Goal: Information Seeking & Learning: Check status

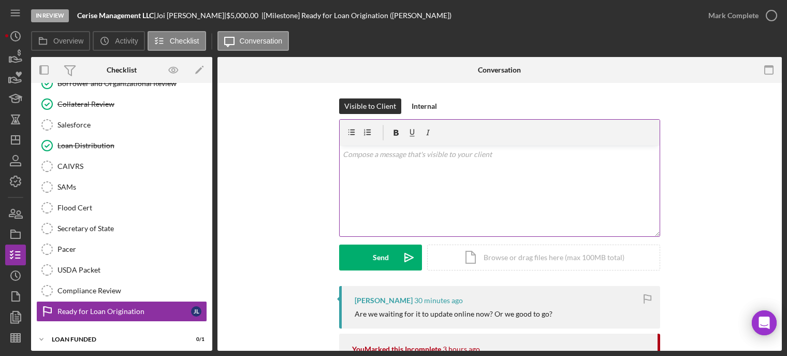
click at [429, 188] on div "v Color teal Color pink Remove color Add row above Add row below Add column bef…" at bounding box center [500, 191] width 320 height 91
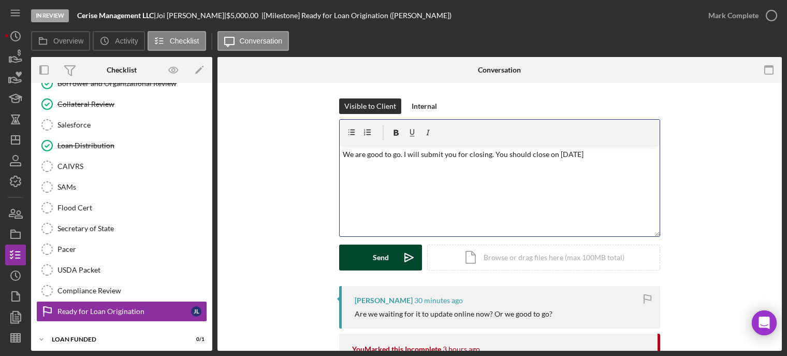
click at [352, 257] on button "Send Icon/icon-invite-send" at bounding box center [380, 258] width 83 height 26
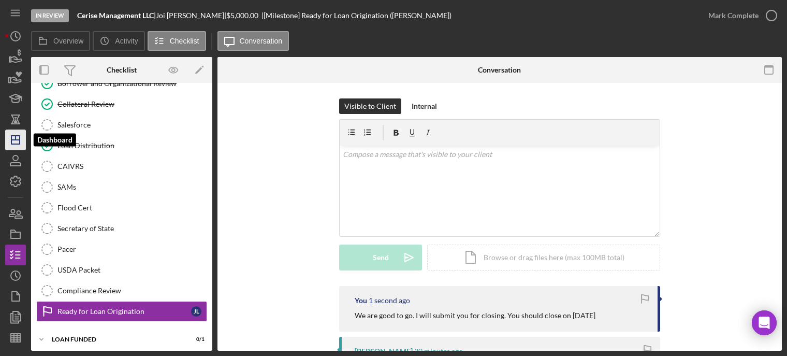
click at [12, 142] on icon "Icon/Dashboard" at bounding box center [16, 140] width 26 height 26
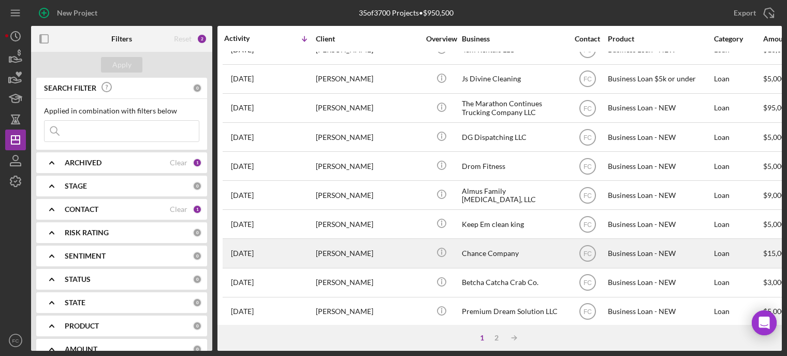
scroll to position [155, 0]
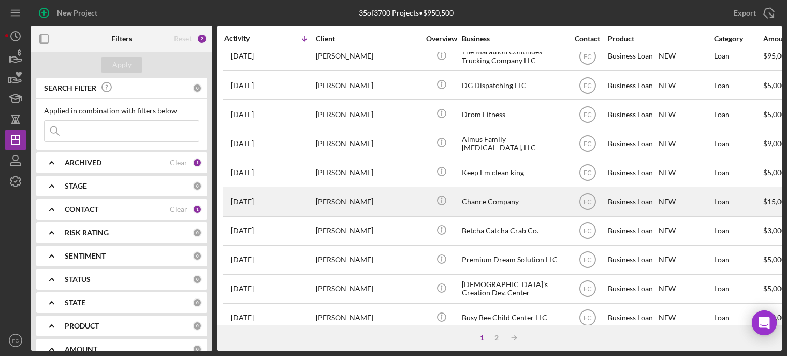
click at [281, 198] on div "[DATE] [PERSON_NAME]" at bounding box center [269, 201] width 91 height 27
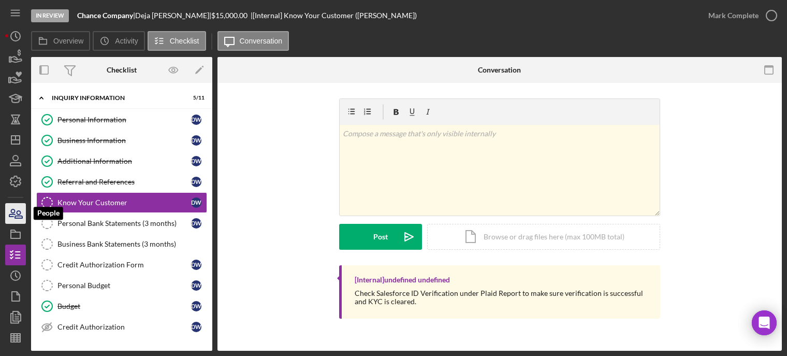
click at [20, 216] on icon "button" at bounding box center [18, 214] width 7 height 7
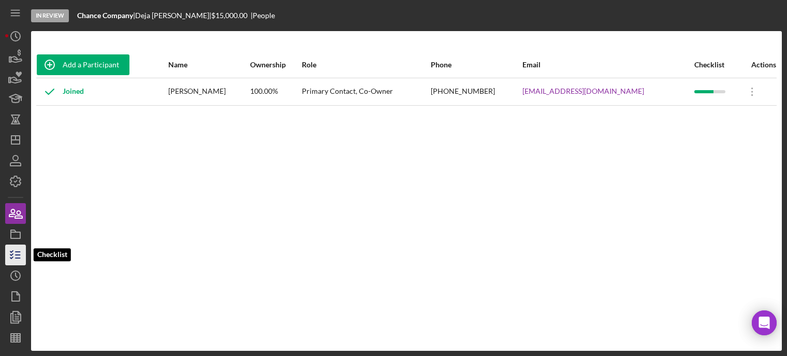
drag, startPoint x: 21, startPoint y: 169, endPoint x: 9, endPoint y: 256, distance: 87.8
click at [9, 256] on icon "button" at bounding box center [16, 255] width 26 height 26
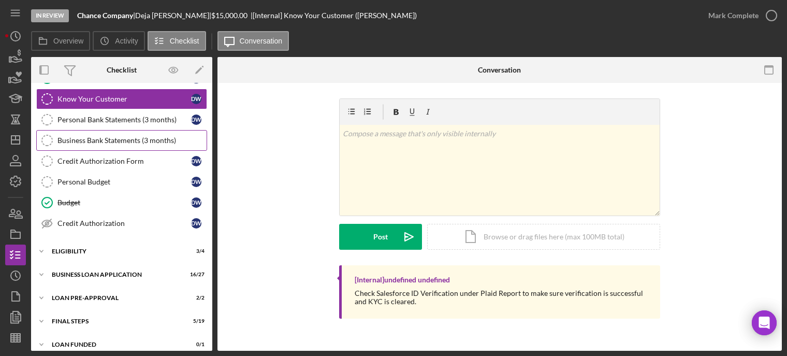
scroll to position [110, 0]
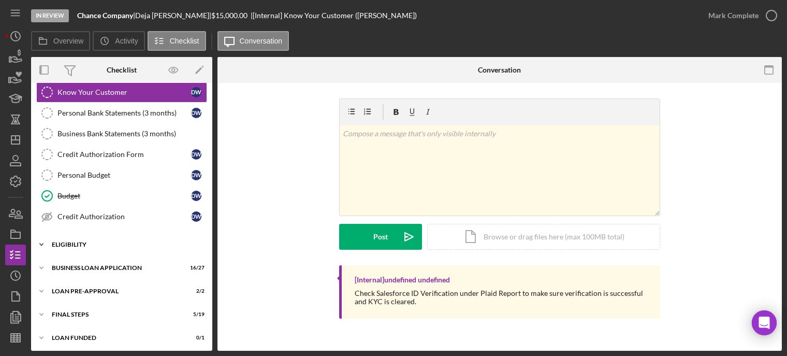
click at [128, 241] on div "ELIGIBILITY" at bounding box center [126, 244] width 148 height 6
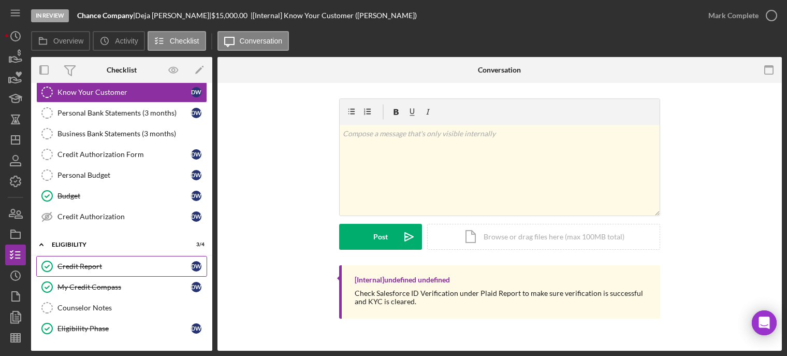
click at [128, 266] on div "Credit Report" at bounding box center [125, 266] width 134 height 8
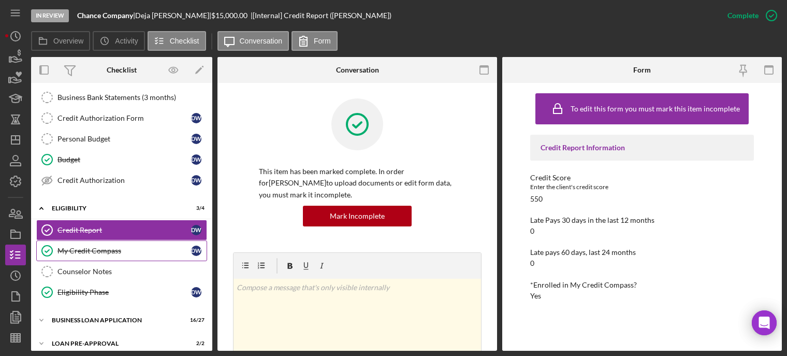
scroll to position [198, 0]
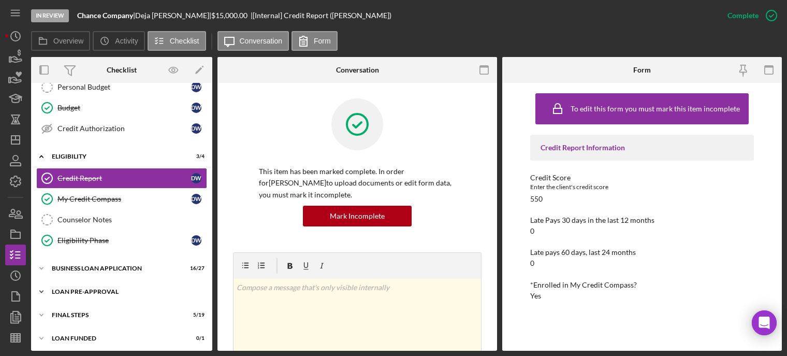
click at [114, 289] on div "LOAN PRE-APPROVAL" at bounding box center [126, 292] width 148 height 6
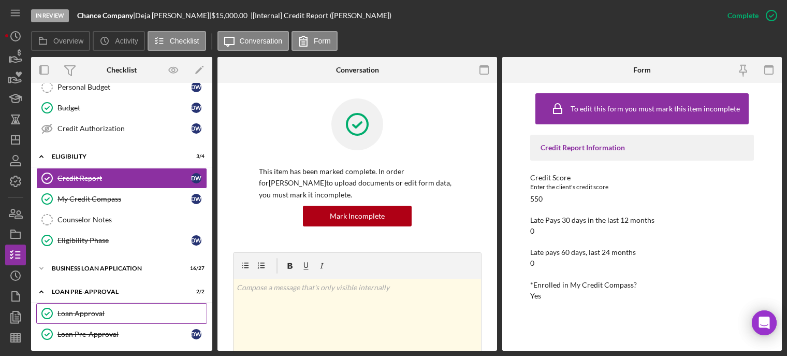
click at [114, 304] on link "Loan Approval Loan Approval" at bounding box center [121, 313] width 171 height 21
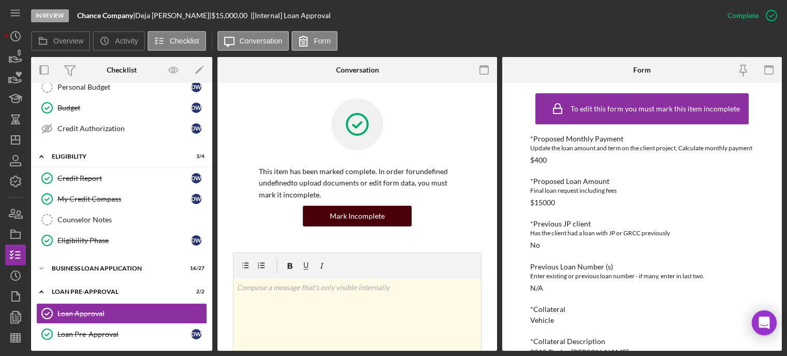
click at [342, 219] on div "Mark Incomplete" at bounding box center [357, 216] width 55 height 21
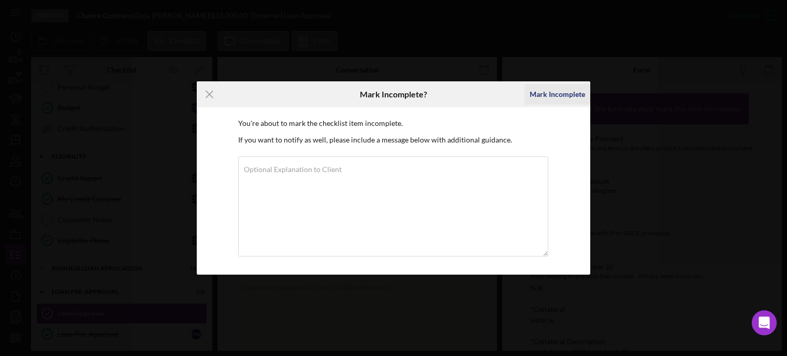
click at [547, 89] on div "Mark Incomplete" at bounding box center [557, 94] width 55 height 21
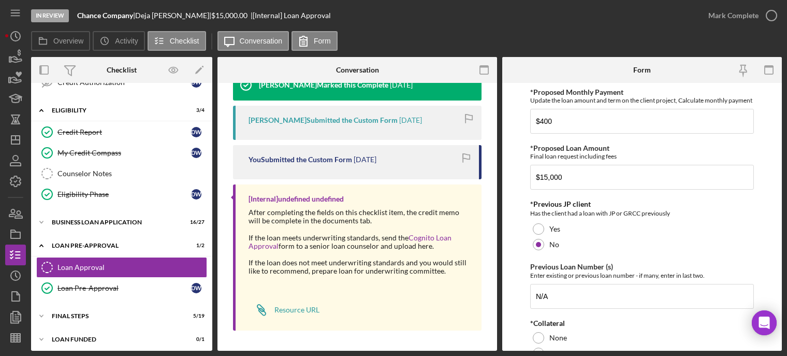
scroll to position [77, 0]
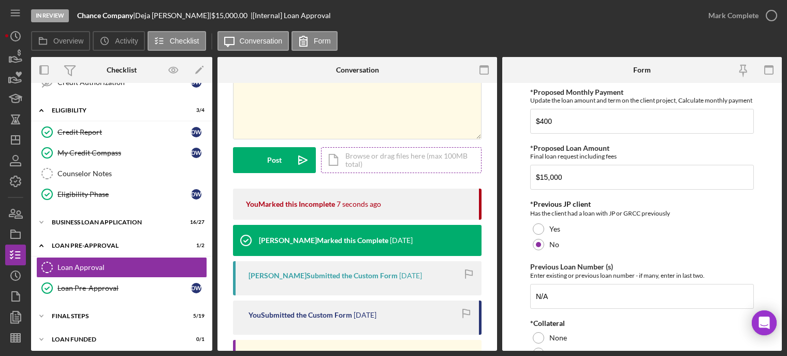
click at [336, 158] on div "Icon/Document Browse or drag files here (max 100MB total) Tap to choose files o…" at bounding box center [401, 160] width 161 height 26
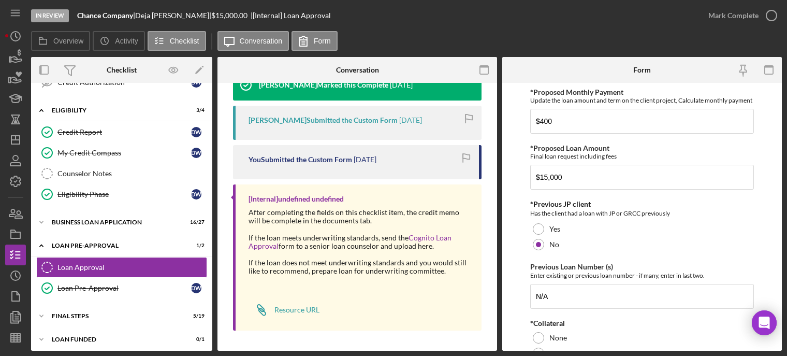
scroll to position [25, 0]
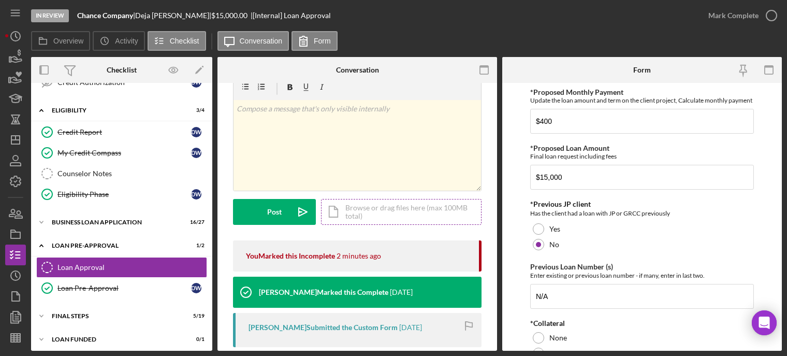
click at [361, 213] on div "Icon/Document Browse or drag files here (max 100MB total) Tap to choose files o…" at bounding box center [401, 212] width 161 height 26
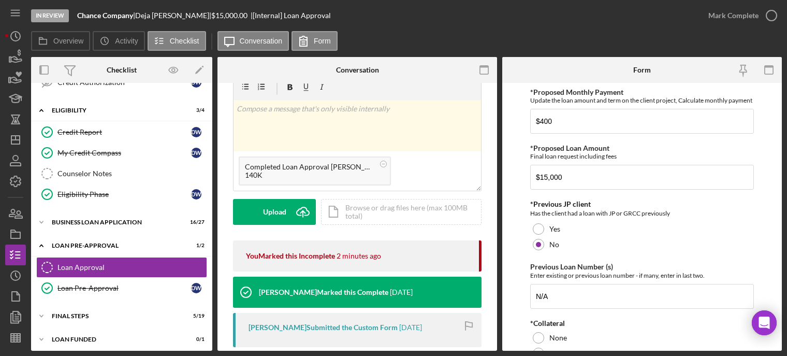
click at [301, 229] on div "v Color teal Color pink Remove color Add row above Add row below Add column bef…" at bounding box center [357, 157] width 249 height 167
click at [282, 219] on div "Upload" at bounding box center [274, 212] width 23 height 26
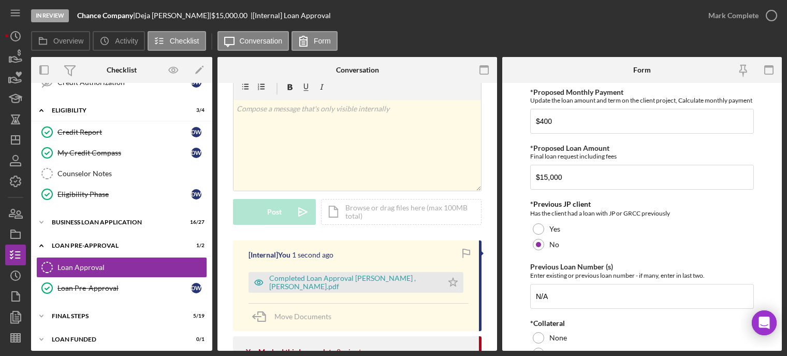
click at [462, 288] on div "Completed Loan Approval [PERSON_NAME] , [PERSON_NAME].pdf Icon/Star" at bounding box center [359, 280] width 220 height 26
click at [451, 282] on icon "Icon/Star" at bounding box center [453, 282] width 21 height 21
click at [771, 14] on icon "button" at bounding box center [772, 16] width 26 height 26
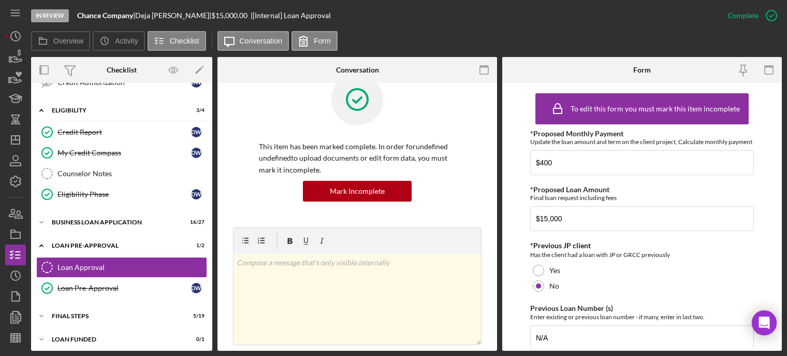
scroll to position [178, 0]
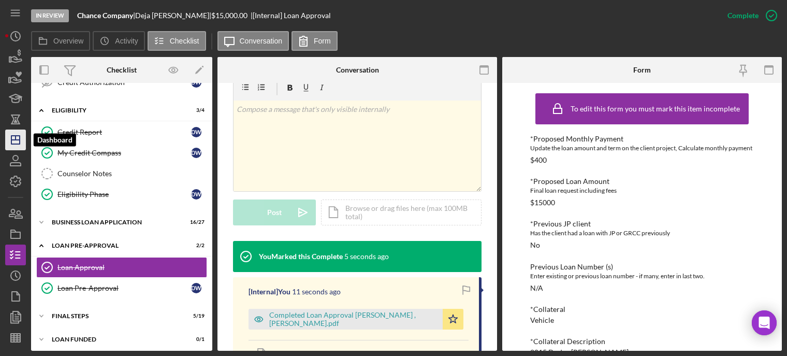
click at [10, 140] on icon "Icon/Dashboard" at bounding box center [16, 140] width 26 height 26
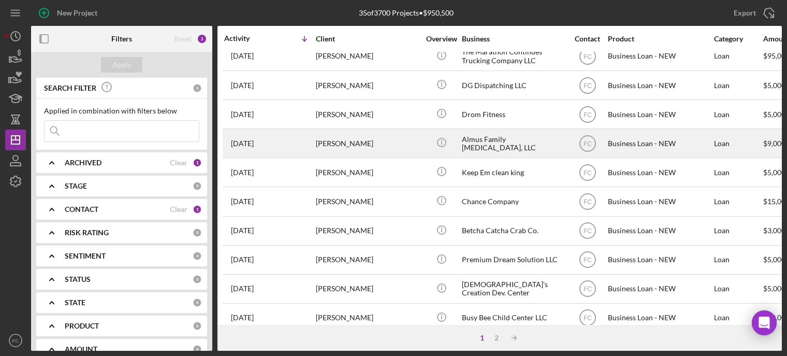
scroll to position [207, 0]
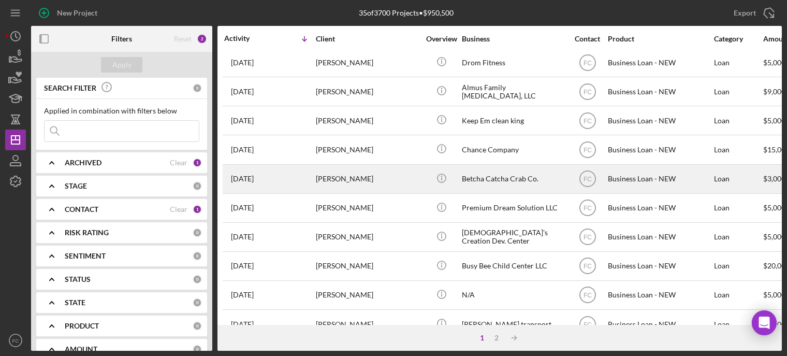
click at [296, 178] on div "[DATE] [PERSON_NAME]" at bounding box center [269, 178] width 91 height 27
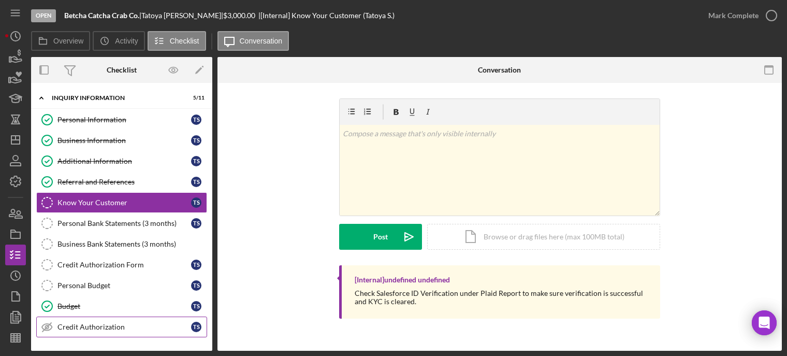
scroll to position [52, 0]
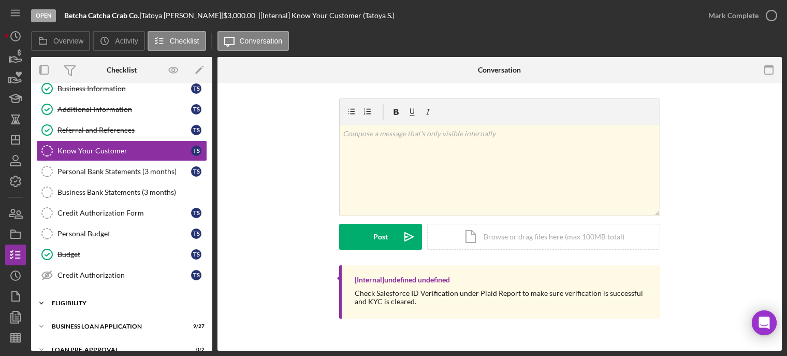
click at [90, 304] on div "Icon/Expander ELIGIBILITY 1 / 4" at bounding box center [121, 303] width 181 height 21
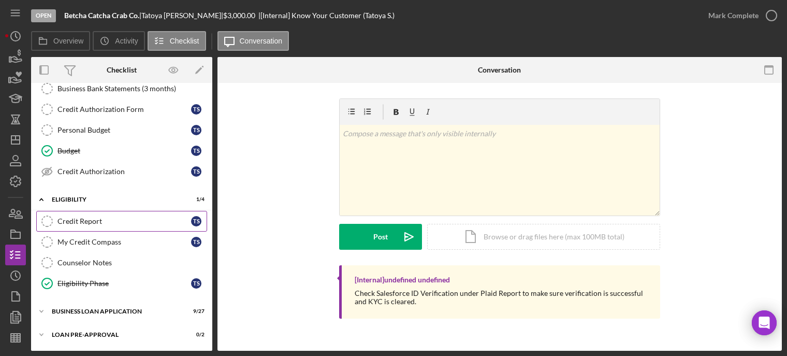
click at [99, 213] on link "Credit Report Credit Report T S" at bounding box center [121, 221] width 171 height 21
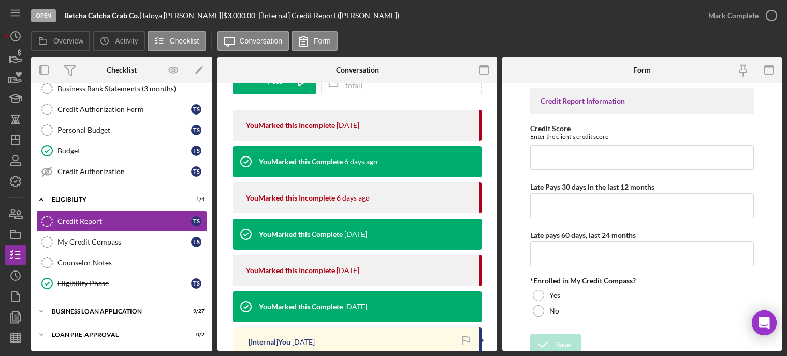
scroll to position [259, 0]
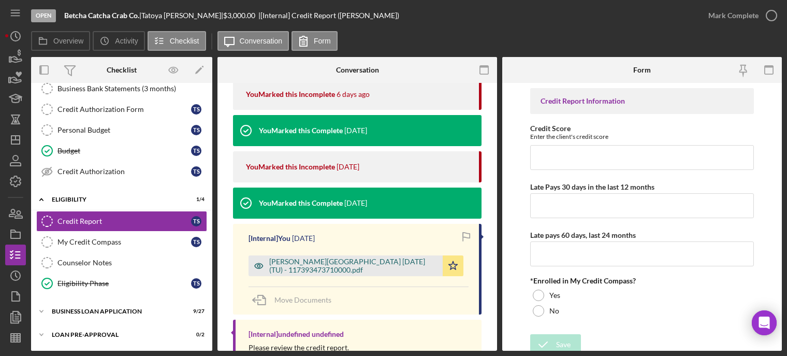
click at [332, 266] on div "[PERSON_NAME][GEOGRAPHIC_DATA] [DATE] (TU) - 117393473710000.pdf" at bounding box center [353, 265] width 168 height 17
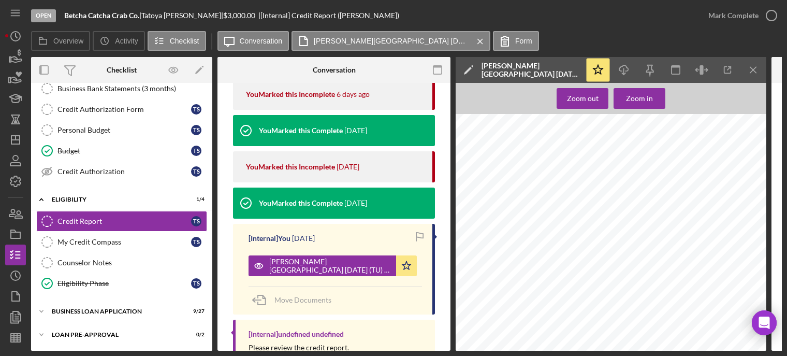
scroll to position [311, 0]
click at [622, 71] on icon "button" at bounding box center [624, 68] width 9 height 6
click at [718, 211] on div "Credco Instant Merge Credit Report Add or Upgrade Product Ref#: 1-17393-47371-0…" at bounding box center [614, 8] width 317 height 410
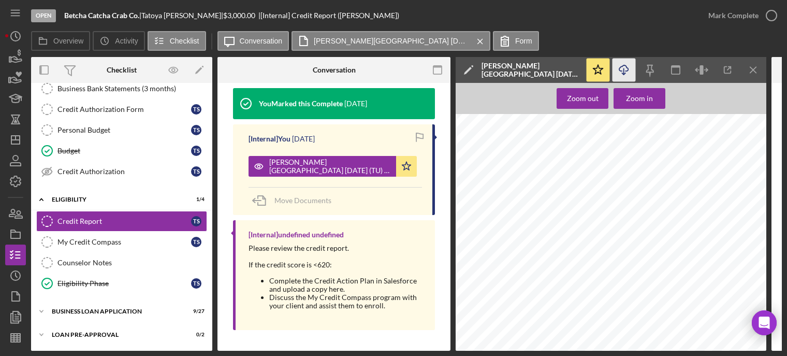
scroll to position [104, 0]
click at [756, 73] on line "button" at bounding box center [754, 70] width 6 height 6
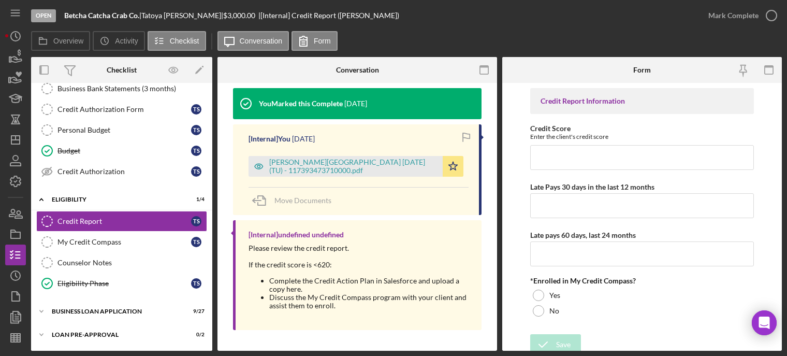
scroll to position [358, 0]
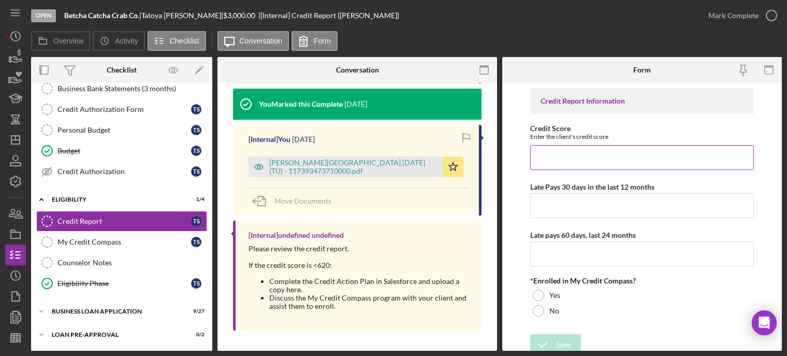
click at [563, 160] on input "Credit Score" at bounding box center [642, 157] width 224 height 25
type input "8"
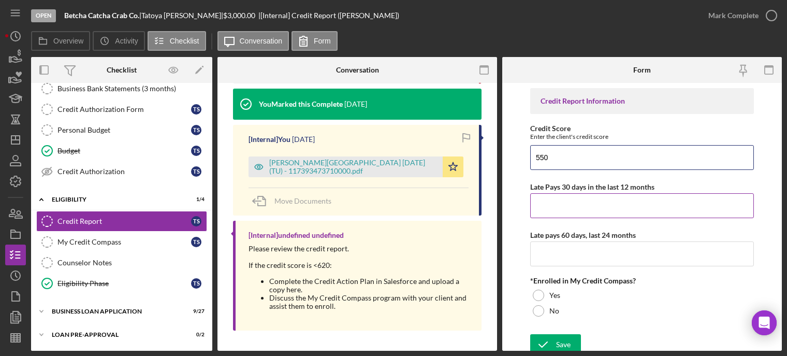
type input "550"
click at [549, 208] on input "Late Pays 30 days in the last 12 months" at bounding box center [642, 205] width 224 height 25
type input "0"
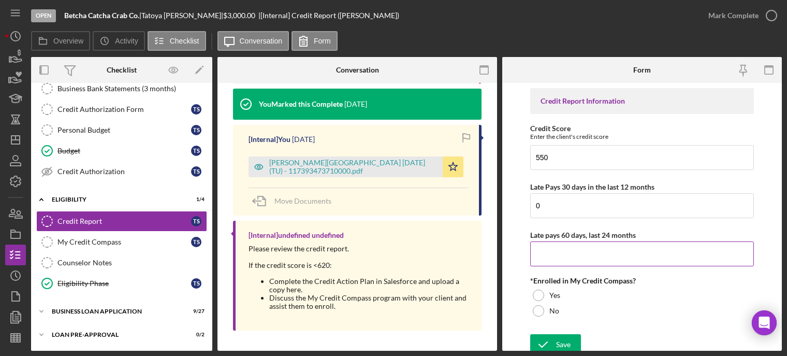
click at [547, 251] on input "Late pays 60 days, last 24 months" at bounding box center [642, 253] width 224 height 25
type input "0"
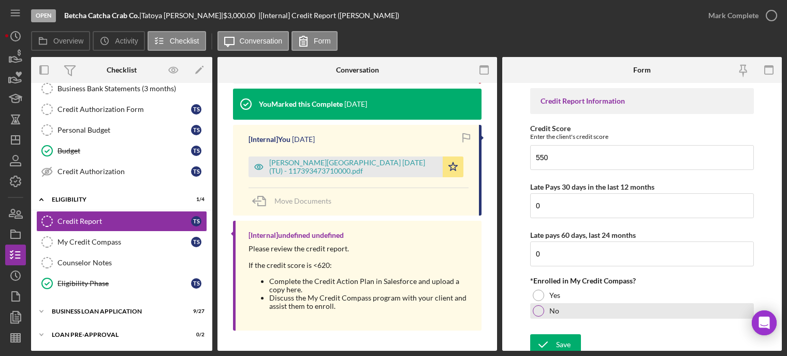
click at [540, 303] on div "*Enrolled in My Credit Compass? Yes No" at bounding box center [642, 298] width 224 height 42
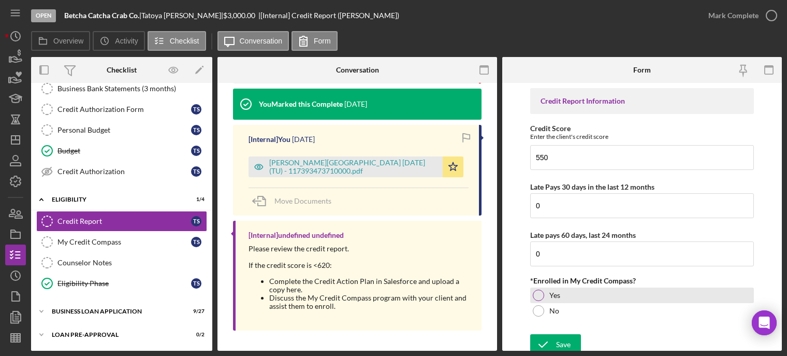
click at [538, 294] on div at bounding box center [538, 295] width 11 height 11
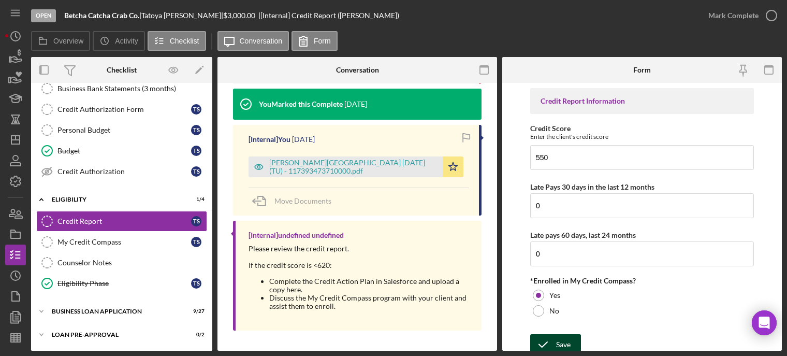
click at [542, 340] on icon "submit" at bounding box center [543, 345] width 26 height 26
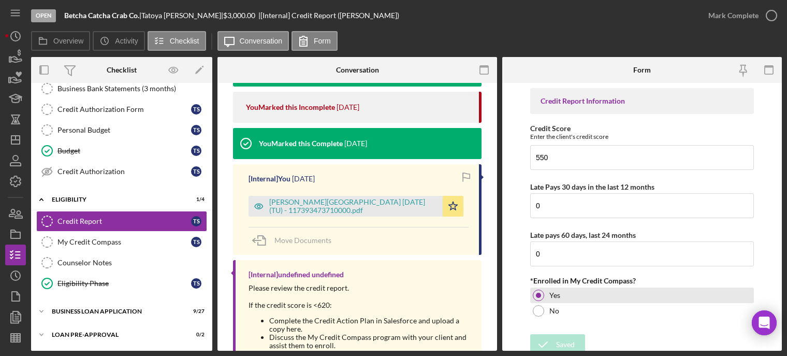
scroll to position [397, 0]
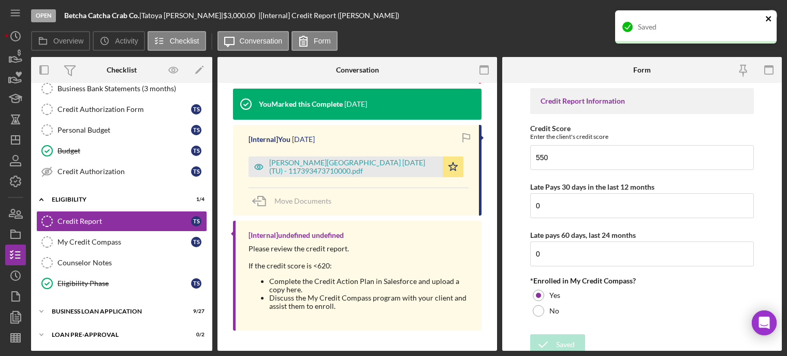
drag, startPoint x: 543, startPoint y: 293, endPoint x: 767, endPoint y: 16, distance: 355.5
click at [767, 16] on icon "close" at bounding box center [769, 19] width 7 height 8
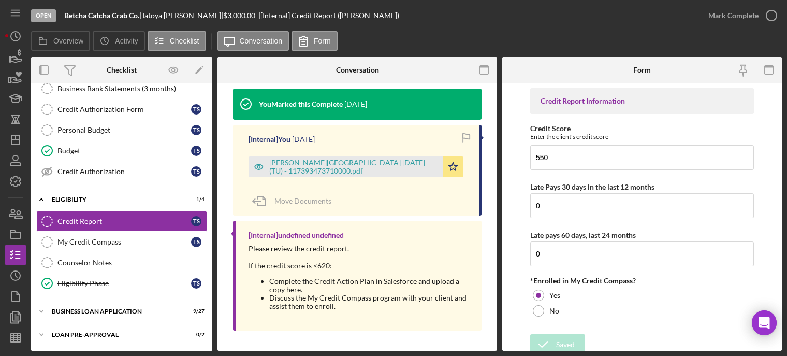
click at [772, 12] on div "Saved" at bounding box center [696, 31] width 166 height 46
click at [771, 16] on icon "button" at bounding box center [772, 16] width 26 height 26
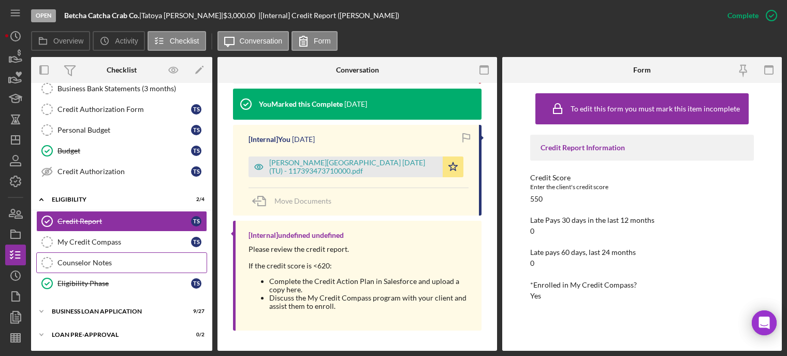
scroll to position [198, 0]
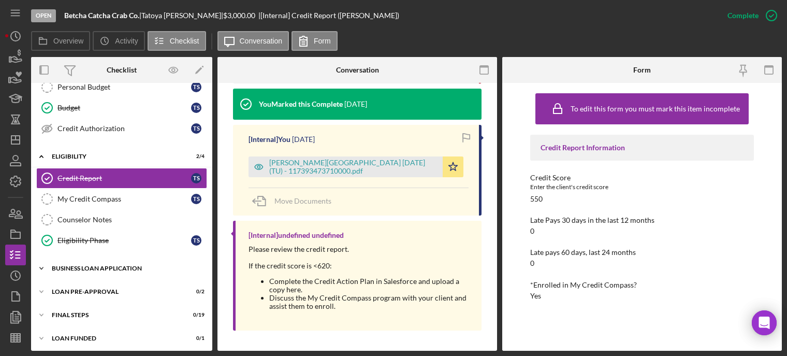
click at [98, 265] on div "BUSINESS LOAN APPLICATION" at bounding box center [126, 268] width 148 height 6
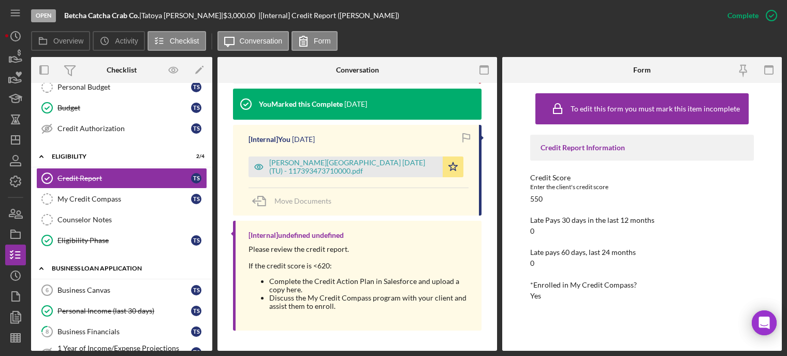
scroll to position [250, 0]
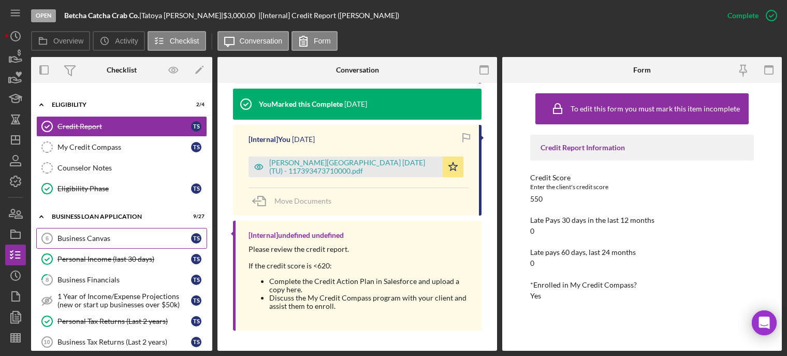
click at [104, 240] on link "Business Canvas 6 Business Canvas T S" at bounding box center [121, 238] width 171 height 21
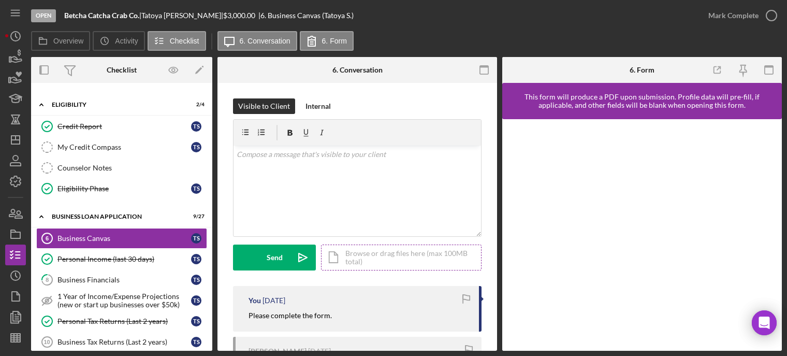
scroll to position [104, 0]
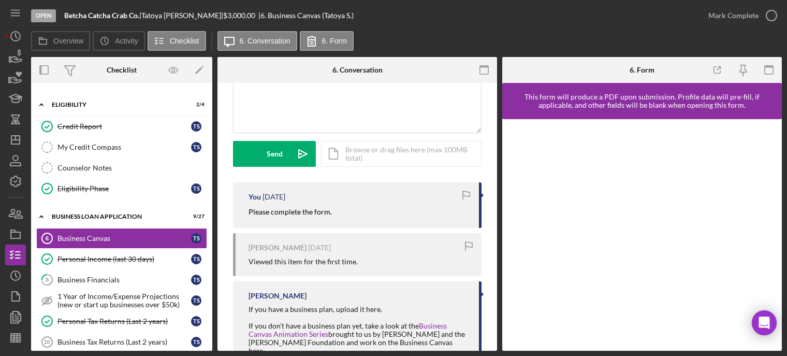
drag, startPoint x: 238, startPoint y: 211, endPoint x: 333, endPoint y: 208, distance: 94.3
click at [333, 208] on div "You [DATE] Please complete the form." at bounding box center [357, 205] width 249 height 46
copy mark "Please complete the form."
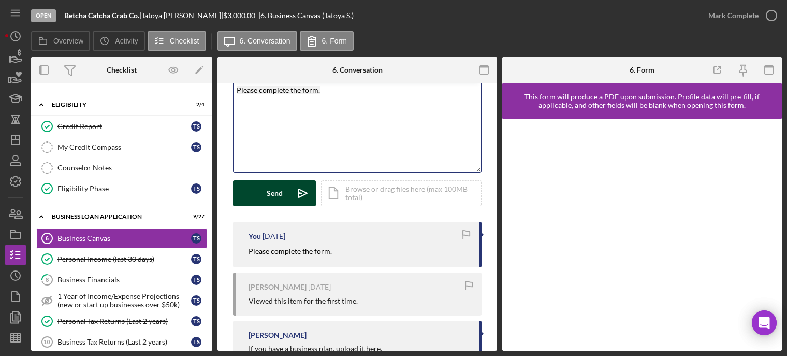
click at [270, 194] on div "Send" at bounding box center [275, 193] width 16 height 26
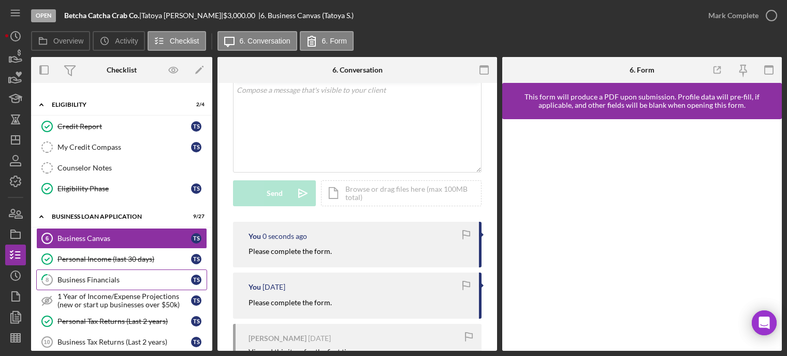
click at [93, 276] on div "Business Financials" at bounding box center [125, 280] width 134 height 8
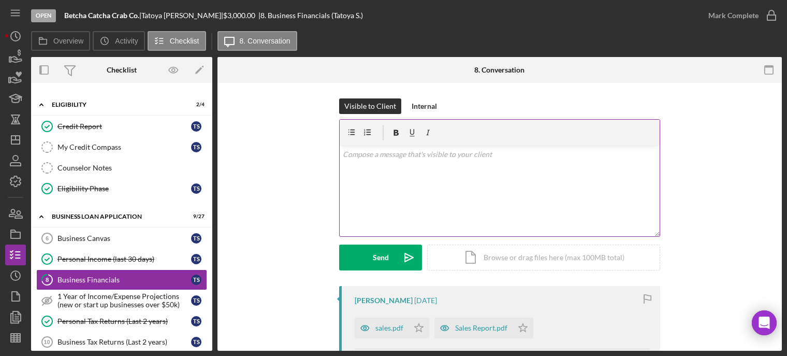
scroll to position [104, 0]
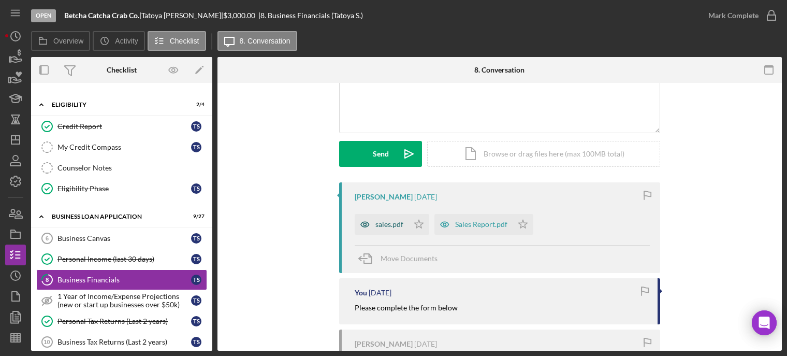
click at [387, 225] on div "sales.pdf" at bounding box center [390, 224] width 28 height 8
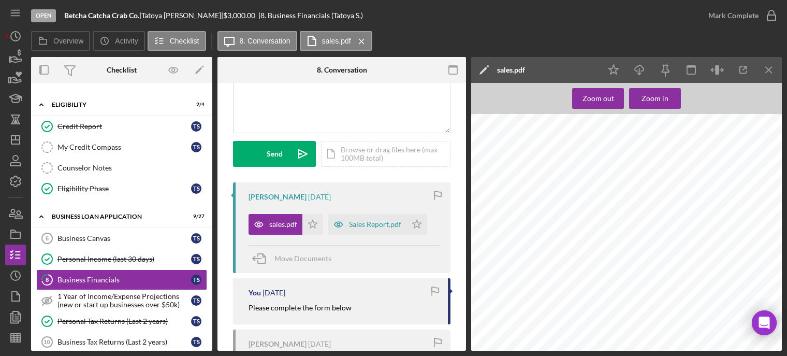
scroll to position [570, 0]
click at [318, 222] on polygon "button" at bounding box center [313, 224] width 9 height 8
click at [313, 228] on icon "Icon/Star" at bounding box center [313, 224] width 21 height 21
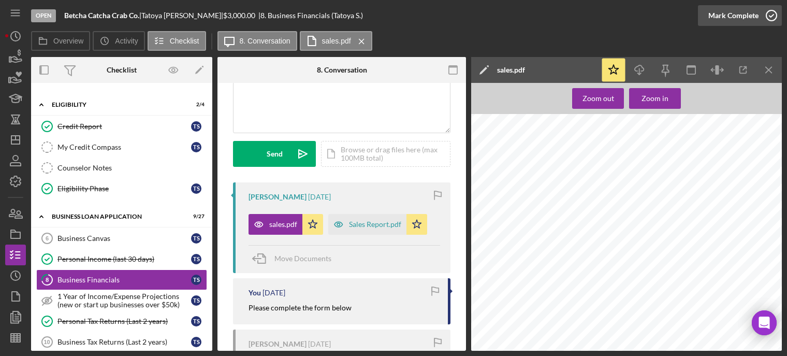
click at [774, 19] on icon "button" at bounding box center [772, 16] width 26 height 26
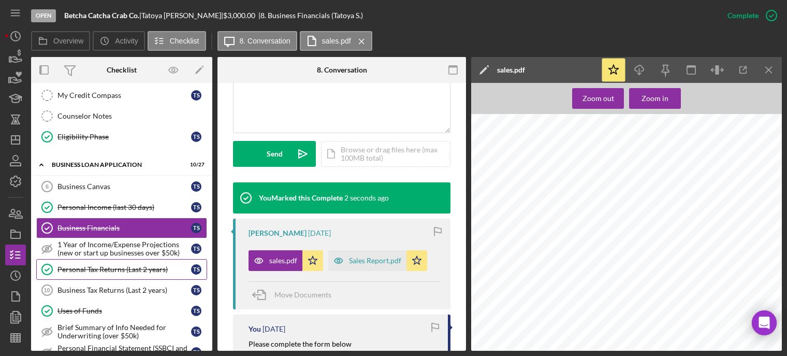
scroll to position [354, 0]
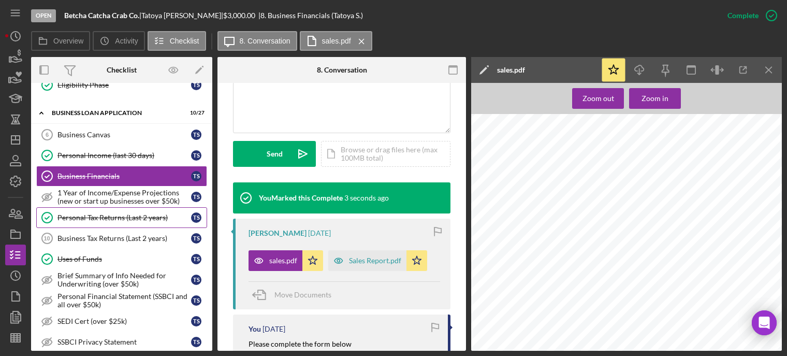
click at [104, 217] on div "Personal Tax Returns (Last 2 years)" at bounding box center [125, 217] width 134 height 8
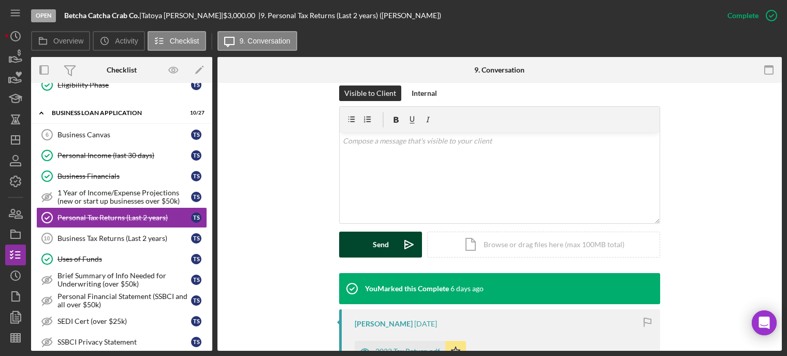
scroll to position [259, 0]
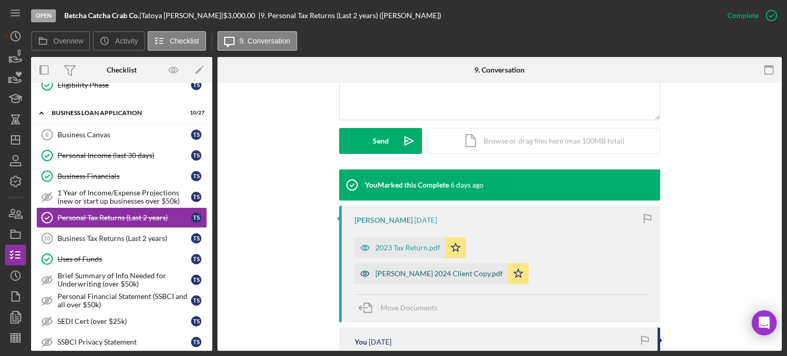
click at [402, 270] on div "[PERSON_NAME] 2024 Client Copy.pdf" at bounding box center [439, 273] width 127 height 8
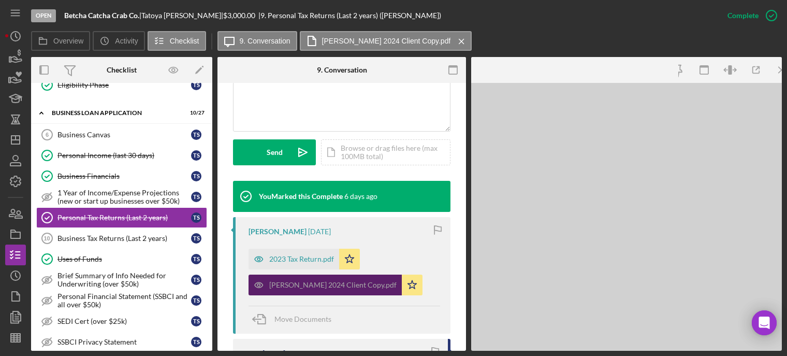
scroll to position [270, 0]
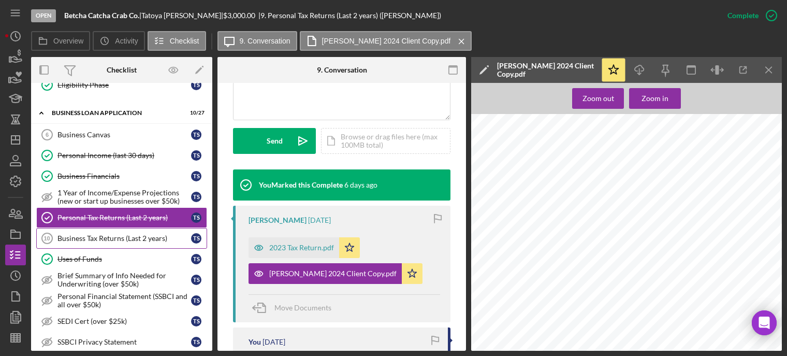
click at [61, 228] on link "Business Tax Returns (Last 2 years) 10 Business Tax Returns (Last 2 years) T S" at bounding box center [121, 238] width 171 height 21
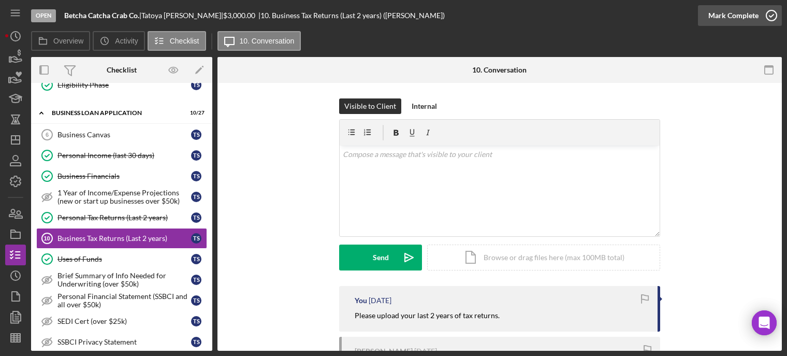
click at [772, 14] on icon "button" at bounding box center [772, 16] width 26 height 26
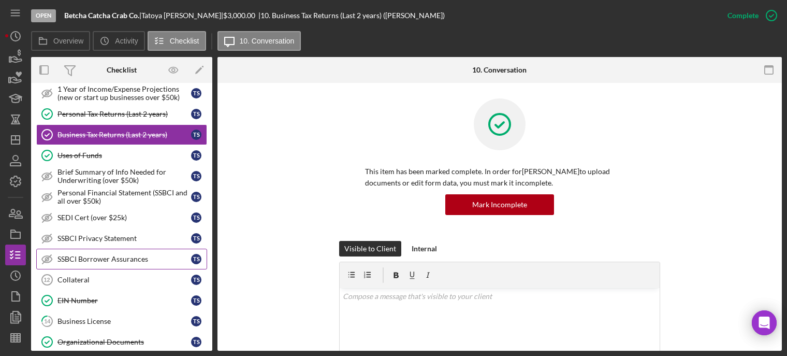
scroll to position [509, 0]
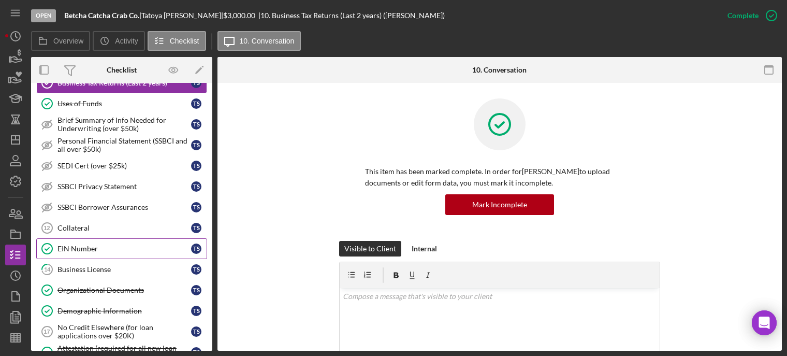
click at [89, 247] on link "EIN Number EIN Number T S" at bounding box center [121, 248] width 171 height 21
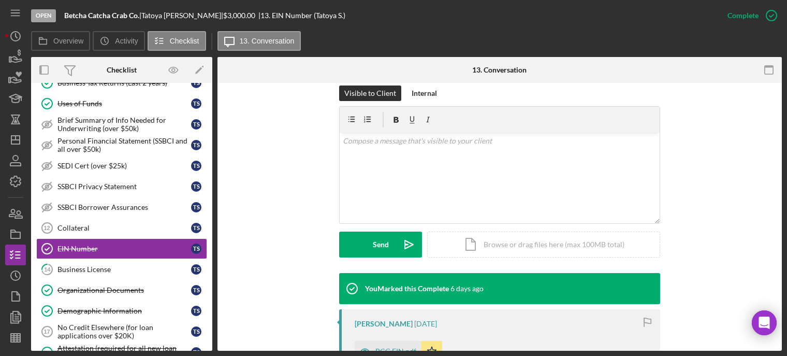
scroll to position [207, 0]
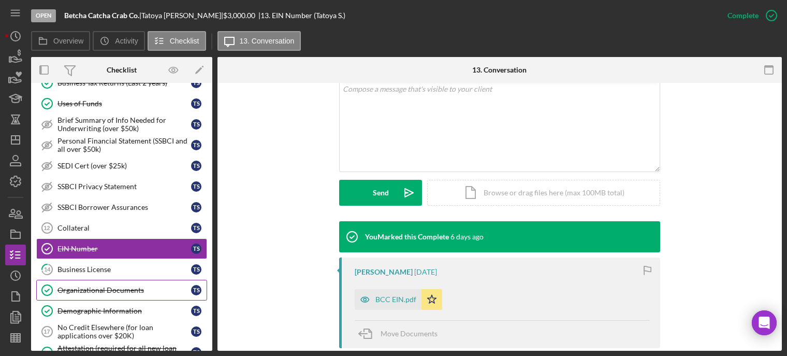
click at [107, 286] on div "Organizational Documents" at bounding box center [125, 290] width 134 height 8
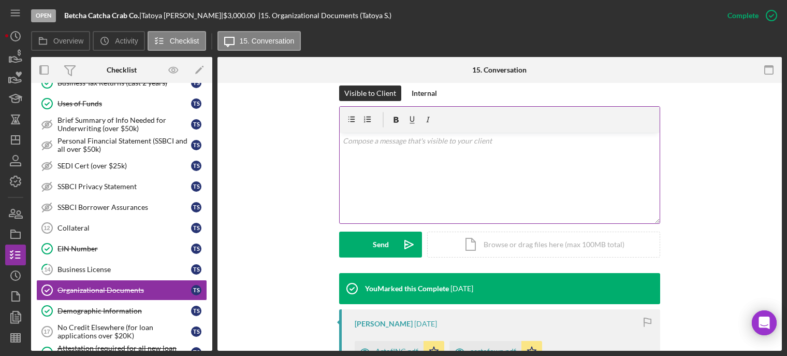
scroll to position [259, 0]
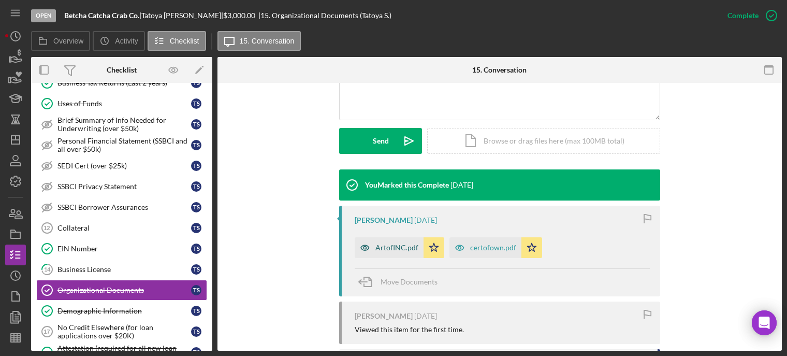
click at [392, 250] on div "ArtofINC.pdf" at bounding box center [397, 247] width 43 height 8
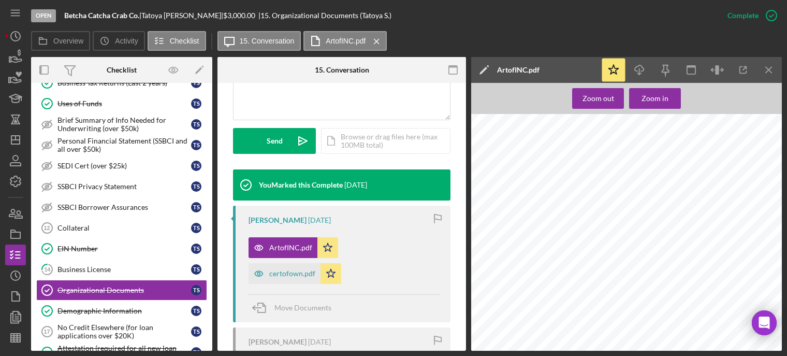
scroll to position [181, 0]
click at [297, 271] on div "certofown.pdf" at bounding box center [292, 273] width 46 height 8
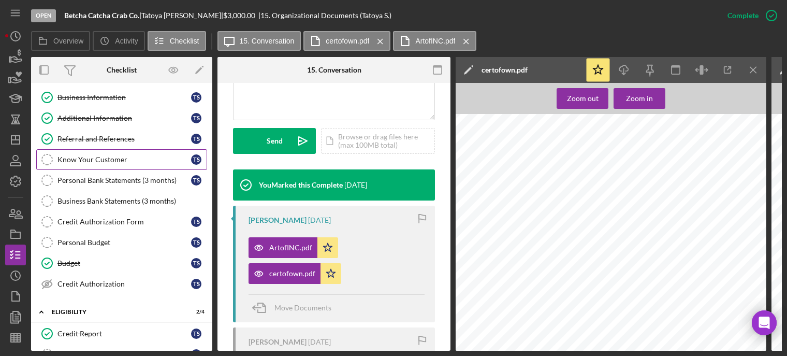
scroll to position [0, 0]
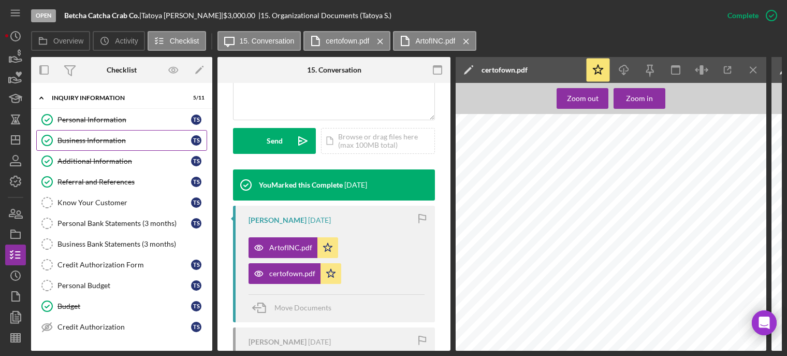
click at [81, 135] on link "Business Information Business Information T S" at bounding box center [121, 140] width 171 height 21
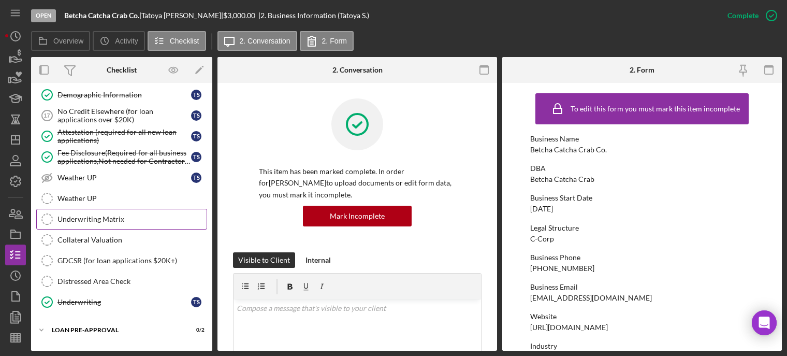
scroll to position [758, 0]
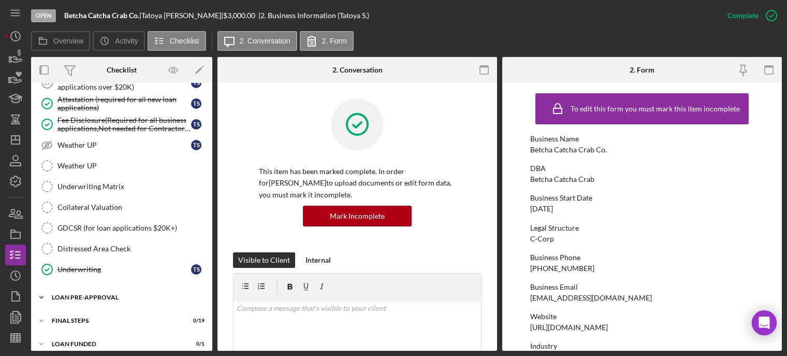
click at [83, 292] on div "Icon/Expander LOAN PRE-APPROVAL 0 / 2" at bounding box center [121, 297] width 181 height 21
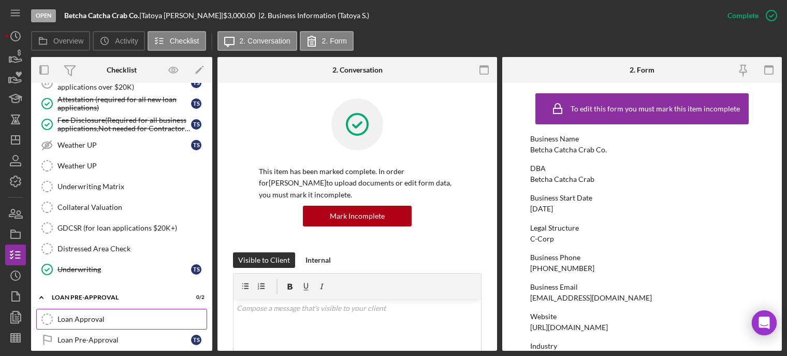
click at [87, 309] on link "Loan Approval Loan Approval" at bounding box center [121, 319] width 171 height 21
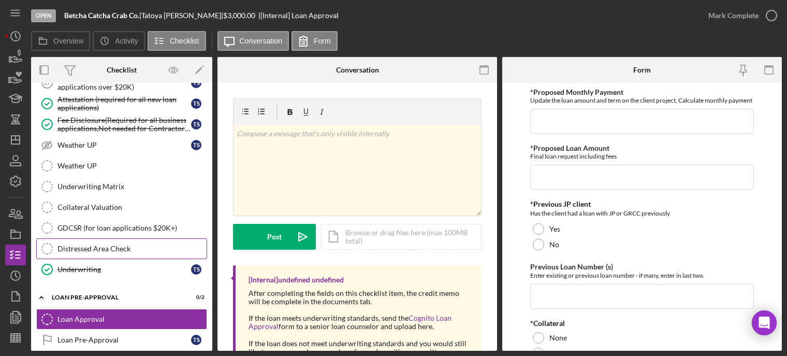
scroll to position [804, 0]
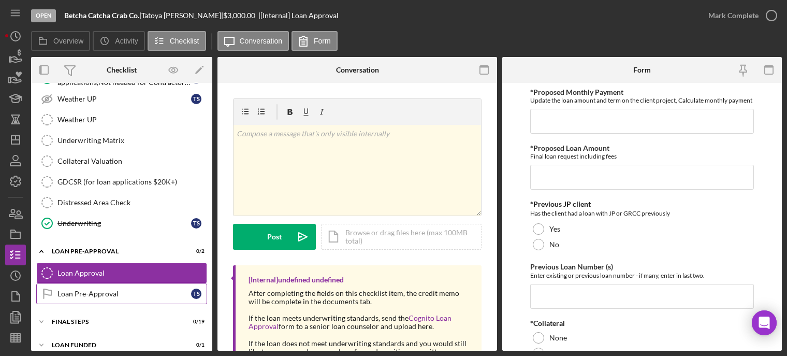
click at [98, 290] on div "Loan Pre-Approval" at bounding box center [125, 294] width 134 height 8
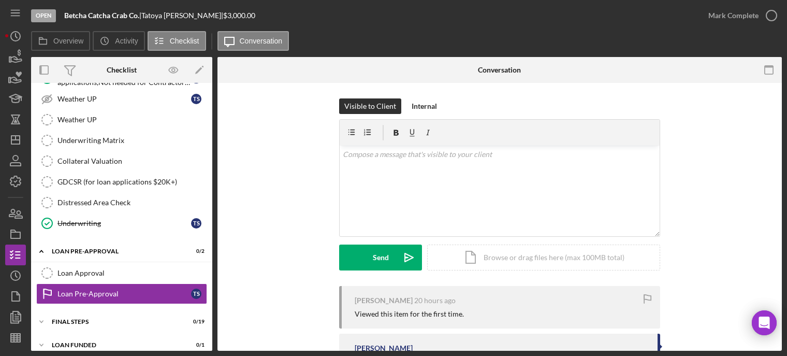
scroll to position [804, 0]
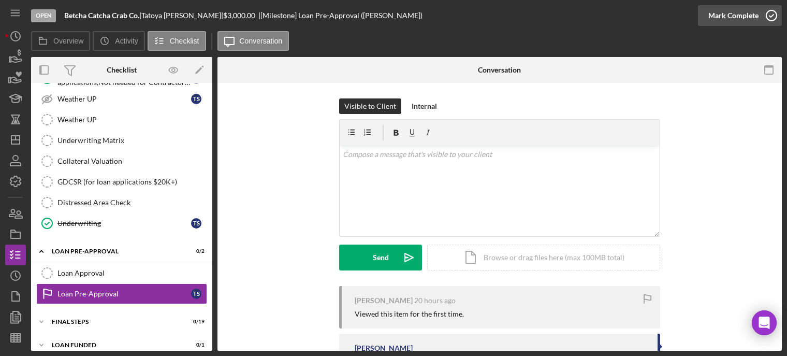
click at [769, 14] on icon "button" at bounding box center [772, 16] width 26 height 26
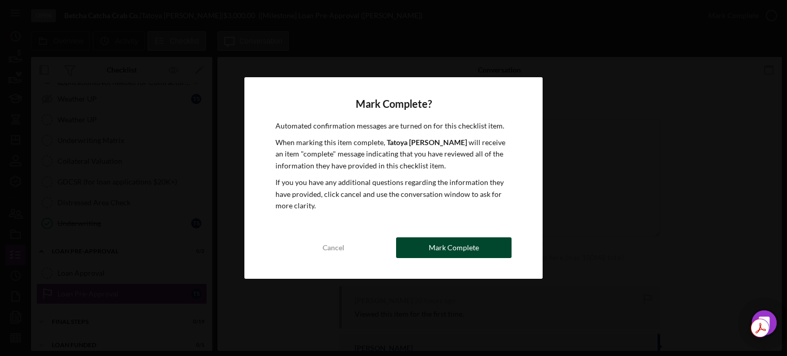
click at [407, 249] on button "Mark Complete" at bounding box center [454, 247] width 116 height 21
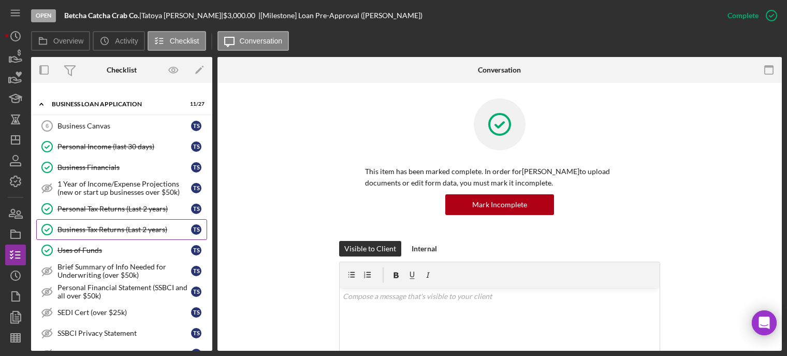
scroll to position [259, 0]
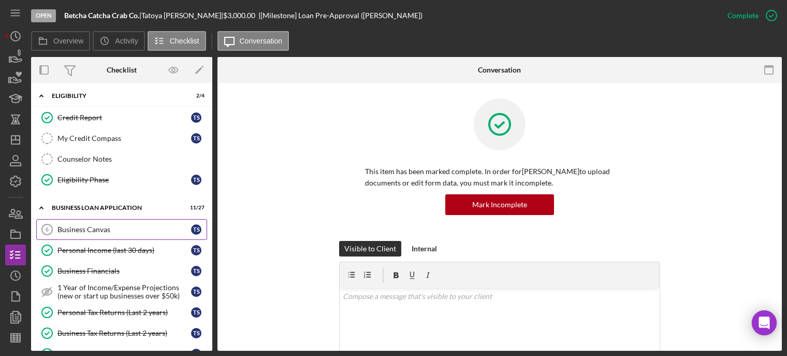
click at [109, 225] on div "Business Canvas" at bounding box center [125, 229] width 134 height 8
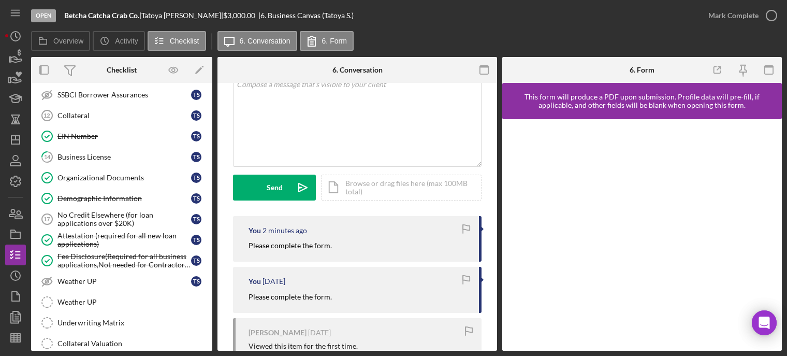
scroll to position [804, 0]
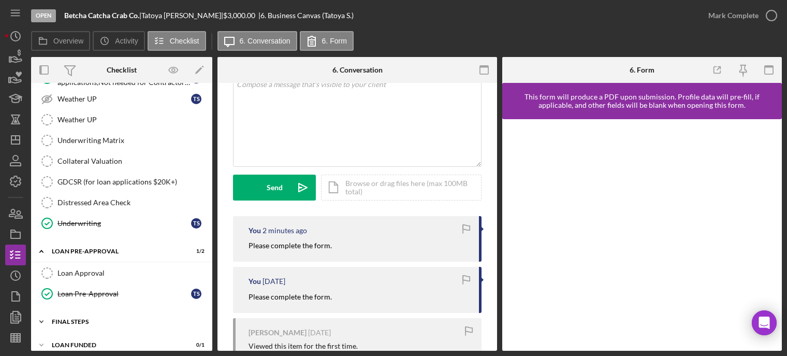
click at [75, 318] on div "Icon/Expander FINAL STEPS 0 / 19" at bounding box center [121, 321] width 181 height 21
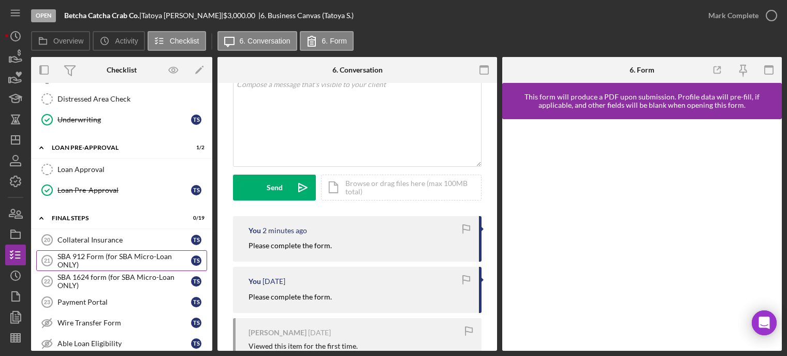
click at [91, 252] on div "SBA 912 Form (for SBA Micro-Loan ONLY)" at bounding box center [125, 260] width 134 height 17
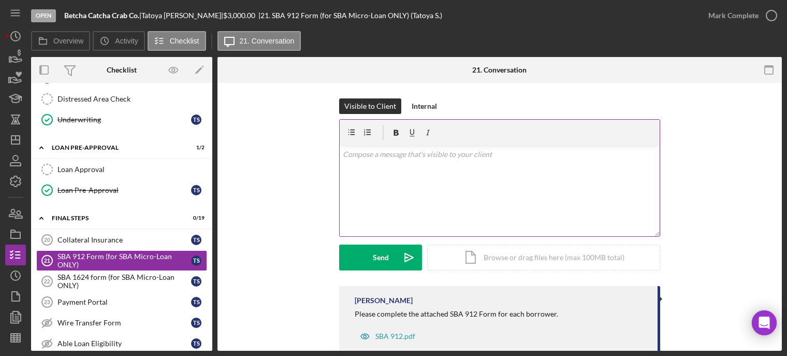
scroll to position [26, 0]
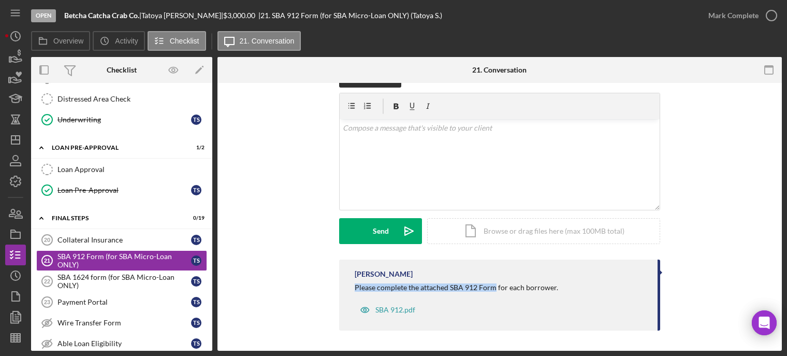
drag, startPoint x: 352, startPoint y: 288, endPoint x: 493, endPoint y: 284, distance: 141.5
click at [493, 284] on div "[PERSON_NAME] Please complete the attached SBA 912 Form for each borrower. SBA …" at bounding box center [499, 295] width 321 height 71
copy div "Please complete the attached SBA 912 Form"
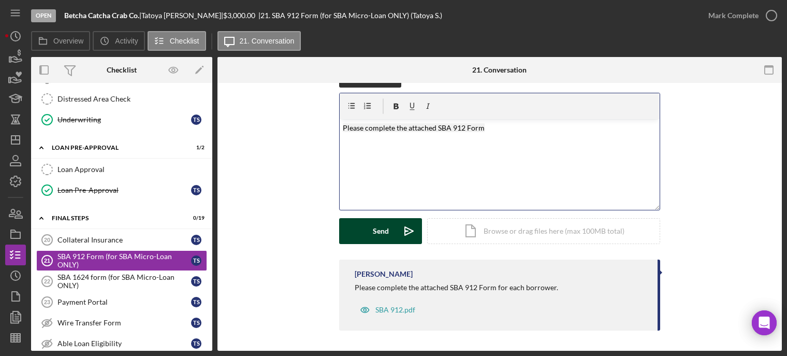
click at [402, 238] on icon "Icon/icon-invite-send" at bounding box center [409, 231] width 26 height 26
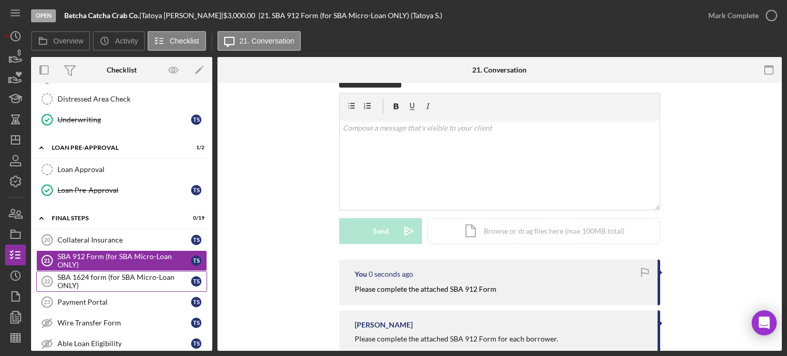
click at [73, 273] on div "SBA 1624 form (for SBA Micro-Loan ONLY)" at bounding box center [125, 281] width 134 height 17
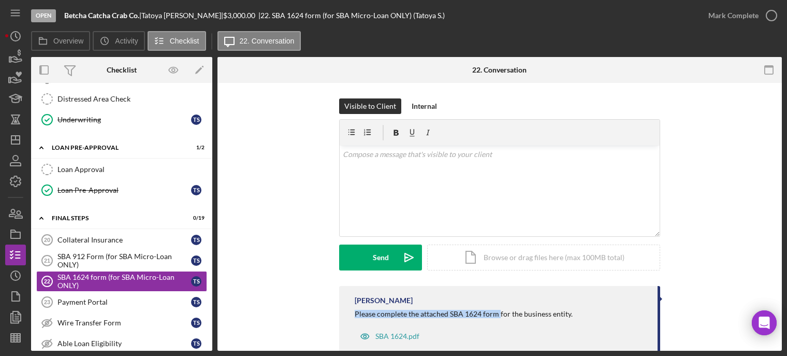
drag, startPoint x: 340, startPoint y: 314, endPoint x: 498, endPoint y: 318, distance: 158.0
click at [498, 318] on div "[PERSON_NAME] Please complete the attached SBA 1624 form for the business entit…" at bounding box center [499, 321] width 321 height 71
copy div "Please complete the attached SBA 1624 form"
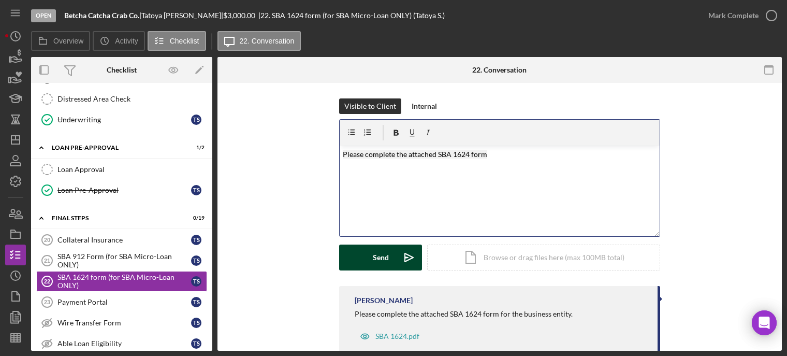
click at [373, 247] on div "Send" at bounding box center [381, 258] width 16 height 26
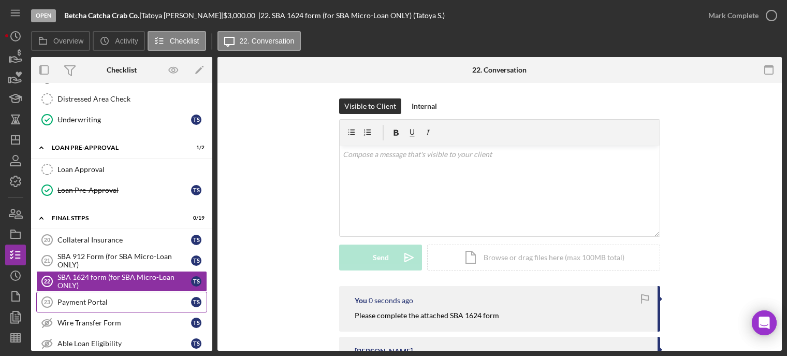
click at [136, 298] on div "Payment Portal" at bounding box center [125, 302] width 134 height 8
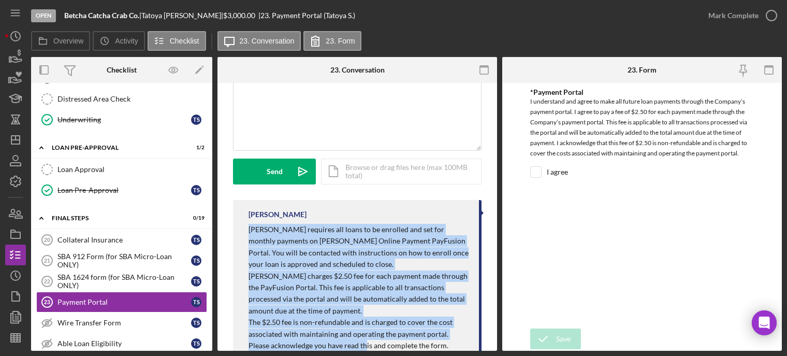
scroll to position [91, 0]
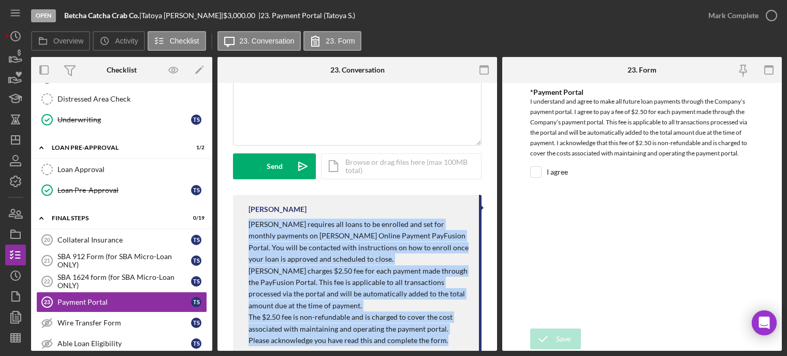
drag, startPoint x: 253, startPoint y: 260, endPoint x: 421, endPoint y: 334, distance: 183.0
click at [446, 338] on div "[PERSON_NAME] [PERSON_NAME] requires all loans to be enrolled and set for month…" at bounding box center [357, 277] width 249 height 164
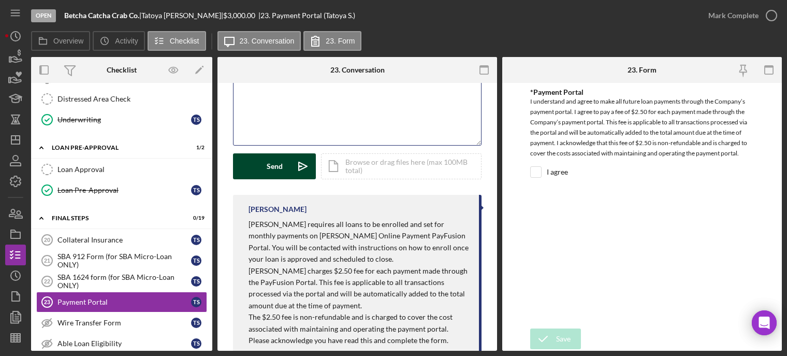
scroll to position [49, 0]
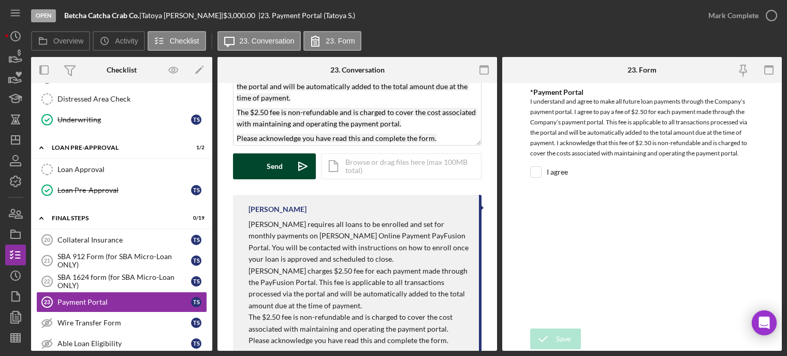
click at [277, 163] on div "Send" at bounding box center [275, 166] width 16 height 26
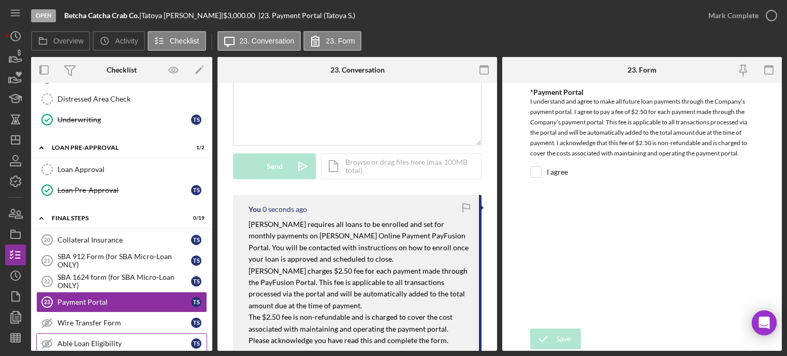
scroll to position [0, 0]
click at [134, 319] on div "Wire Transfer Form" at bounding box center [125, 323] width 134 height 8
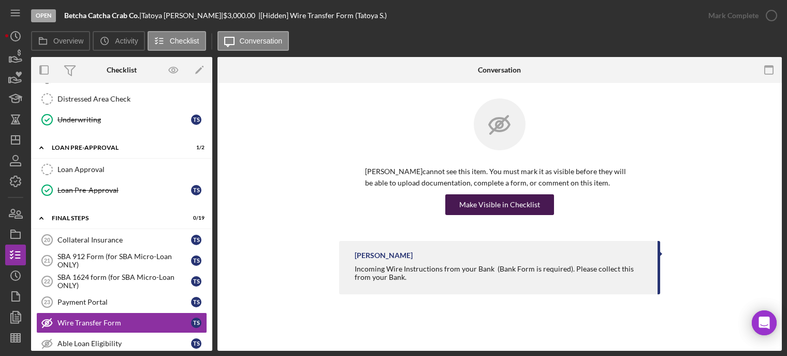
click at [486, 207] on div "Make Visible in Checklist" at bounding box center [499, 204] width 81 height 21
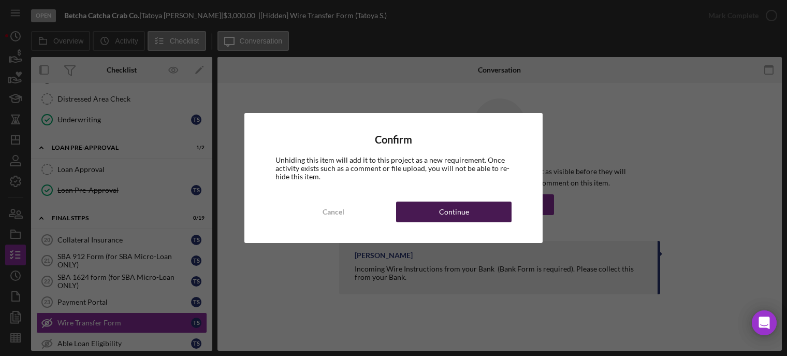
click at [472, 216] on button "Continue" at bounding box center [454, 212] width 116 height 21
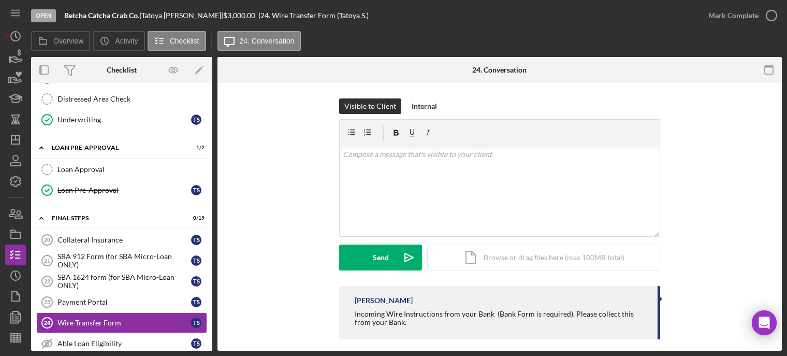
click at [350, 271] on div "Visible to Client Internal v Color teal Color pink Remove color Add row above A…" at bounding box center [499, 192] width 321 height 188
drag, startPoint x: 348, startPoint y: 311, endPoint x: 391, endPoint y: 326, distance: 45.7
click at [391, 327] on div "[PERSON_NAME] Incoming Wire Instructions from your Bank (Bank Form is required)…" at bounding box center [499, 312] width 321 height 53
copy div "Incoming Wire Instructions from your Bank (Bank Form is required). Please colle…"
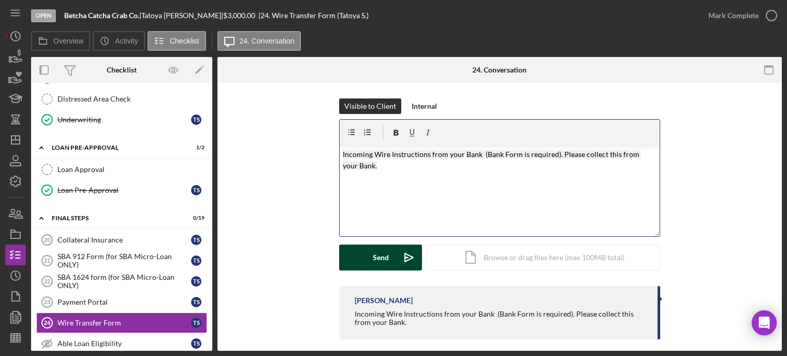
click at [354, 261] on button "Send Icon/icon-invite-send" at bounding box center [380, 258] width 83 height 26
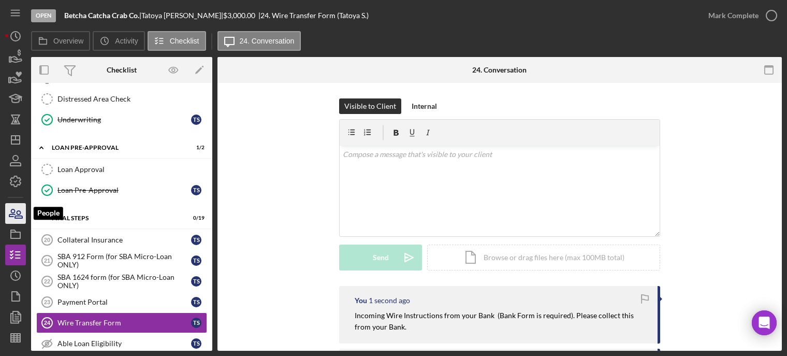
click at [12, 219] on icon "button" at bounding box center [16, 213] width 26 height 26
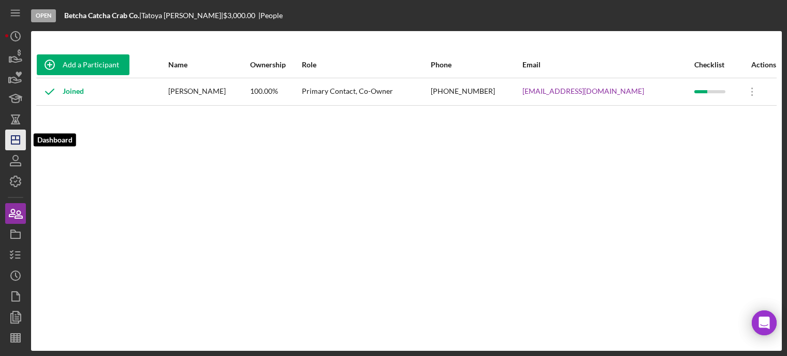
click at [23, 143] on icon "Icon/Dashboard" at bounding box center [16, 140] width 26 height 26
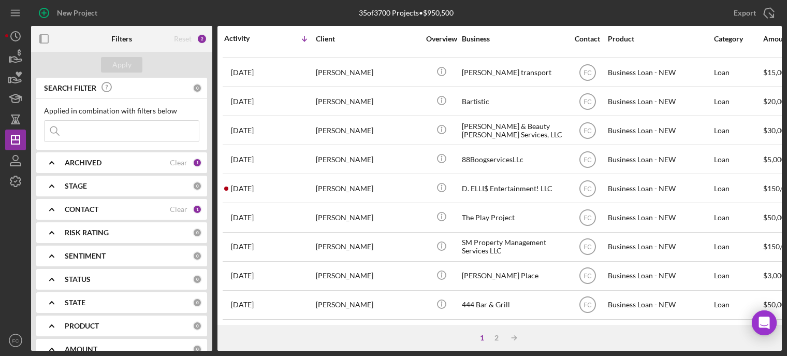
scroll to position [466, 0]
click at [20, 142] on icon "Icon/Dashboard" at bounding box center [16, 140] width 26 height 26
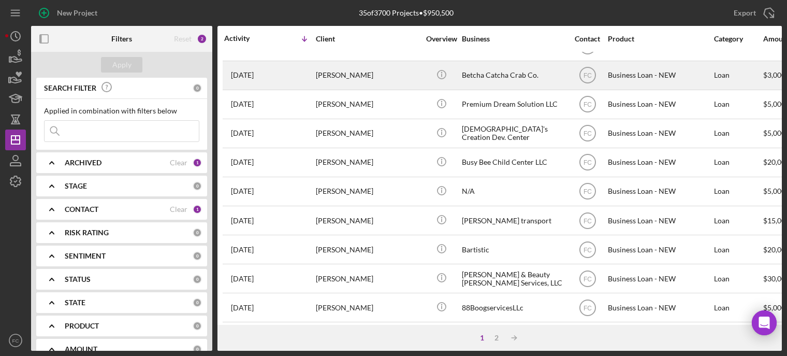
scroll to position [259, 0]
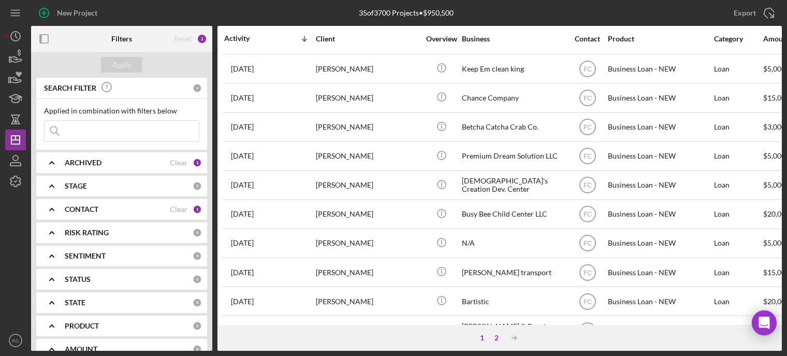
click at [498, 336] on div "2" at bounding box center [497, 338] width 15 height 8
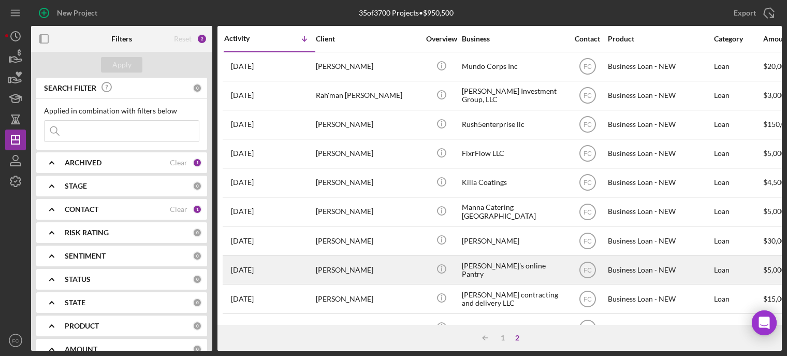
scroll to position [31, 0]
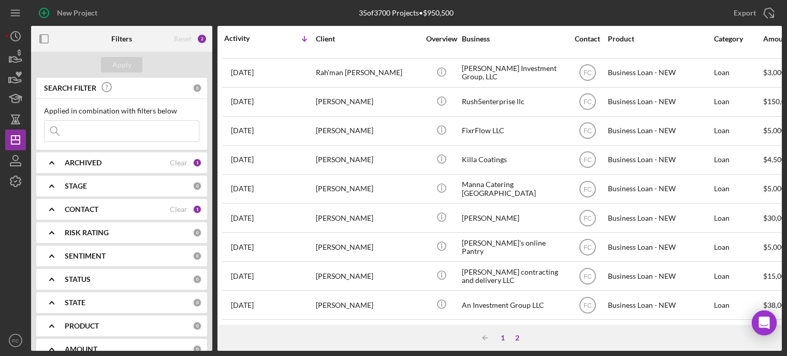
click at [504, 337] on div "1" at bounding box center [503, 338] width 15 height 8
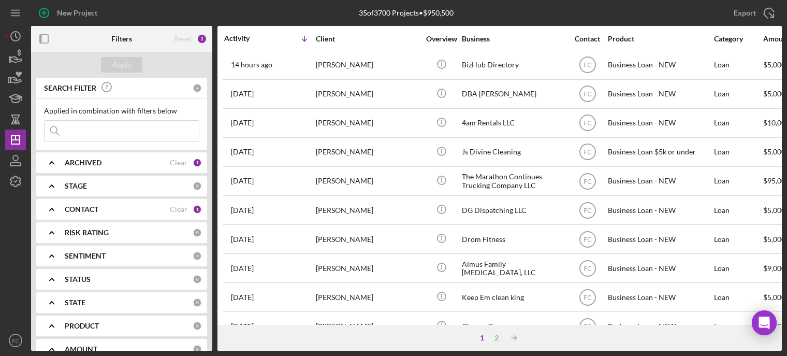
scroll to position [0, 0]
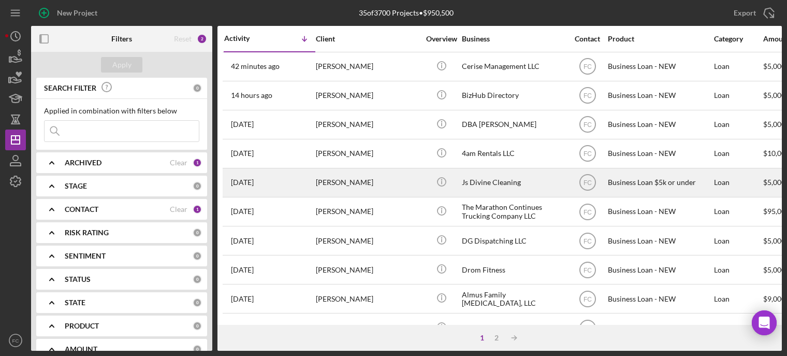
click at [345, 180] on div "[PERSON_NAME]" at bounding box center [368, 182] width 104 height 27
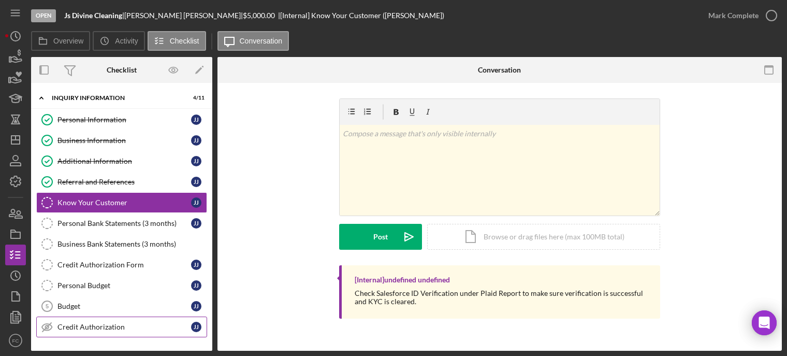
scroll to position [110, 0]
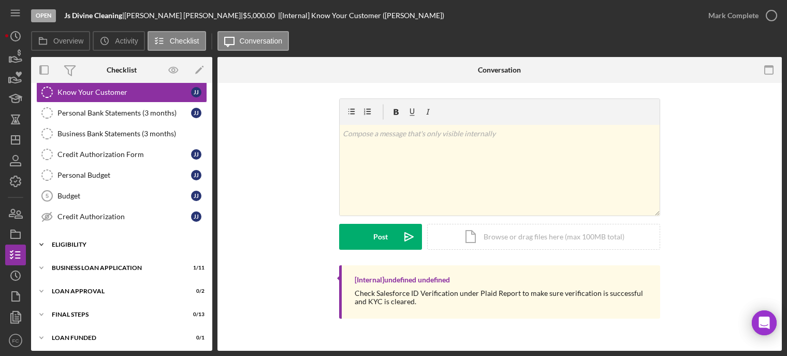
click at [152, 234] on div "Icon/Expander Eligibility 2 / 4" at bounding box center [121, 244] width 181 height 21
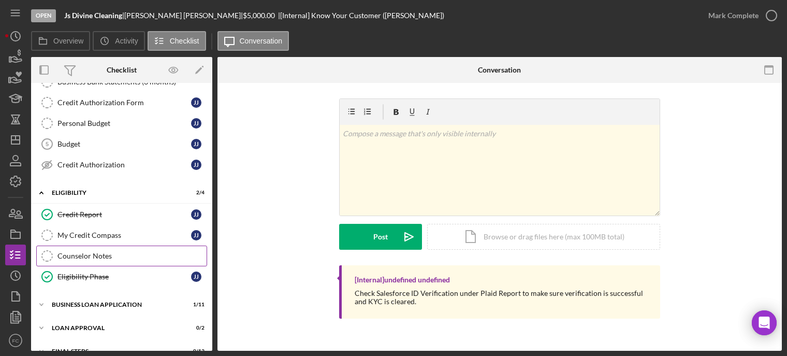
scroll to position [198, 0]
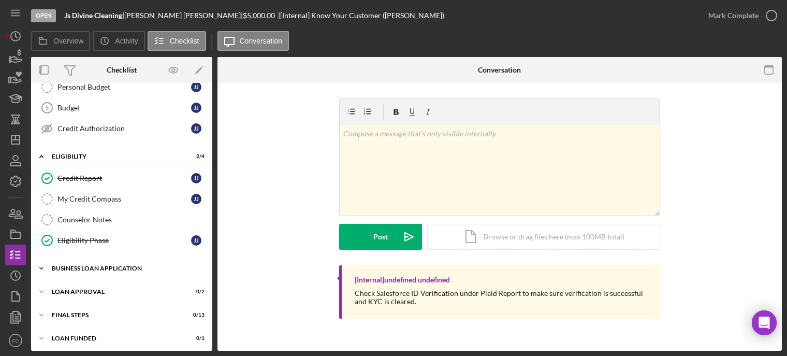
click at [126, 261] on div "Icon/Expander BUSINESS LOAN APPLICATION 1 / 11" at bounding box center [121, 268] width 181 height 21
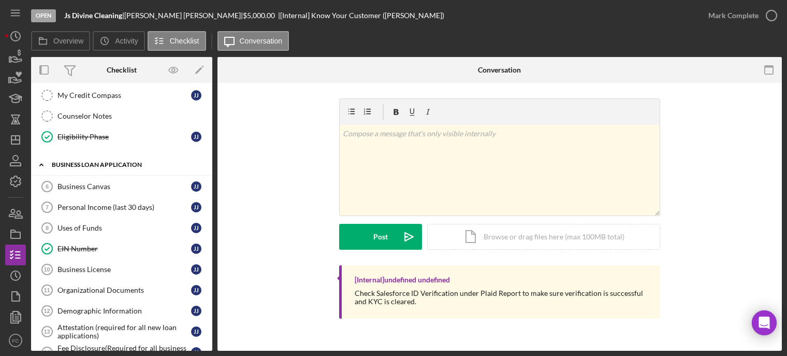
scroll to position [406, 0]
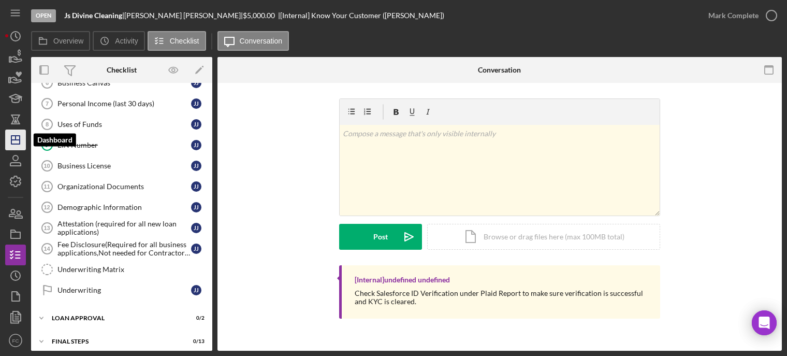
click at [12, 145] on icon "Icon/Dashboard" at bounding box center [16, 140] width 26 height 26
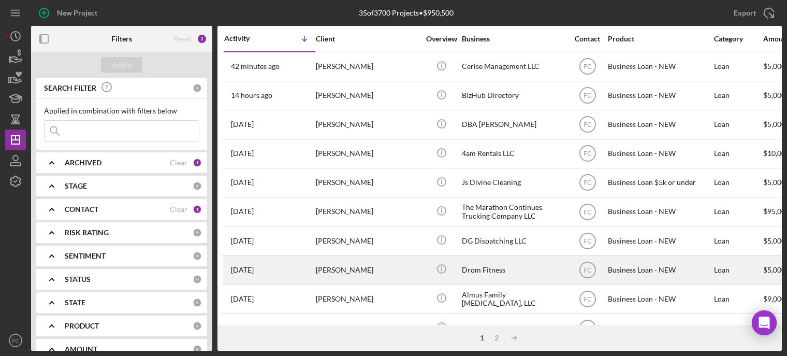
scroll to position [52, 0]
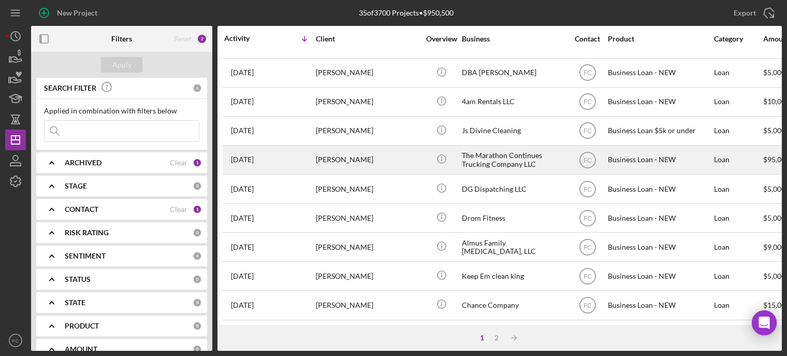
click at [352, 163] on div "[PERSON_NAME]" at bounding box center [368, 159] width 104 height 27
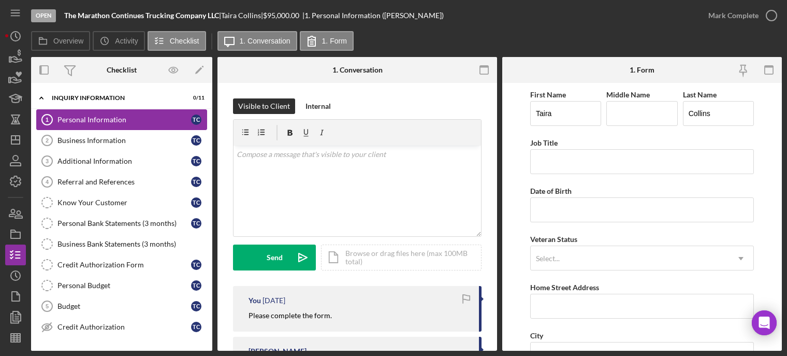
click at [123, 122] on div "Personal Information" at bounding box center [125, 120] width 134 height 8
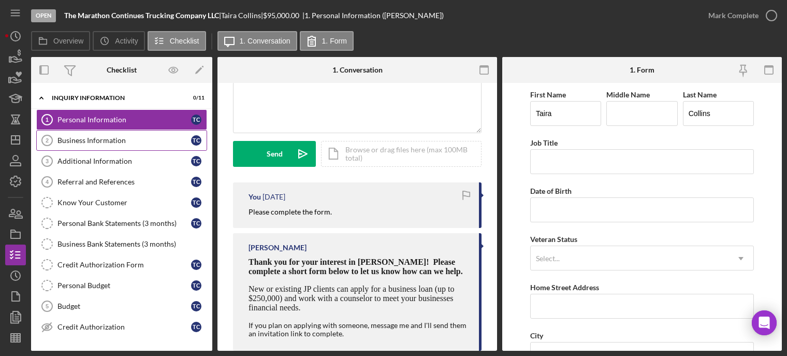
click at [165, 142] on div "Business Information" at bounding box center [125, 140] width 134 height 8
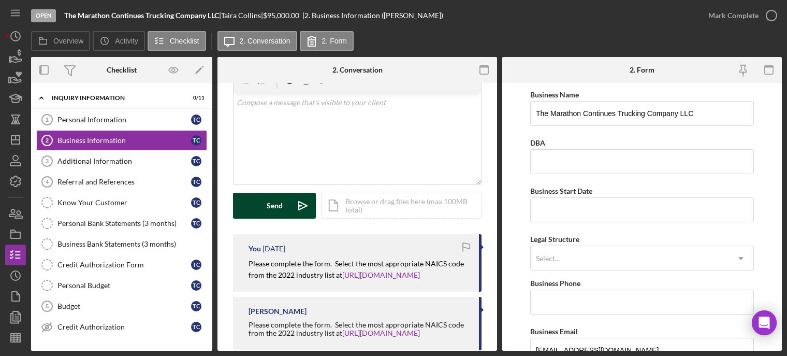
scroll to position [71, 0]
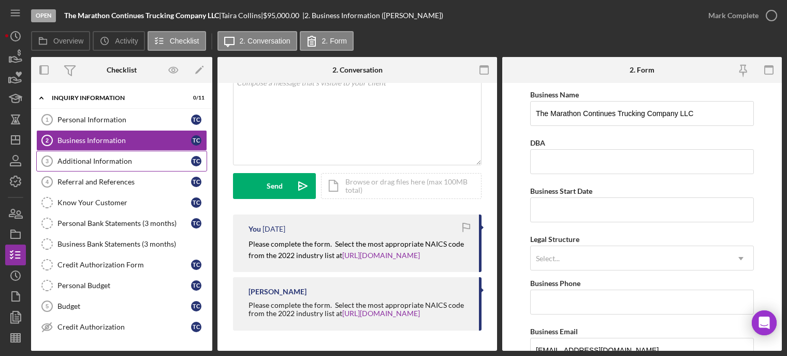
click at [114, 157] on div "Additional Information" at bounding box center [125, 161] width 134 height 8
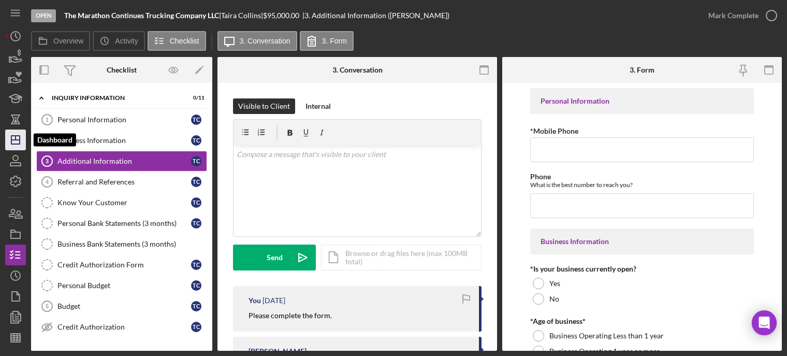
click at [20, 141] on polygon "button" at bounding box center [15, 140] width 8 height 8
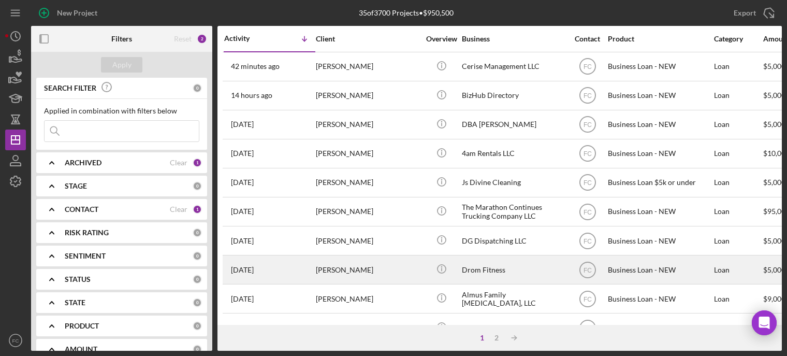
scroll to position [52, 0]
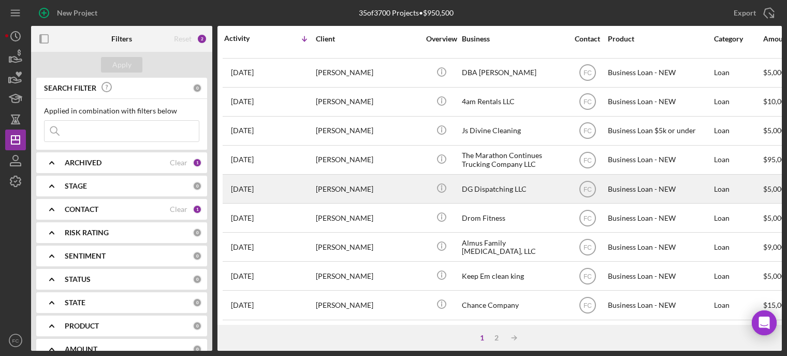
click at [292, 192] on div "[DATE] [PERSON_NAME]" at bounding box center [269, 188] width 91 height 27
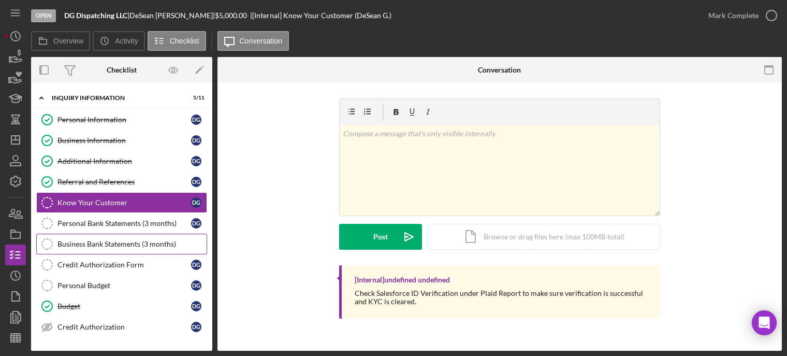
scroll to position [104, 0]
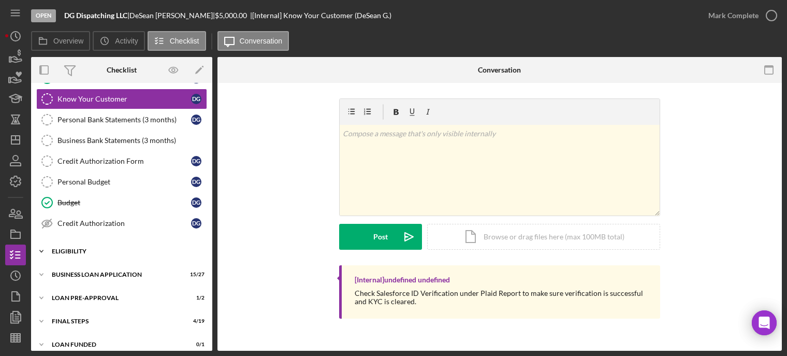
click at [86, 248] on div "ELIGIBILITY" at bounding box center [126, 251] width 148 height 6
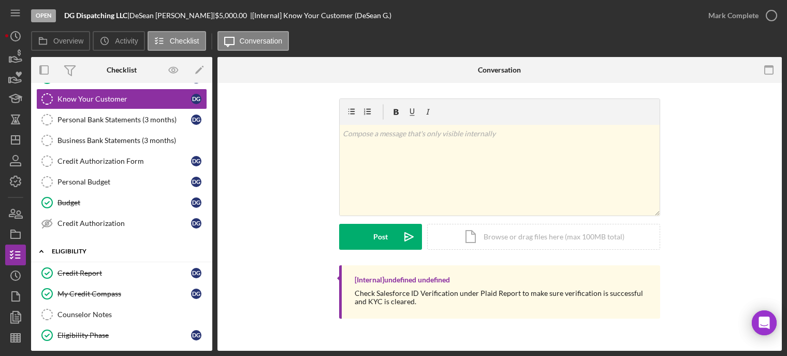
scroll to position [155, 0]
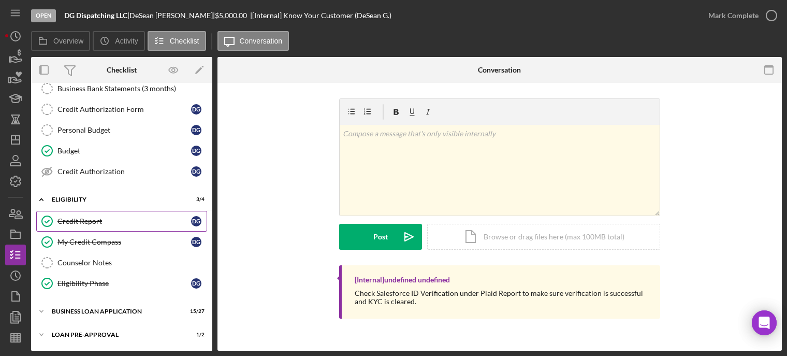
click at [95, 217] on div "Credit Report" at bounding box center [125, 221] width 134 height 8
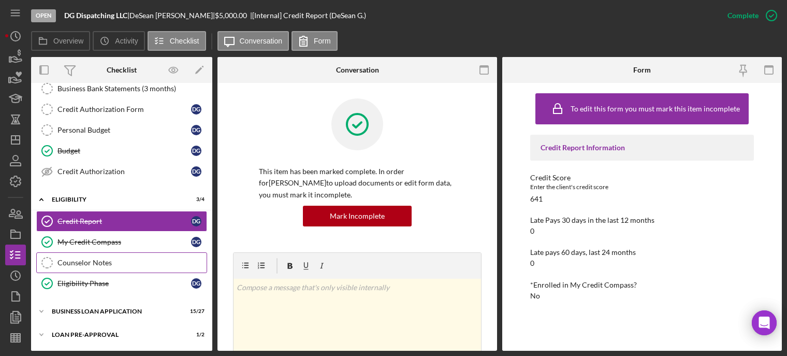
scroll to position [198, 0]
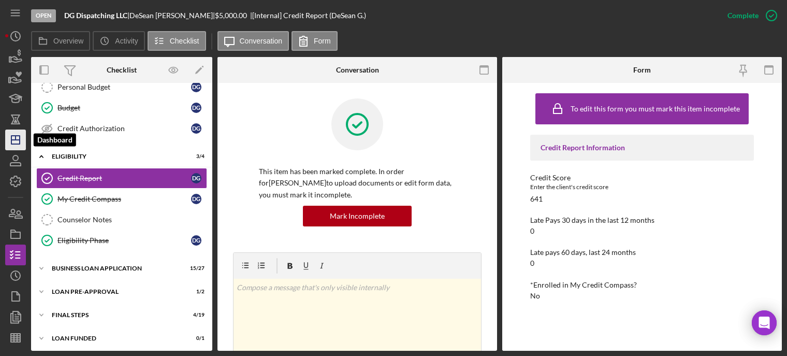
click at [20, 142] on icon "Icon/Dashboard" at bounding box center [16, 140] width 26 height 26
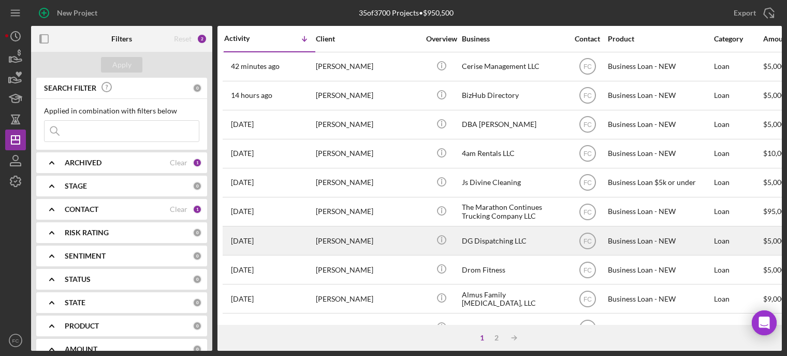
scroll to position [52, 0]
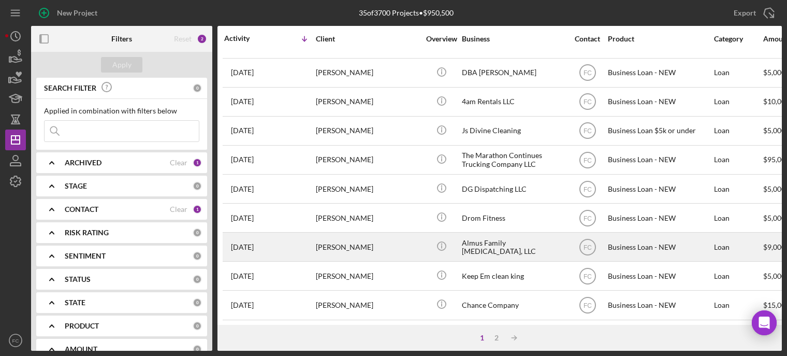
click at [366, 243] on div "[PERSON_NAME]" at bounding box center [368, 246] width 104 height 27
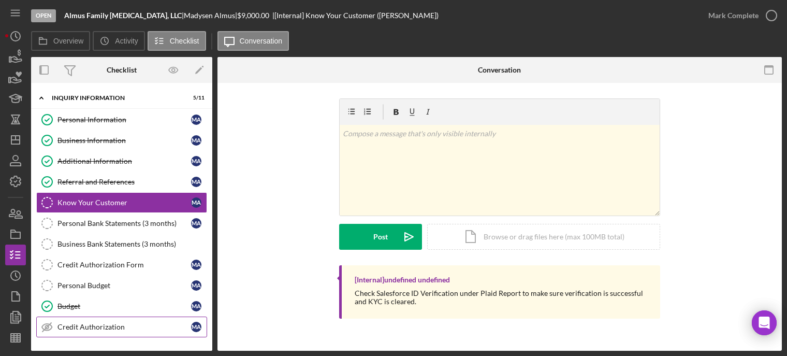
scroll to position [52, 0]
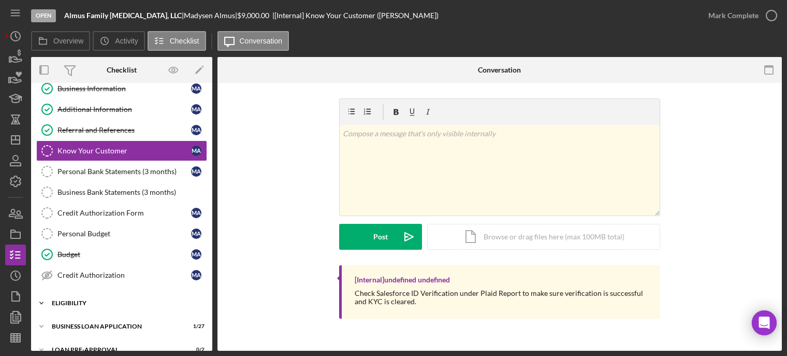
click at [80, 306] on div "Icon/Expander ELIGIBILITY 3 / 4" at bounding box center [121, 303] width 181 height 21
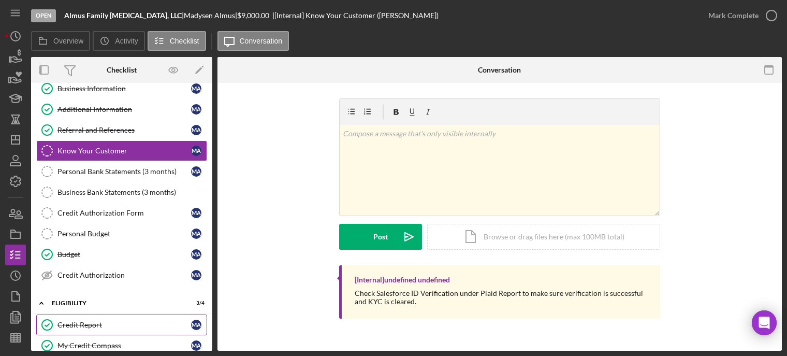
click at [80, 316] on link "Credit Report Credit Report M A" at bounding box center [121, 324] width 171 height 21
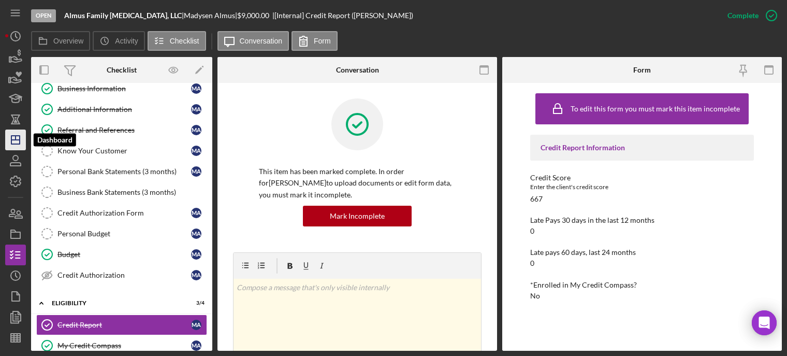
click at [16, 142] on icon "Icon/Dashboard" at bounding box center [16, 140] width 26 height 26
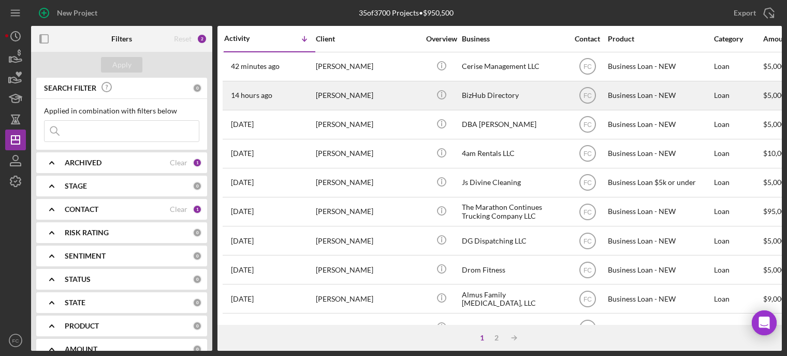
click at [300, 96] on div "14 hours ago [PERSON_NAME]" at bounding box center [269, 95] width 91 height 27
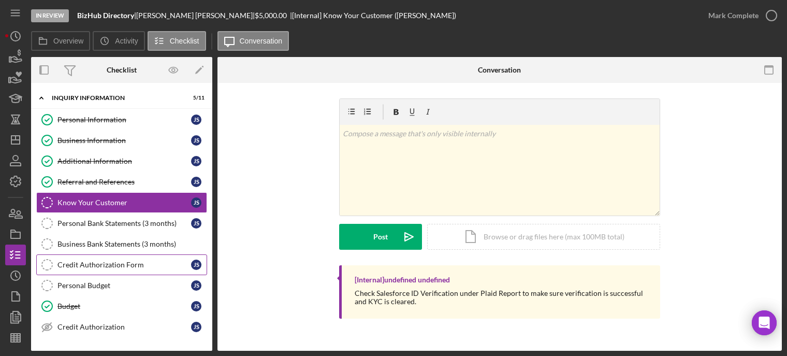
scroll to position [52, 0]
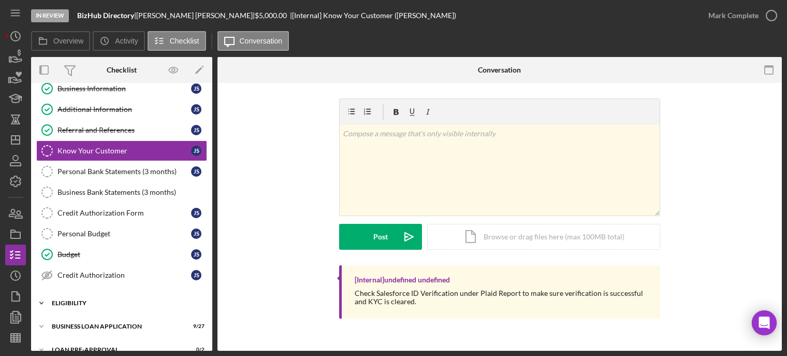
click at [66, 300] on div "ELIGIBILITY" at bounding box center [126, 303] width 148 height 6
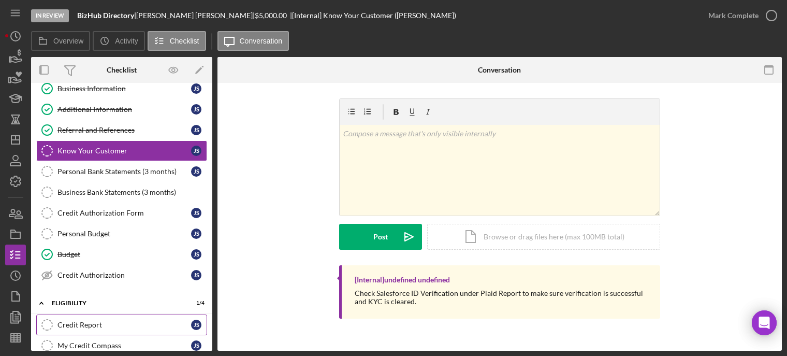
click at [68, 314] on link "Credit Report Credit Report j s" at bounding box center [121, 324] width 171 height 21
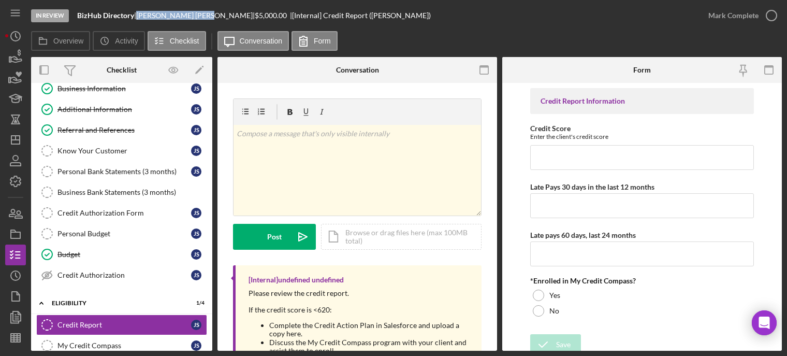
drag, startPoint x: 143, startPoint y: 16, endPoint x: 187, endPoint y: 13, distance: 44.1
click at [187, 13] on div "[PERSON_NAME] |" at bounding box center [195, 15] width 119 height 8
copy div "[PERSON_NAME]"
click at [584, 164] on input "Credit Score" at bounding box center [642, 157] width 224 height 25
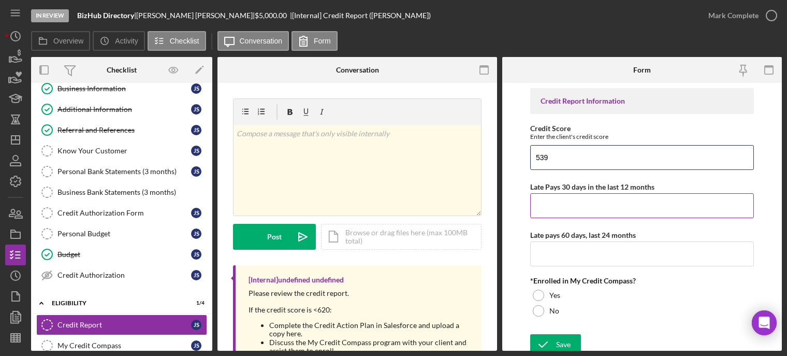
type input "539"
click at [602, 196] on input "Late Pays 30 days in the last 12 months" at bounding box center [642, 205] width 224 height 25
type input "0"
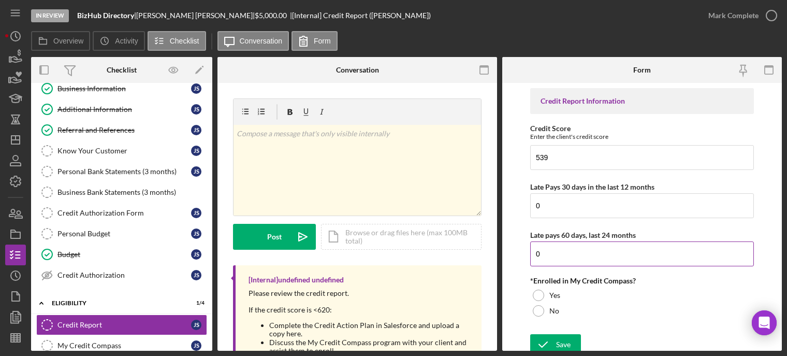
click at [580, 251] on input "0" at bounding box center [642, 253] width 224 height 25
type input "0"
click at [539, 290] on div at bounding box center [538, 295] width 11 height 11
click at [409, 239] on div "Icon/Document Browse or drag files here (max 100MB total) Tap to choose files o…" at bounding box center [401, 237] width 161 height 26
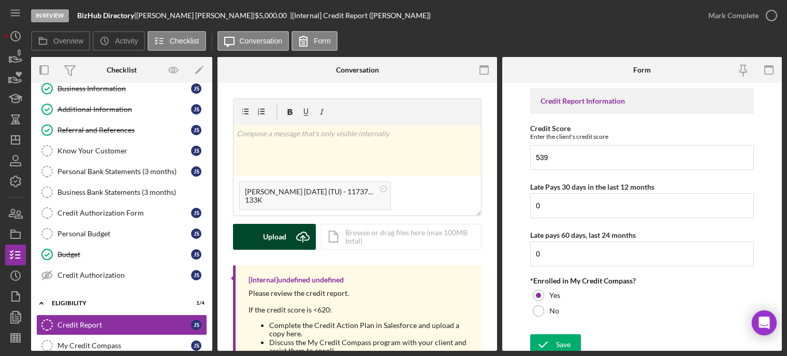
click at [276, 240] on div "Upload" at bounding box center [274, 237] width 23 height 26
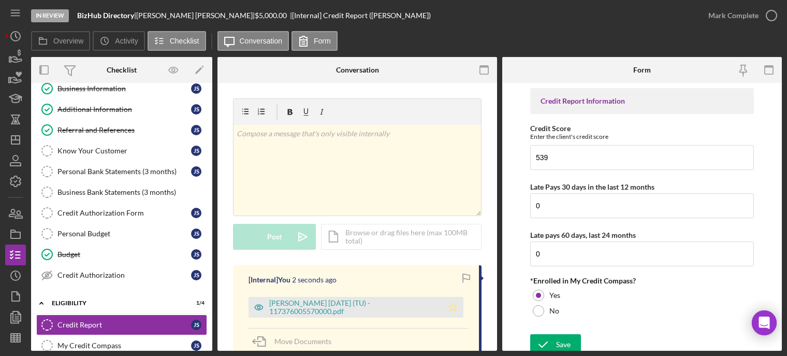
click at [448, 304] on icon "Icon/Star" at bounding box center [453, 307] width 21 height 21
click at [769, 15] on icon "button" at bounding box center [772, 16] width 26 height 26
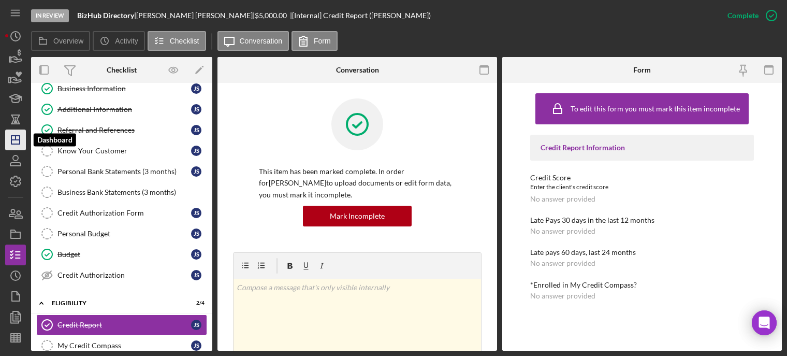
click at [13, 145] on icon "Icon/Dashboard" at bounding box center [16, 140] width 26 height 26
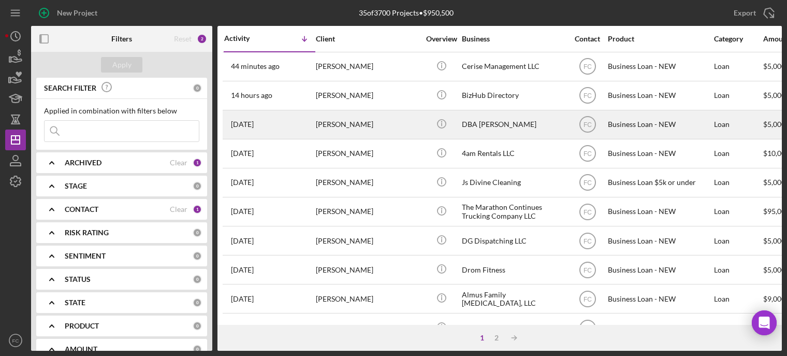
click at [305, 125] on div "[DATE] [PERSON_NAME]" at bounding box center [269, 124] width 91 height 27
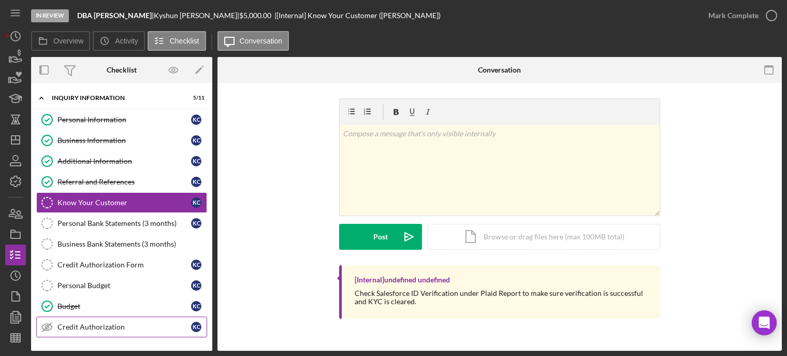
scroll to position [52, 0]
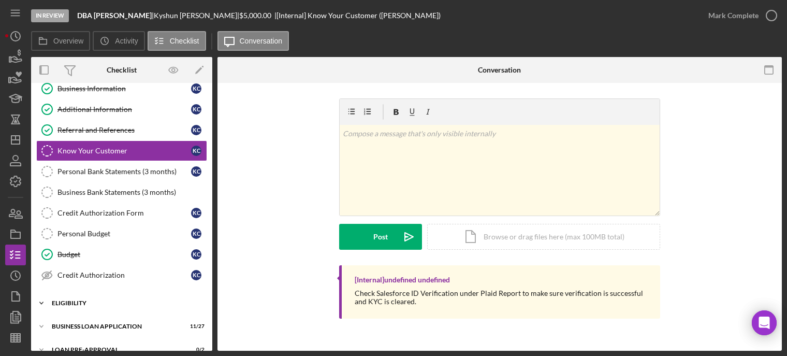
click at [61, 309] on div "Icon/Expander ELIGIBILITY 2 / 4" at bounding box center [121, 303] width 181 height 21
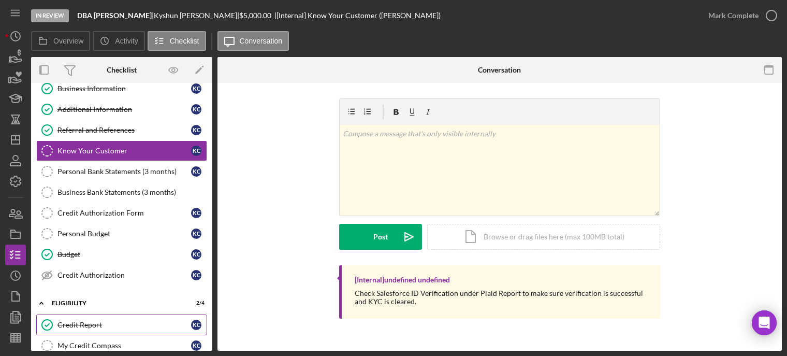
click at [63, 314] on link "Credit Report Credit Report K C" at bounding box center [121, 324] width 171 height 21
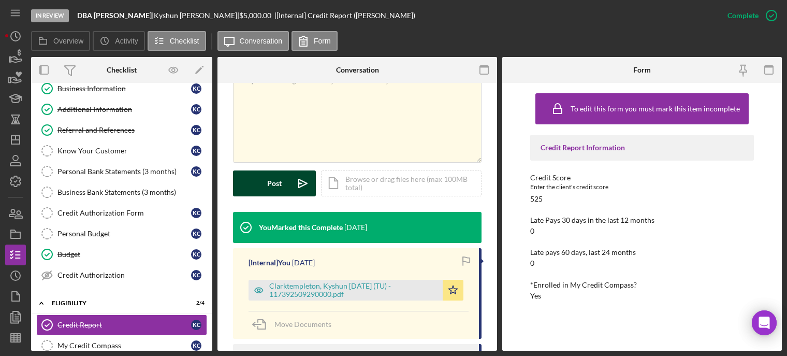
scroll to position [259, 0]
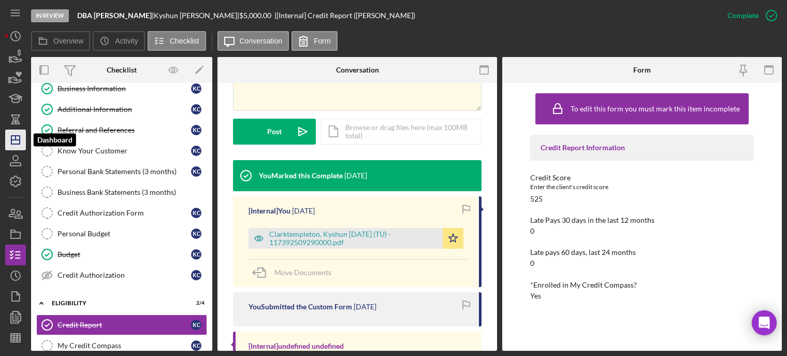
click at [14, 140] on line "button" at bounding box center [15, 140] width 8 height 0
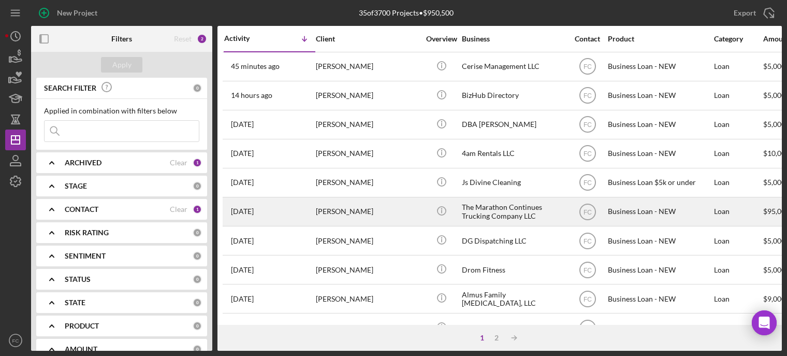
click at [304, 213] on div "[DATE] [PERSON_NAME]" at bounding box center [269, 211] width 91 height 27
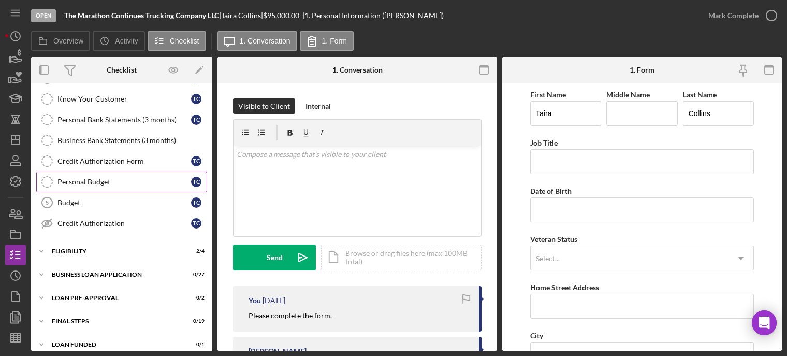
scroll to position [110, 0]
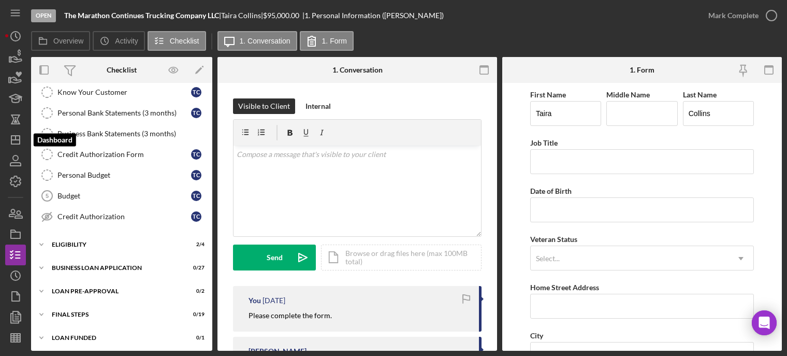
click at [20, 138] on icon "Icon/Dashboard" at bounding box center [16, 140] width 26 height 26
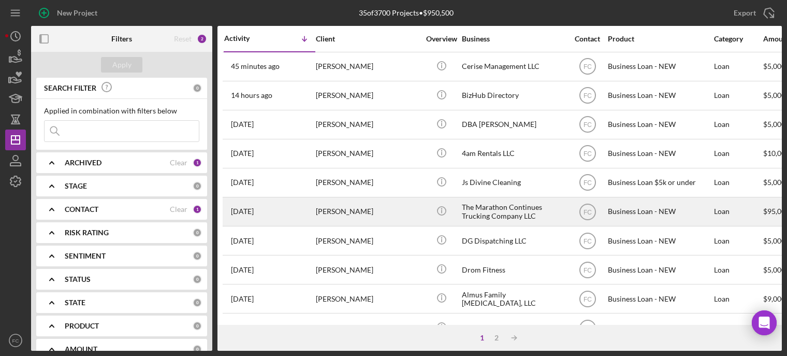
scroll to position [52, 0]
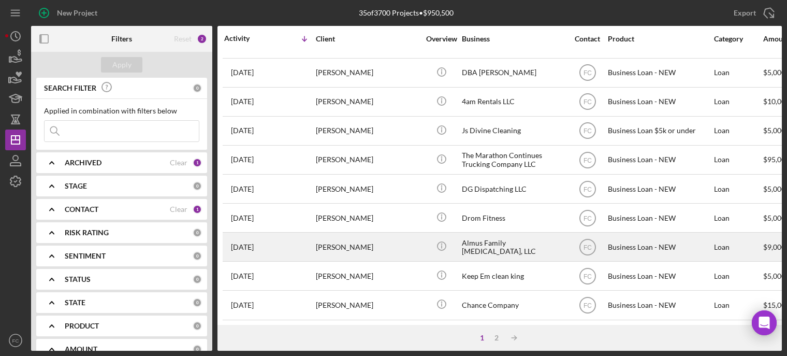
click at [288, 250] on div "[DATE] [PERSON_NAME]" at bounding box center [269, 246] width 91 height 27
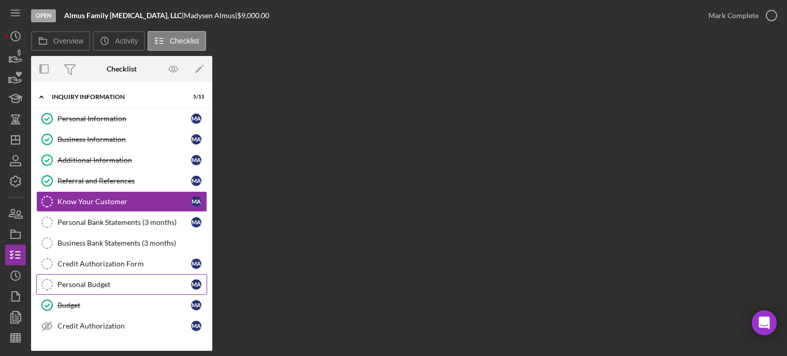
scroll to position [52, 0]
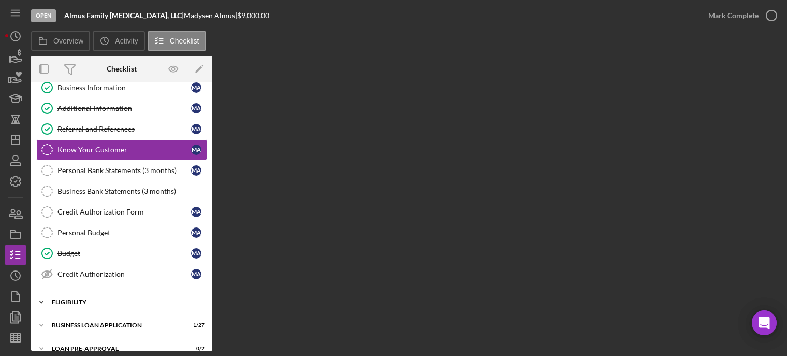
click at [78, 296] on div "Icon/Expander ELIGIBILITY 3 / 4" at bounding box center [121, 302] width 181 height 21
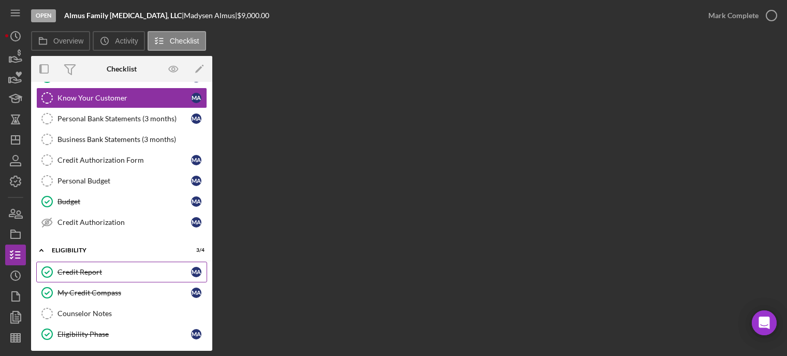
click at [94, 277] on link "Credit Report Credit Report M A" at bounding box center [121, 272] width 171 height 21
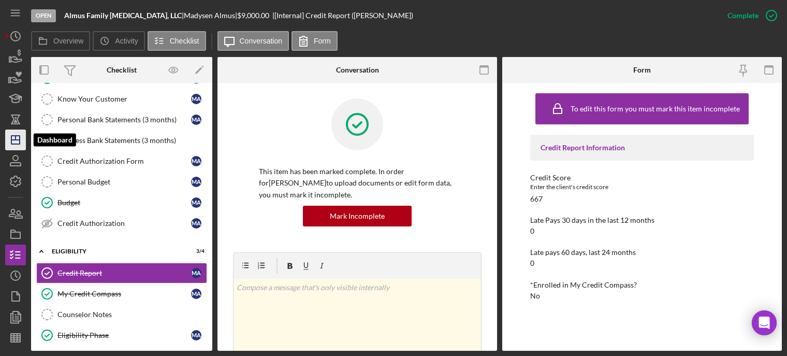
click at [11, 141] on polygon "button" at bounding box center [15, 140] width 8 height 8
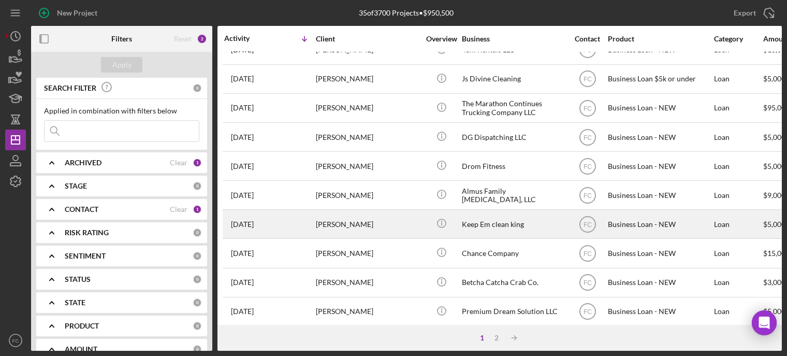
scroll to position [155, 0]
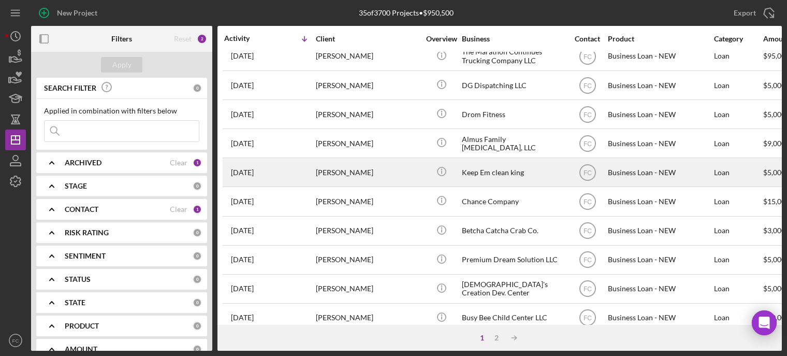
click at [284, 227] on div "[DATE] [PERSON_NAME]" at bounding box center [269, 230] width 91 height 27
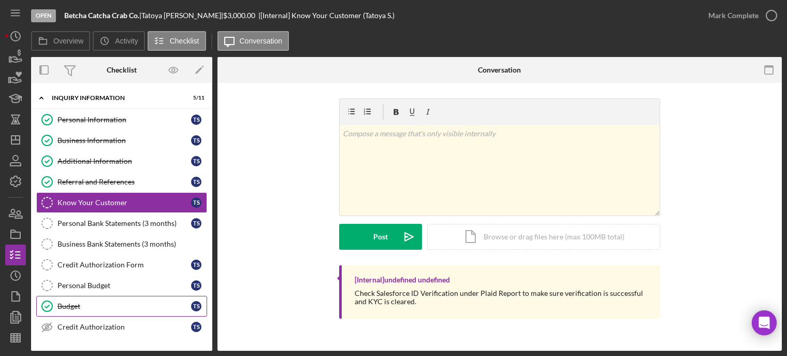
scroll to position [52, 0]
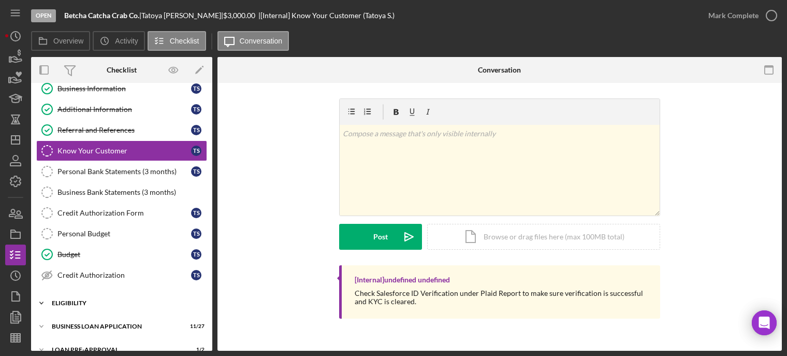
click at [81, 302] on div "ELIGIBILITY" at bounding box center [126, 303] width 148 height 6
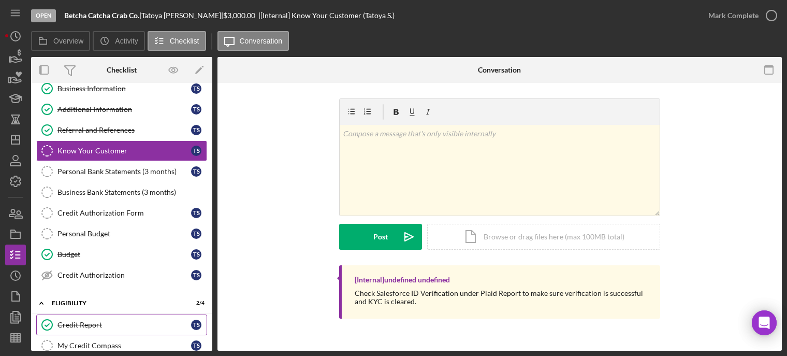
click at [80, 323] on div "Credit Report" at bounding box center [125, 325] width 134 height 8
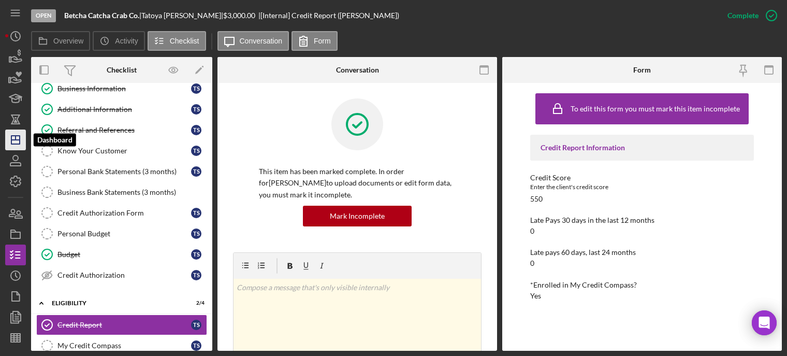
click at [17, 131] on icon "Icon/Dashboard" at bounding box center [16, 140] width 26 height 26
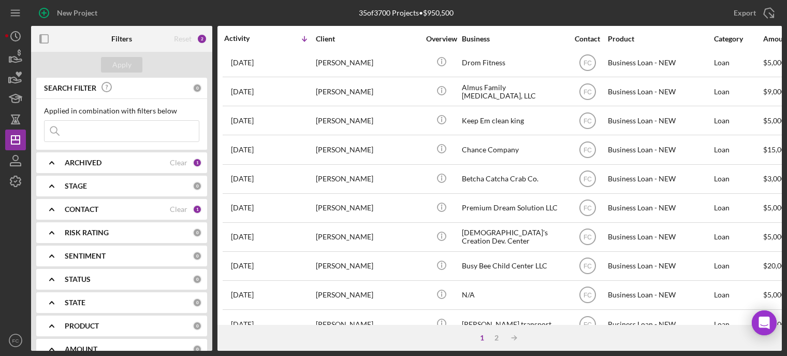
scroll to position [259, 0]
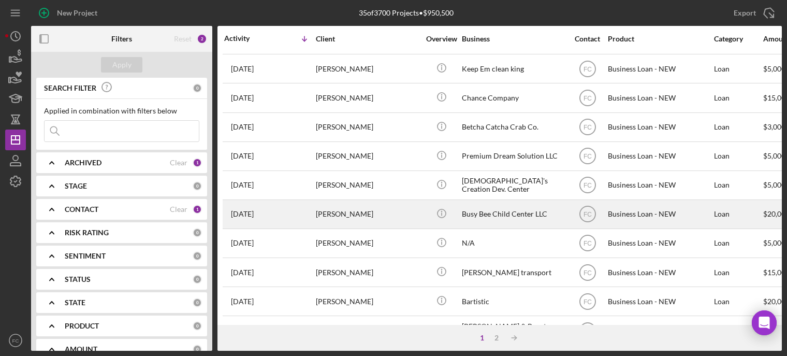
click at [404, 209] on div "[PERSON_NAME]" at bounding box center [368, 213] width 104 height 27
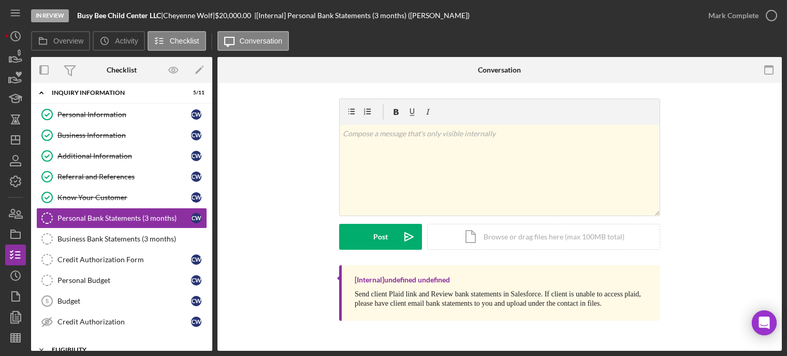
scroll to position [57, 0]
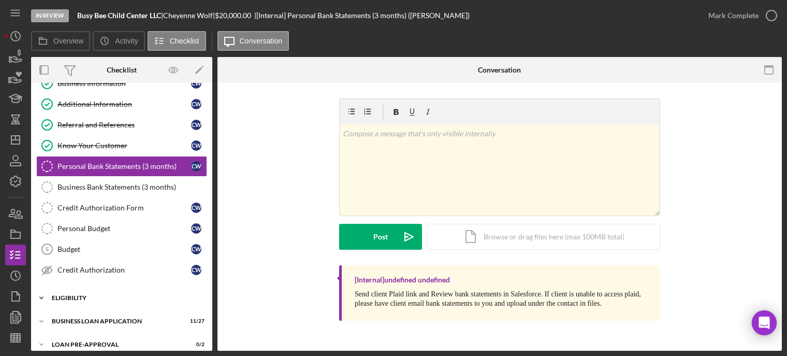
click at [112, 295] on div "ELIGIBILITY" at bounding box center [126, 298] width 148 height 6
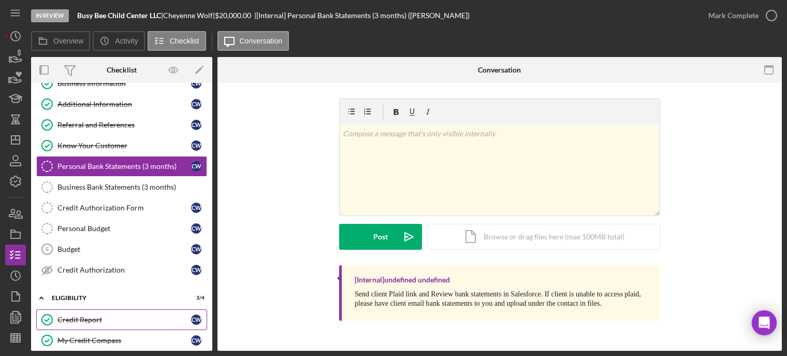
click at [104, 320] on div "Credit Report" at bounding box center [125, 319] width 134 height 8
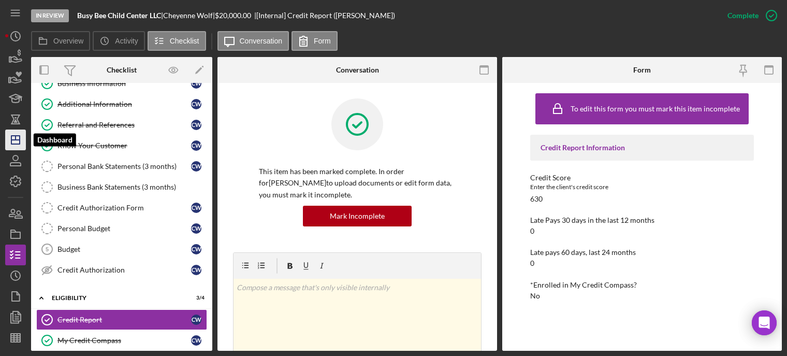
click at [23, 142] on icon "Icon/Dashboard" at bounding box center [16, 140] width 26 height 26
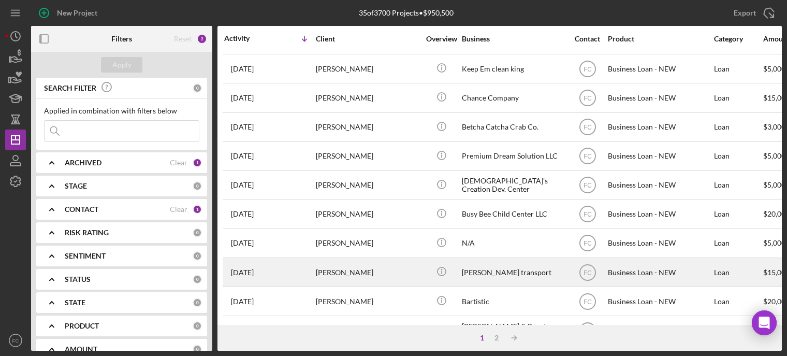
scroll to position [311, 0]
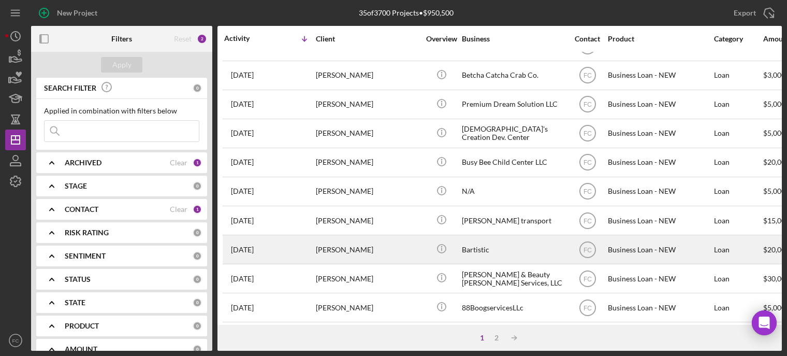
click at [401, 244] on div "[PERSON_NAME]" at bounding box center [368, 249] width 104 height 27
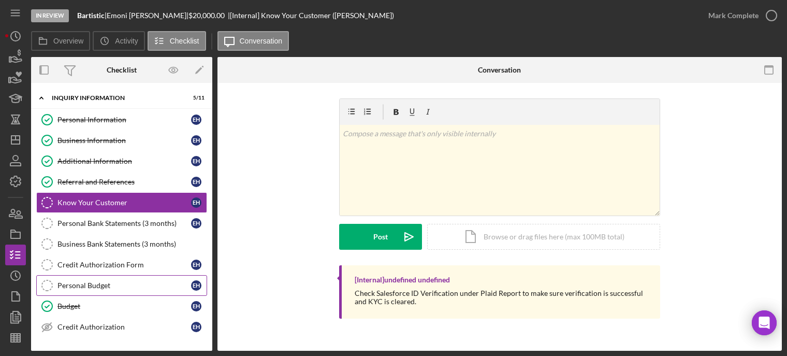
drag, startPoint x: 401, startPoint y: 244, endPoint x: 110, endPoint y: 275, distance: 293.3
click at [110, 276] on link "Personal Budget Personal Budget E H" at bounding box center [121, 285] width 171 height 21
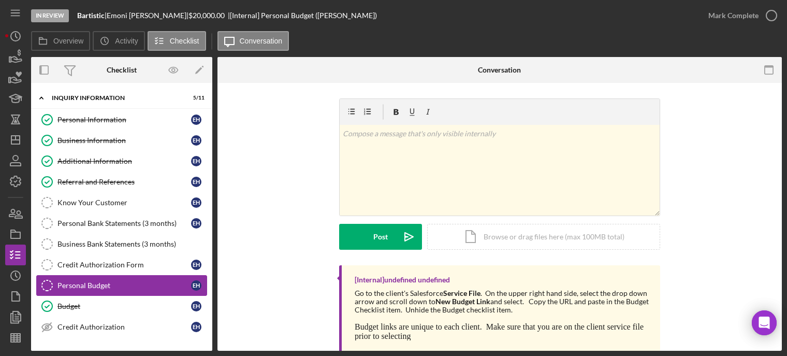
scroll to position [104, 0]
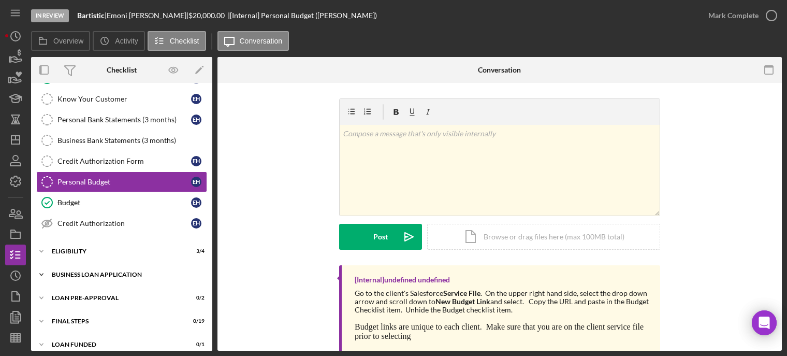
click at [106, 274] on div "BUSINESS LOAN APPLICATION" at bounding box center [126, 274] width 148 height 6
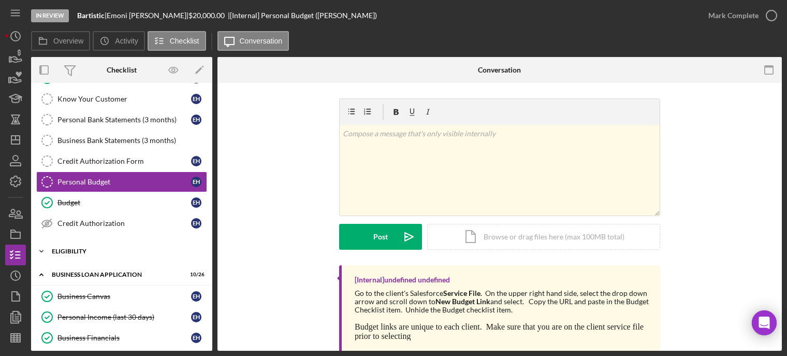
click at [112, 249] on div "ELIGIBILITY" at bounding box center [126, 251] width 148 height 6
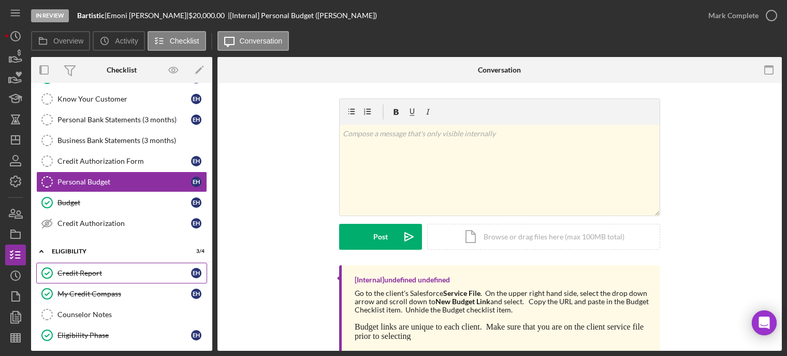
click at [107, 271] on div "Credit Report" at bounding box center [125, 273] width 134 height 8
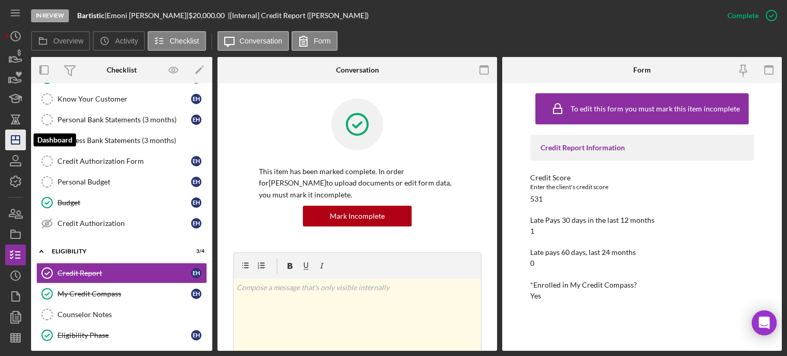
click at [21, 145] on icon "Icon/Dashboard" at bounding box center [16, 140] width 26 height 26
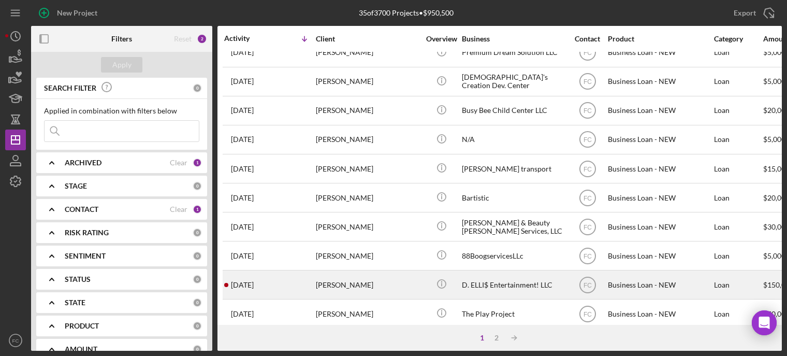
scroll to position [414, 0]
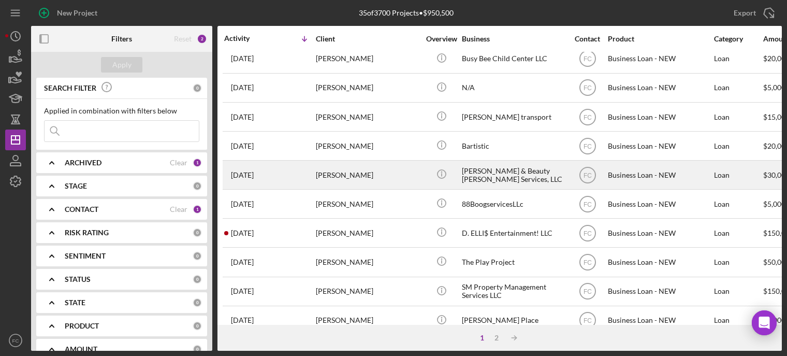
click at [296, 184] on div "[DATE] [PERSON_NAME]" at bounding box center [269, 174] width 91 height 27
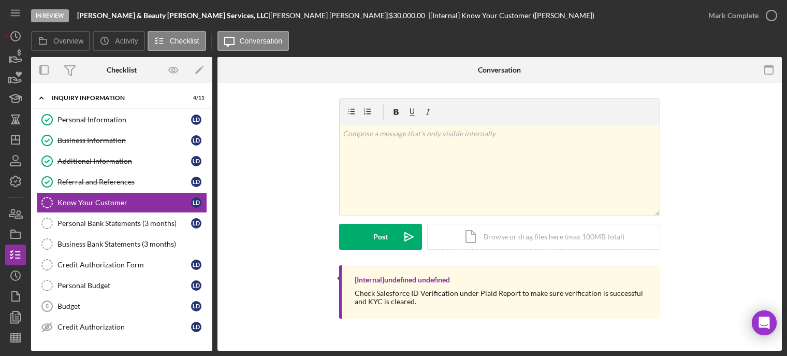
scroll to position [104, 0]
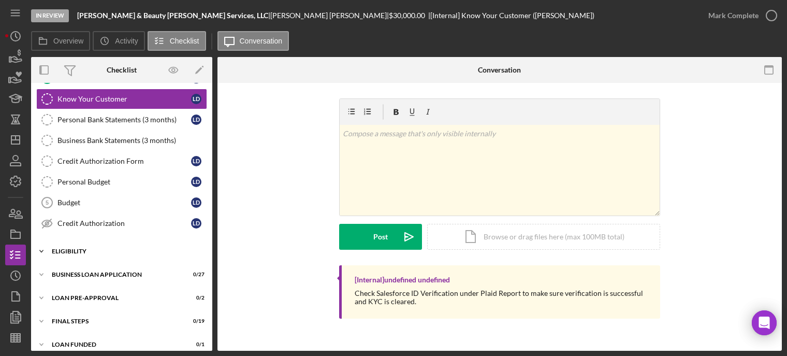
click at [108, 245] on div "Icon/Expander ELIGIBILITY 1 / 4" at bounding box center [121, 251] width 181 height 21
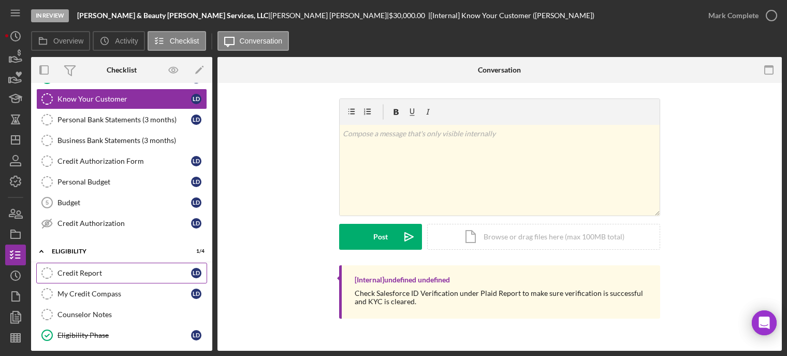
click at [89, 276] on link "Credit Report Credit Report [PERSON_NAME]" at bounding box center [121, 273] width 171 height 21
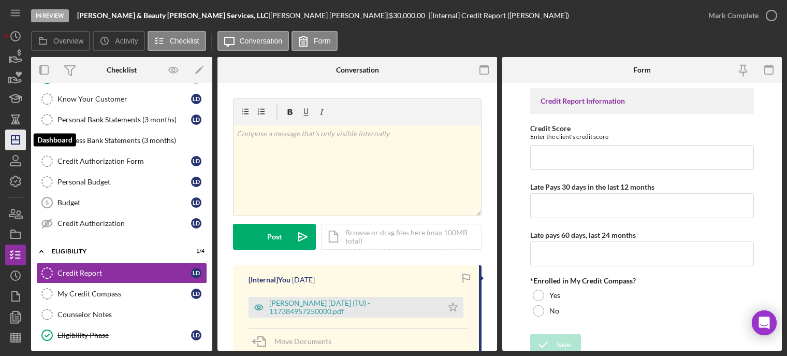
drag, startPoint x: 17, startPoint y: 135, endPoint x: 23, endPoint y: 136, distance: 6.2
click at [17, 136] on icon "Icon/Dashboard" at bounding box center [16, 140] width 26 height 26
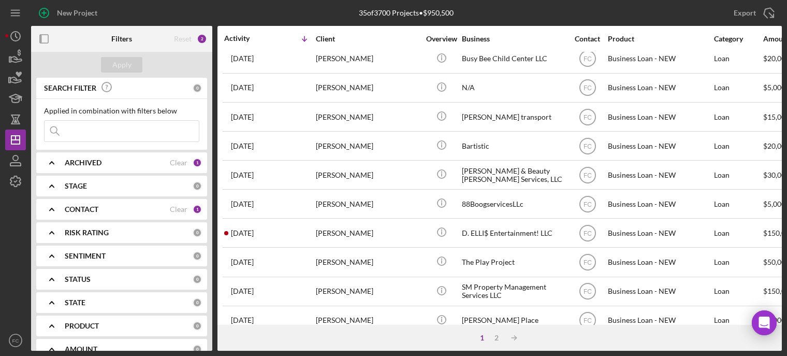
scroll to position [466, 0]
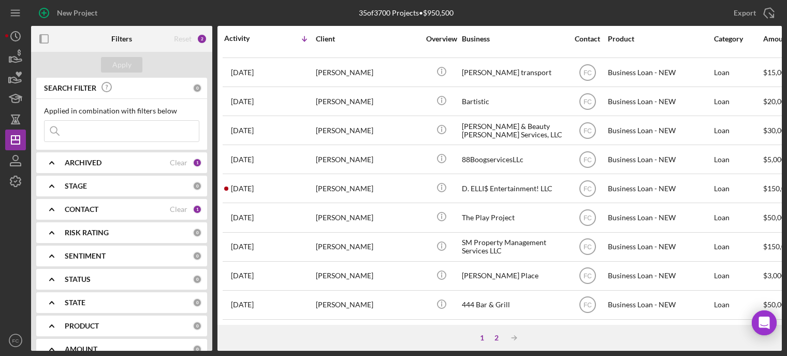
click at [497, 338] on div "2" at bounding box center [497, 338] width 15 height 8
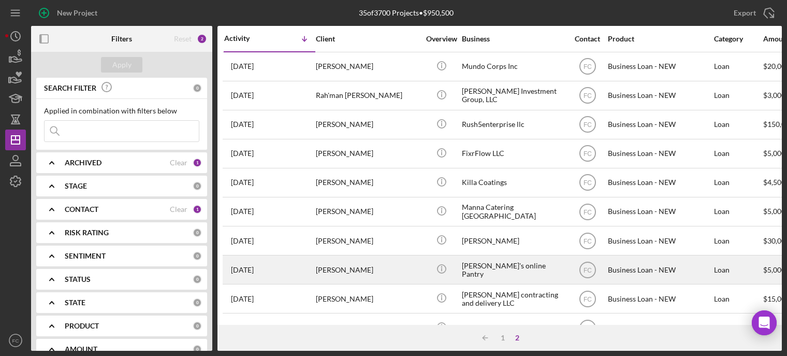
scroll to position [31, 0]
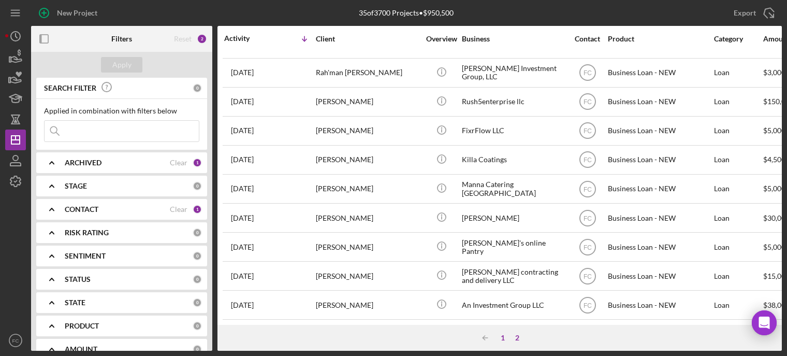
click at [504, 335] on div "1" at bounding box center [503, 338] width 15 height 8
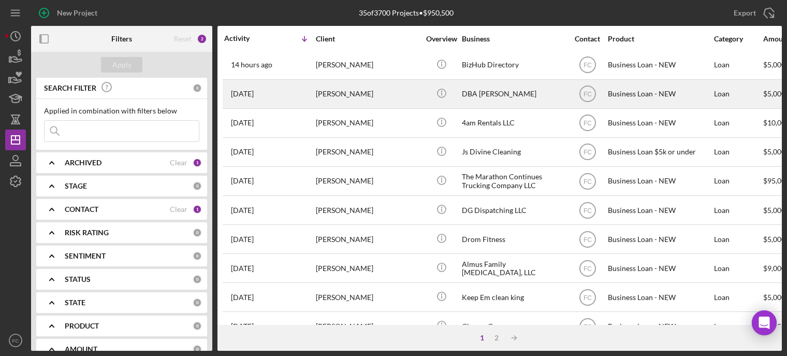
scroll to position [0, 0]
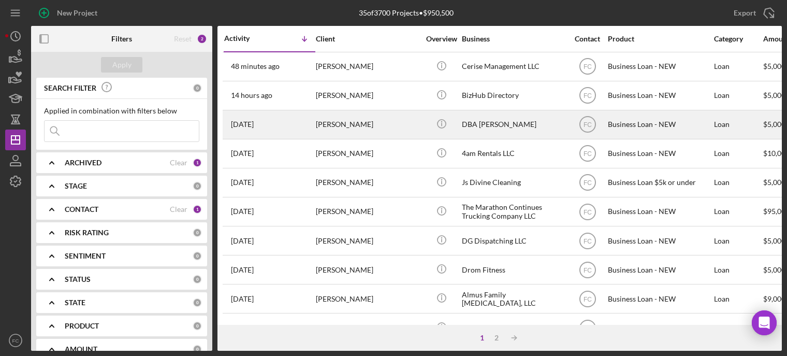
click at [293, 98] on div "14 hours ago [PERSON_NAME]" at bounding box center [269, 95] width 91 height 27
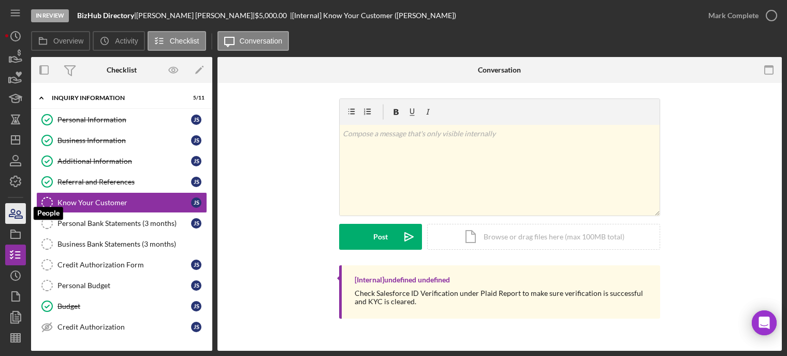
click at [12, 216] on icon "button" at bounding box center [16, 213] width 26 height 26
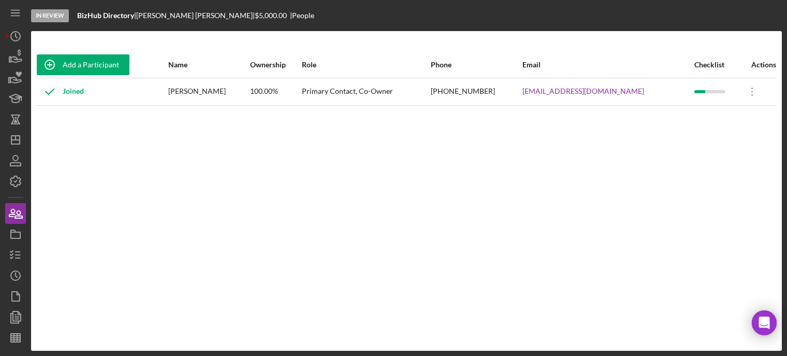
drag, startPoint x: 180, startPoint y: 91, endPoint x: 242, endPoint y: 96, distance: 62.4
click at [242, 95] on tr "Joined [PERSON_NAME] 100.00% Primary Contact, Co-Owner [PHONE_NUMBER] [EMAIL_AD…" at bounding box center [406, 91] width 741 height 27
drag, startPoint x: 236, startPoint y: 106, endPoint x: 219, endPoint y: 100, distance: 18.0
click at [235, 106] on div "Add a Participant Name Ownership Role Phone Email Checklist Actions Joined [PER…" at bounding box center [406, 191] width 751 height 278
drag, startPoint x: 182, startPoint y: 91, endPoint x: 238, endPoint y: 92, distance: 55.9
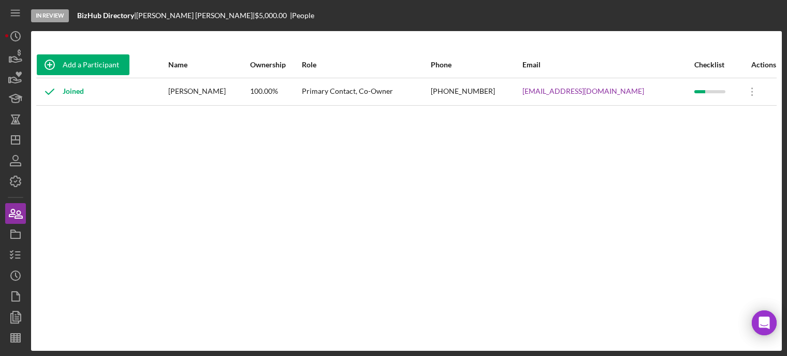
click at [238, 92] on div "[PERSON_NAME]" at bounding box center [208, 92] width 81 height 26
copy div "[PERSON_NAME]"
drag, startPoint x: 455, startPoint y: 88, endPoint x: 526, endPoint y: 95, distance: 71.3
click at [522, 95] on div "[PHONE_NUMBER]" at bounding box center [476, 92] width 91 height 26
copy div "[PHONE_NUMBER]"
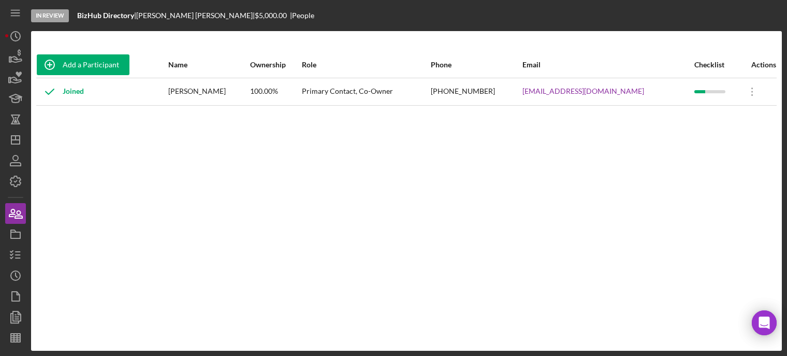
click at [539, 114] on div "Add a Participant Name Ownership Role Phone Email Checklist Actions Joined [PER…" at bounding box center [406, 191] width 751 height 278
drag, startPoint x: 534, startPoint y: 92, endPoint x: 645, endPoint y: 95, distance: 110.9
click at [645, 95] on tr "Joined [PERSON_NAME] 100.00% Primary Contact, Co-Owner [PHONE_NUMBER] [EMAIL_AD…" at bounding box center [406, 91] width 741 height 27
copy tr "[EMAIL_ADDRESS][DOMAIN_NAME]"
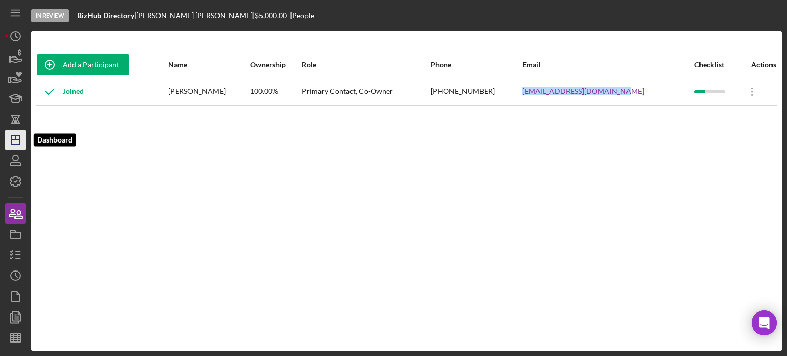
click at [19, 138] on polygon "button" at bounding box center [15, 140] width 8 height 8
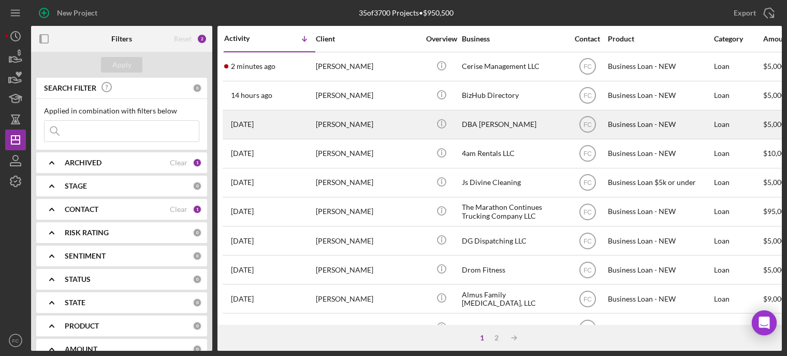
click at [342, 128] on div "[PERSON_NAME]" at bounding box center [368, 124] width 104 height 27
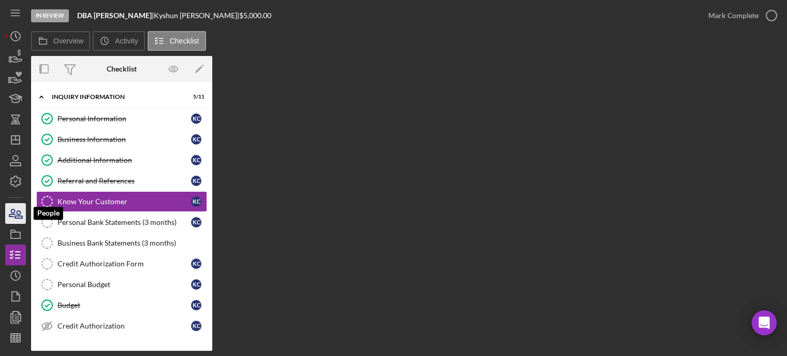
click at [15, 210] on icon "button" at bounding box center [12, 212] width 6 height 7
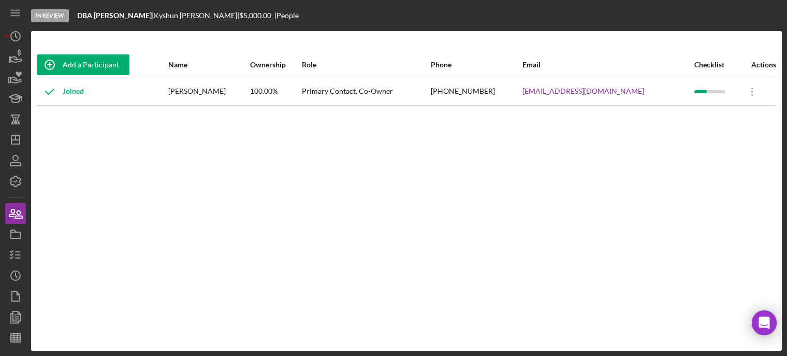
click at [167, 100] on div "Joined" at bounding box center [102, 92] width 131 height 26
drag, startPoint x: 174, startPoint y: 91, endPoint x: 254, endPoint y: 90, distance: 80.8
click at [250, 90] on td "[PERSON_NAME]" at bounding box center [209, 91] width 82 height 27
copy div "[PERSON_NAME]"
drag, startPoint x: 484, startPoint y: 332, endPoint x: 481, endPoint y: 313, distance: 18.9
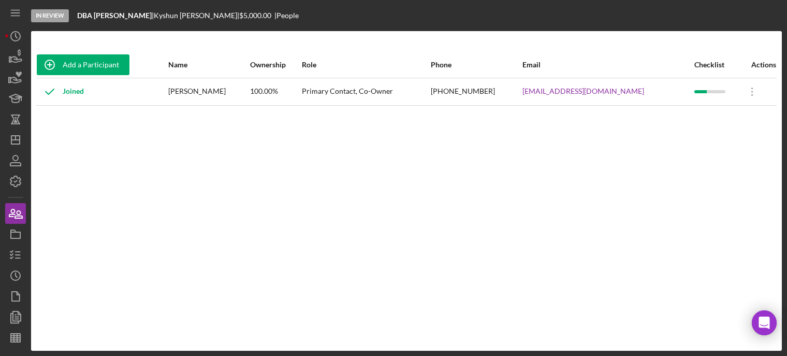
click at [483, 321] on div "Add a Participant Name Ownership Role Phone Email Checklist Actions Joined [PER…" at bounding box center [406, 191] width 751 height 320
drag, startPoint x: 483, startPoint y: 91, endPoint x: 537, endPoint y: 90, distance: 53.9
click at [522, 90] on div "[PHONE_NUMBER]" at bounding box center [476, 92] width 91 height 26
copy div "[PHONE_NUMBER]"
drag, startPoint x: 557, startPoint y: 121, endPoint x: 559, endPoint y: 95, distance: 26.5
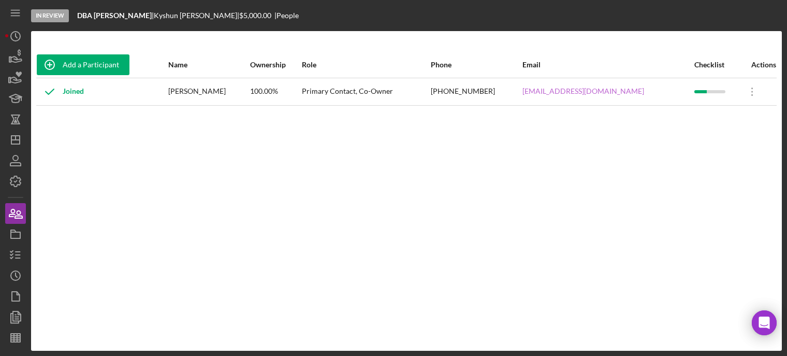
click at [559, 117] on div "Add a Participant Name Ownership Role Phone Email Checklist Actions Joined [PER…" at bounding box center [406, 191] width 751 height 278
drag, startPoint x: 559, startPoint y: 88, endPoint x: 670, endPoint y: 91, distance: 111.4
click at [670, 91] on tr "Joined [PERSON_NAME] 100.00% Primary Contact, Co-Owner [PHONE_NUMBER] [EMAIL_AD…" at bounding box center [406, 91] width 741 height 27
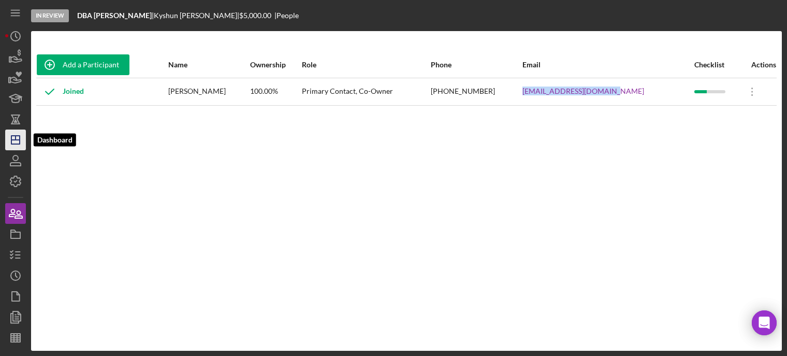
click at [19, 134] on icon "Icon/Dashboard" at bounding box center [16, 140] width 26 height 26
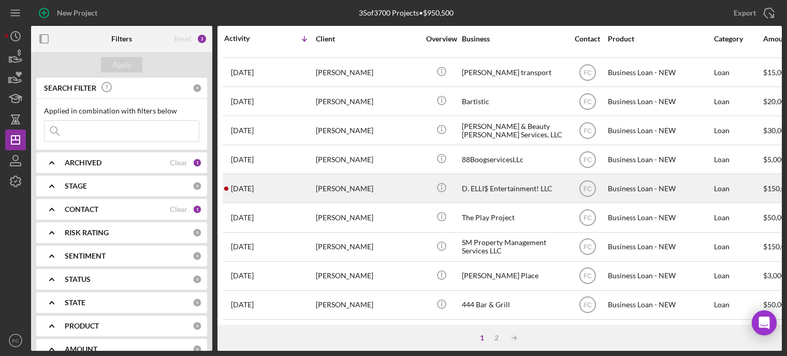
scroll to position [466, 0]
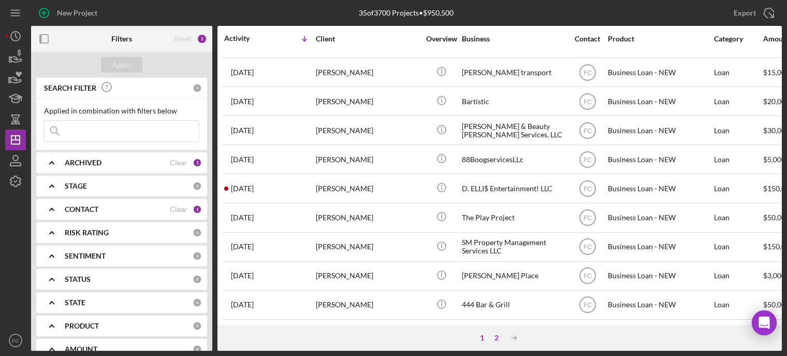
click at [497, 335] on div "2" at bounding box center [497, 338] width 15 height 8
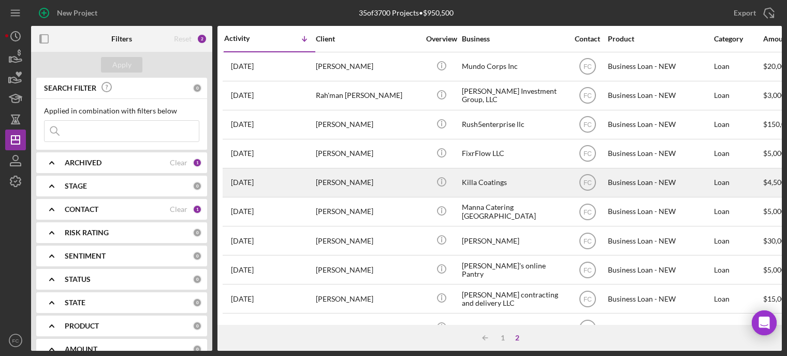
scroll to position [31, 0]
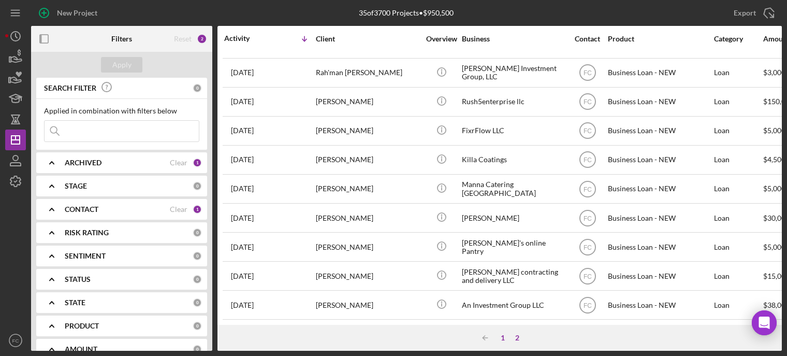
click at [505, 336] on div "1" at bounding box center [503, 338] width 15 height 8
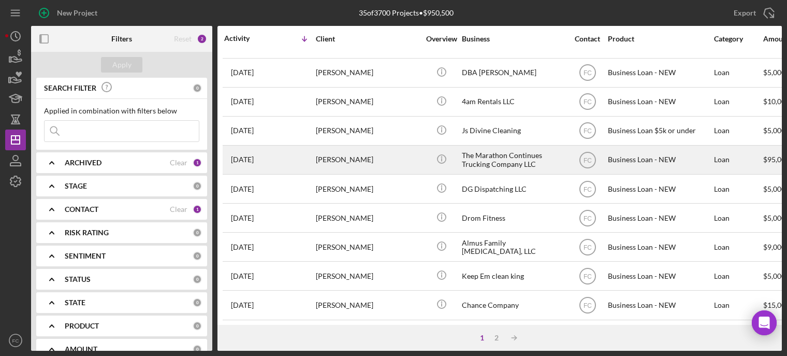
scroll to position [104, 0]
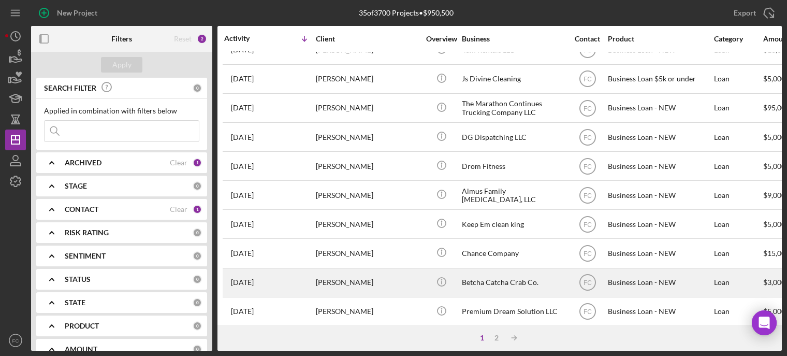
click at [307, 283] on div "[DATE] [PERSON_NAME]" at bounding box center [269, 282] width 91 height 27
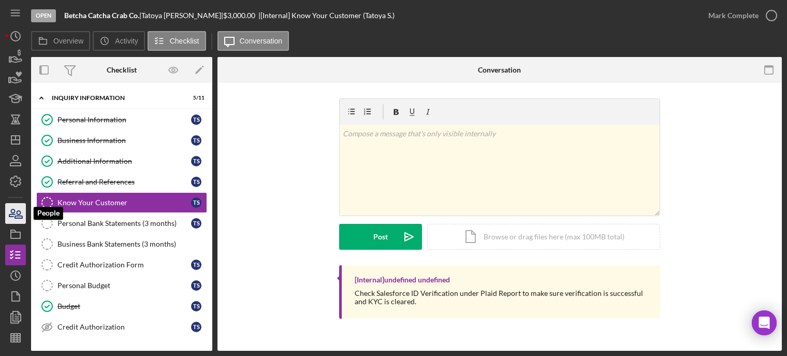
click at [17, 211] on icon "button" at bounding box center [16, 213] width 26 height 26
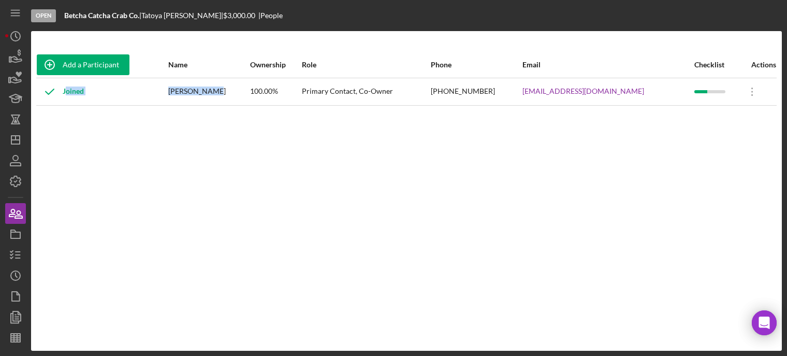
drag, startPoint x: 178, startPoint y: 89, endPoint x: 224, endPoint y: 87, distance: 45.6
click at [224, 87] on tr "Joined [PERSON_NAME] 100.00% Primary Contact, Co-Owner [PHONE_NUMBER] [EMAIL_AD…" at bounding box center [406, 91] width 741 height 27
drag, startPoint x: 197, startPoint y: 118, endPoint x: 189, endPoint y: 109, distance: 12.5
click at [197, 118] on div "Add a Participant Name Ownership Role Phone Email Checklist Actions Joined [PER…" at bounding box center [406, 191] width 751 height 278
drag, startPoint x: 182, startPoint y: 90, endPoint x: 236, endPoint y: 93, distance: 53.9
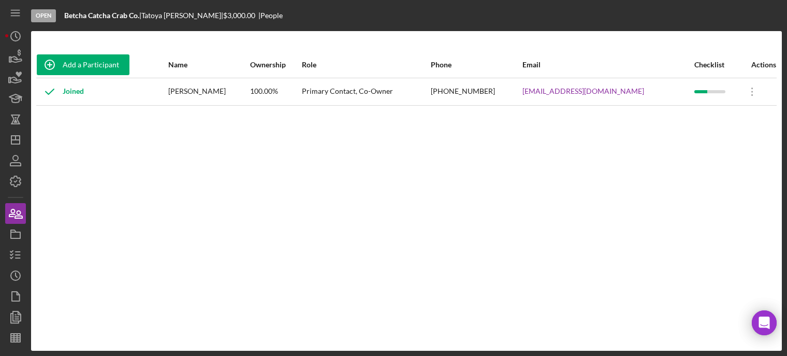
click at [236, 93] on div "[PERSON_NAME]" at bounding box center [208, 92] width 81 height 26
drag, startPoint x: 212, startPoint y: 107, endPoint x: 202, endPoint y: 104, distance: 10.5
click at [203, 104] on div "Add a Participant Name Ownership Role Phone Email Checklist Actions Joined [PER…" at bounding box center [406, 191] width 751 height 278
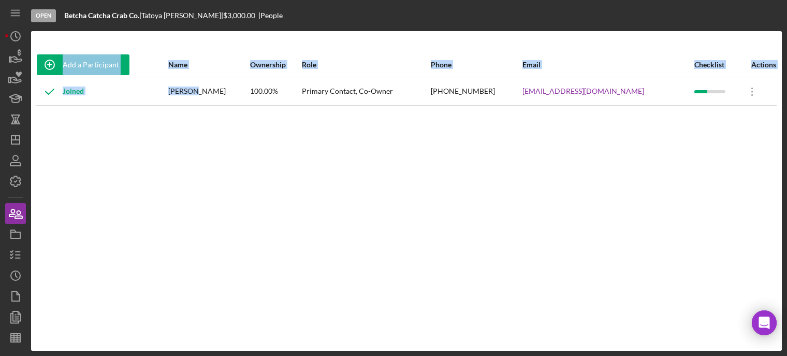
click at [167, 96] on div "Joined" at bounding box center [102, 92] width 131 height 26
click at [167, 93] on div "Joined" at bounding box center [102, 92] width 131 height 26
click at [180, 90] on td "[PERSON_NAME]" at bounding box center [209, 91] width 82 height 27
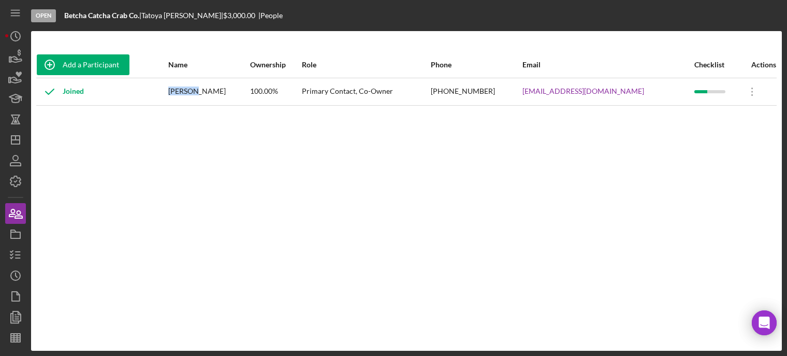
click at [180, 89] on div "[PERSON_NAME]" at bounding box center [208, 92] width 81 height 26
drag, startPoint x: 44, startPoint y: 179, endPoint x: 77, endPoint y: 195, distance: 36.1
click at [55, 187] on div "Add a Participant Name Ownership Role Phone Email Checklist Actions Joined [PER…" at bounding box center [406, 191] width 751 height 278
click at [209, 99] on div "[PERSON_NAME]" at bounding box center [208, 92] width 81 height 26
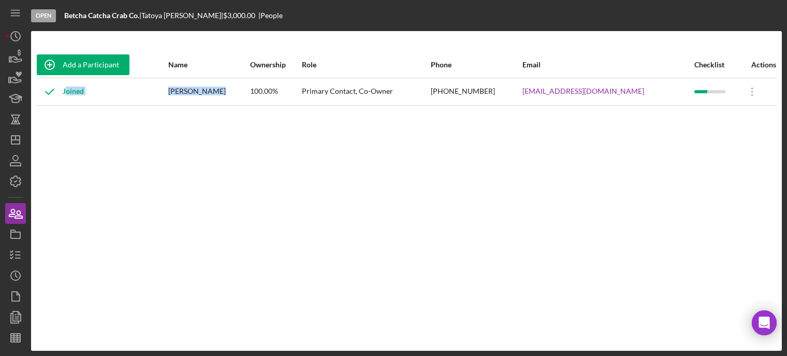
drag, startPoint x: 178, startPoint y: 89, endPoint x: 225, endPoint y: 91, distance: 46.7
click at [225, 91] on tr "Joined [PERSON_NAME] 100.00% Primary Contact, Co-Owner [PHONE_NUMBER] [EMAIL_AD…" at bounding box center [406, 91] width 741 height 27
click at [224, 99] on div "[PERSON_NAME]" at bounding box center [208, 92] width 81 height 26
drag, startPoint x: 182, startPoint y: 90, endPoint x: 233, endPoint y: 87, distance: 50.8
click at [233, 87] on div "[PERSON_NAME]" at bounding box center [208, 92] width 81 height 26
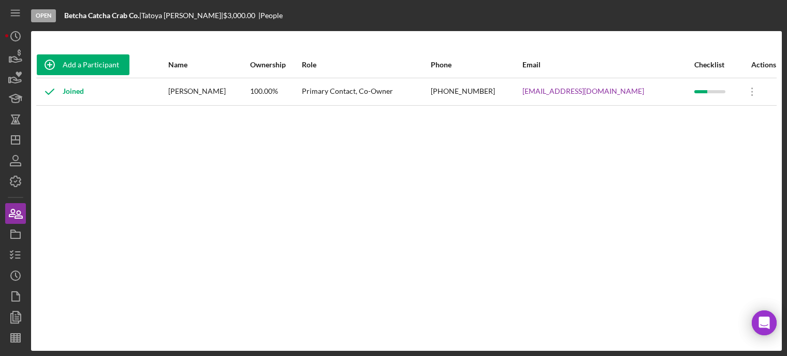
click at [476, 167] on div "Add a Participant Name Ownership Role Phone Email Checklist Actions Joined [PER…" at bounding box center [406, 191] width 751 height 278
drag, startPoint x: 460, startPoint y: 90, endPoint x: 489, endPoint y: 88, distance: 29.1
click at [516, 90] on div "[PHONE_NUMBER]" at bounding box center [476, 92] width 91 height 26
drag, startPoint x: 564, startPoint y: 128, endPoint x: 541, endPoint y: 113, distance: 26.9
click at [563, 127] on div "Add a Participant Name Ownership Role Phone Email Checklist Actions Joined [PER…" at bounding box center [406, 191] width 751 height 278
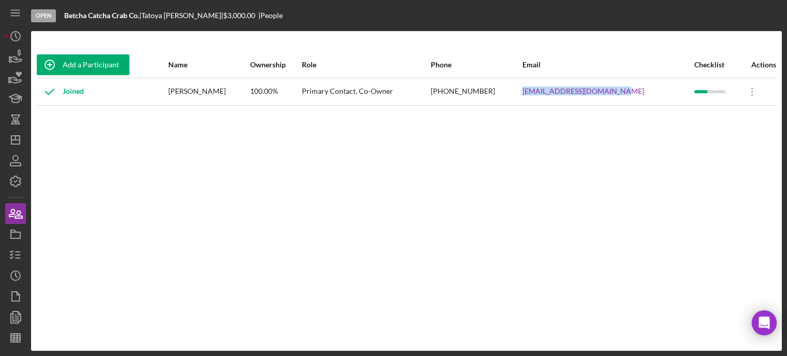
drag, startPoint x: 538, startPoint y: 88, endPoint x: 614, endPoint y: 92, distance: 76.3
click at [643, 96] on tr "Joined [PERSON_NAME] 100.00% Primary Contact, Co-Owner [PHONE_NUMBER] [EMAIL_AD…" at bounding box center [406, 91] width 741 height 27
drag, startPoint x: 178, startPoint y: 89, endPoint x: 229, endPoint y: 101, distance: 52.1
click at [236, 90] on tr "Joined [PERSON_NAME] 100.00% Primary Contact, Co-Owner [PHONE_NUMBER] [EMAIL_AD…" at bounding box center [406, 91] width 741 height 27
click at [227, 103] on div "[PERSON_NAME]" at bounding box center [208, 92] width 81 height 26
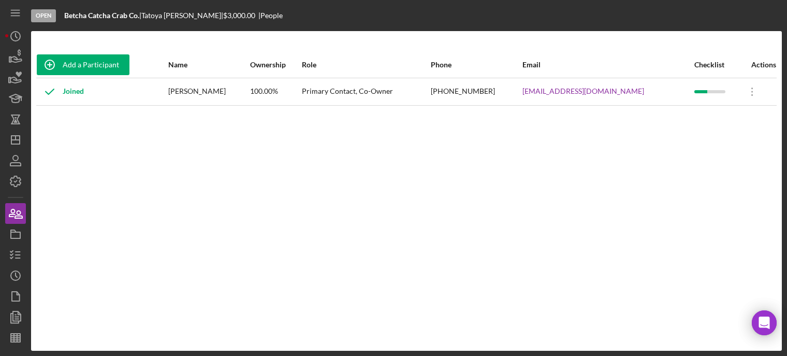
drag, startPoint x: 181, startPoint y: 89, endPoint x: 232, endPoint y: 89, distance: 50.8
click at [232, 89] on div "[PERSON_NAME]" at bounding box center [208, 92] width 81 height 26
click at [15, 252] on icon "button" at bounding box center [16, 255] width 26 height 26
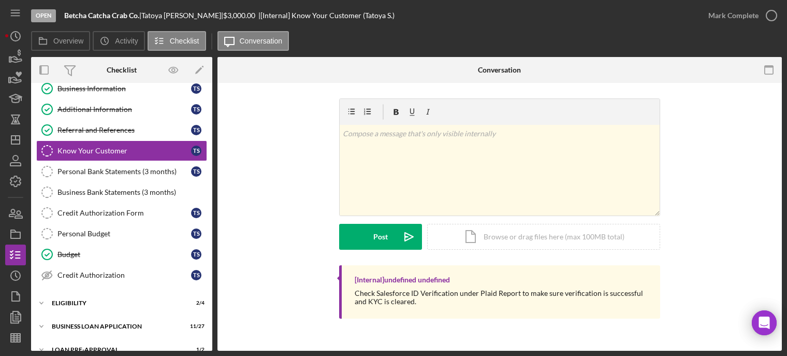
scroll to position [104, 0]
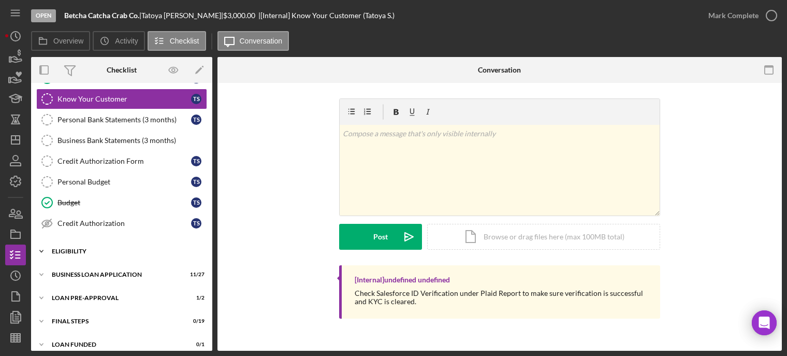
click at [85, 252] on div "Icon/Expander ELIGIBILITY 2 / 4" at bounding box center [121, 251] width 181 height 21
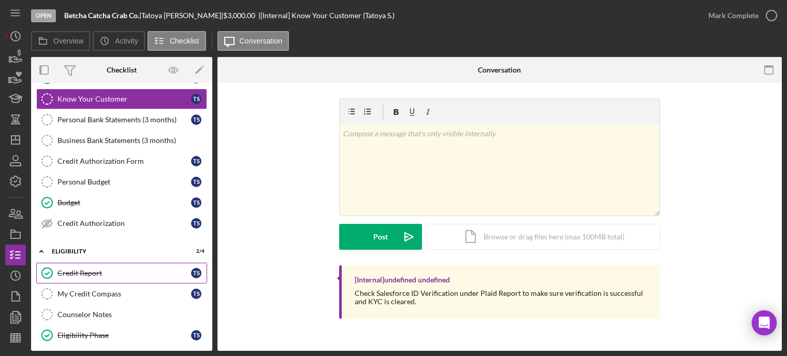
click at [85, 269] on div "Credit Report" at bounding box center [125, 273] width 134 height 8
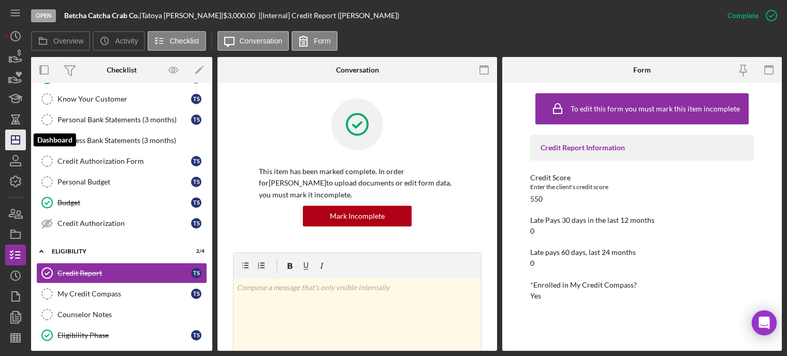
click at [15, 143] on polygon "button" at bounding box center [15, 140] width 8 height 8
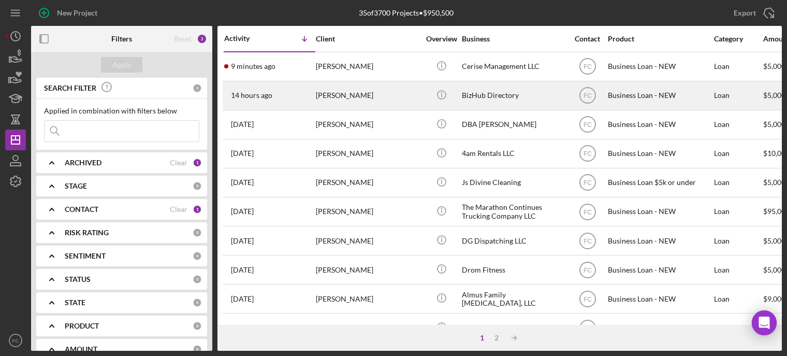
click at [304, 91] on div "14 hours ago [PERSON_NAME]" at bounding box center [269, 95] width 91 height 27
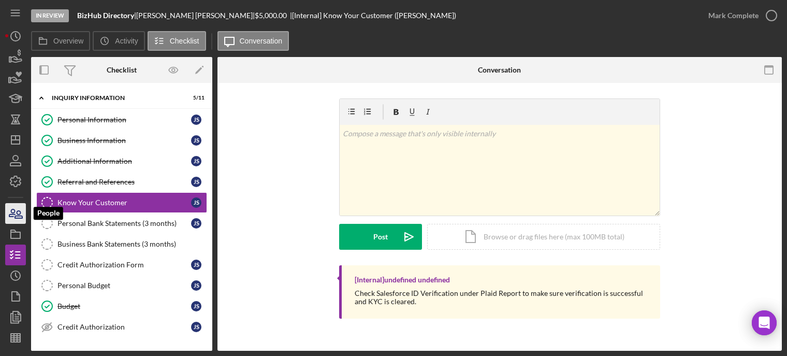
click at [12, 211] on icon "button" at bounding box center [16, 213] width 26 height 26
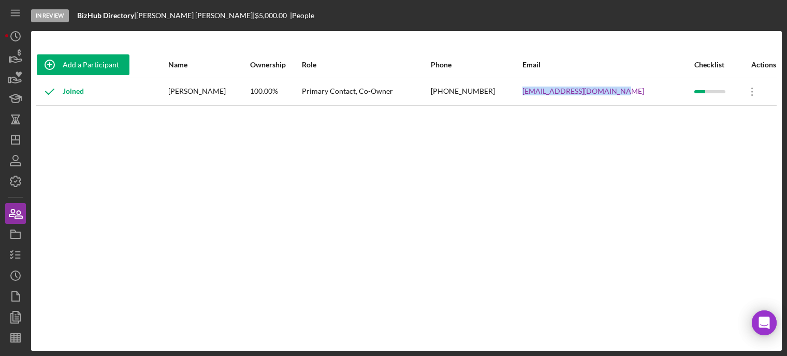
drag, startPoint x: 529, startPoint y: 95, endPoint x: 632, endPoint y: 93, distance: 103.1
click at [649, 93] on tr "Joined [PERSON_NAME] 100.00% Primary Contact, Co-Owner [PHONE_NUMBER] [EMAIL_AD…" at bounding box center [406, 91] width 741 height 27
drag, startPoint x: 239, startPoint y: 153, endPoint x: 225, endPoint y: 143, distance: 17.1
click at [238, 152] on div "Add a Participant Name Ownership Role Phone Email Checklist Actions Joined [PER…" at bounding box center [406, 191] width 751 height 278
drag, startPoint x: 181, startPoint y: 89, endPoint x: 231, endPoint y: 94, distance: 49.5
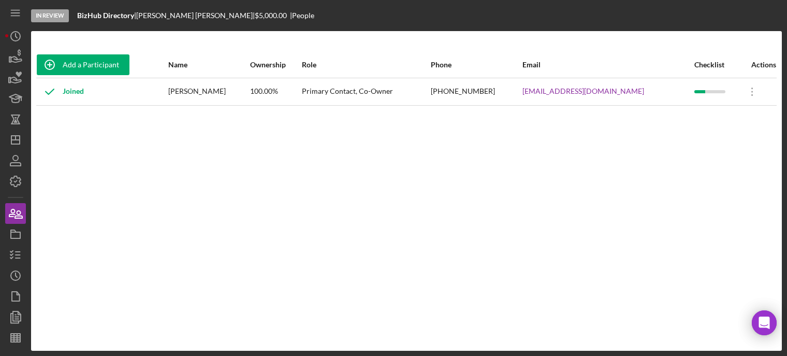
click at [231, 94] on tr "Joined [PERSON_NAME] 100.00% Primary Contact, Co-Owner [PHONE_NUMBER] [EMAIL_AD…" at bounding box center [406, 91] width 741 height 27
click at [225, 104] on td "[PERSON_NAME]" at bounding box center [209, 91] width 82 height 27
click at [193, 99] on div "[PERSON_NAME]" at bounding box center [208, 92] width 81 height 26
drag, startPoint x: 182, startPoint y: 91, endPoint x: 232, endPoint y: 91, distance: 49.2
click at [234, 91] on div "[PERSON_NAME]" at bounding box center [208, 92] width 81 height 26
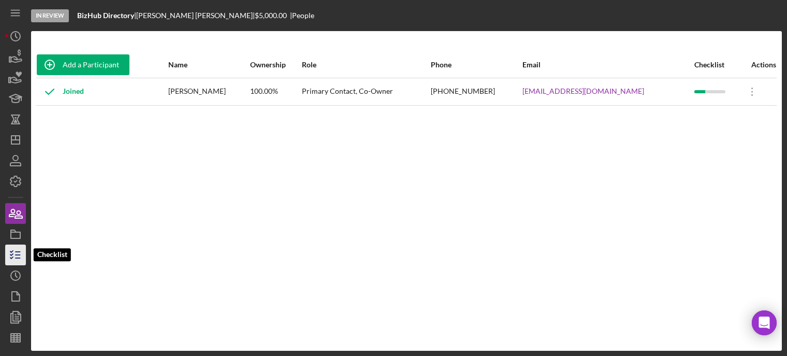
click at [9, 256] on icon "button" at bounding box center [16, 255] width 26 height 26
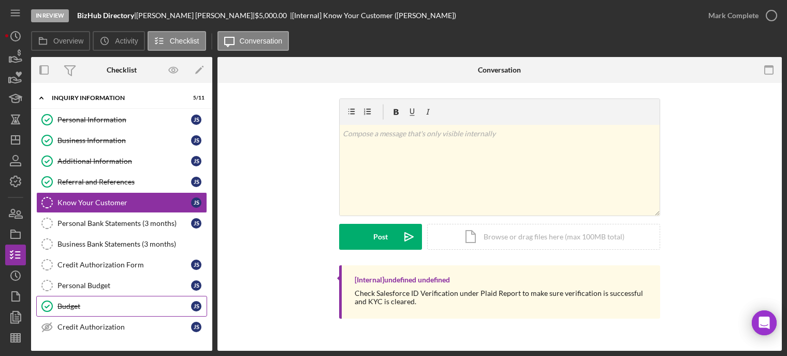
scroll to position [104, 0]
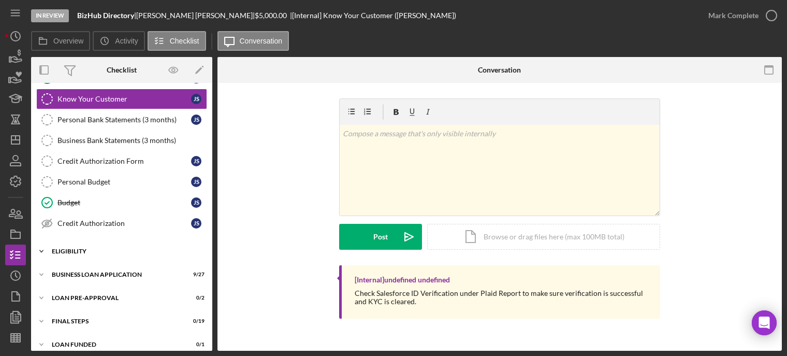
click at [80, 253] on div "Icon/Expander ELIGIBILITY 2 / 4" at bounding box center [121, 251] width 181 height 21
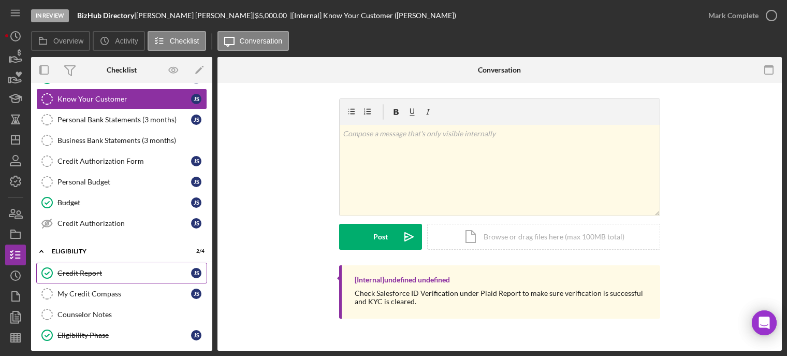
click at [80, 269] on div "Credit Report" at bounding box center [125, 273] width 134 height 8
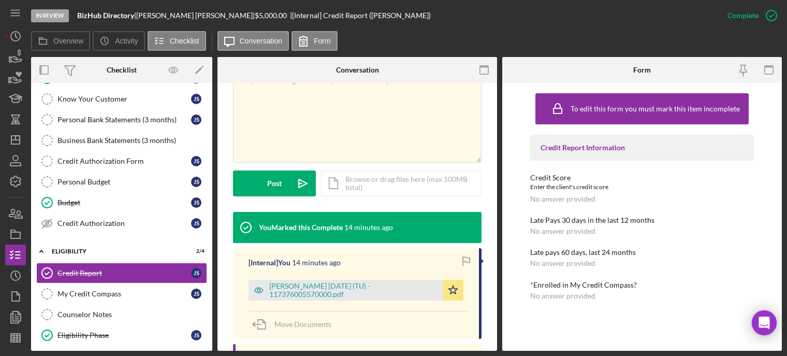
scroll to position [259, 0]
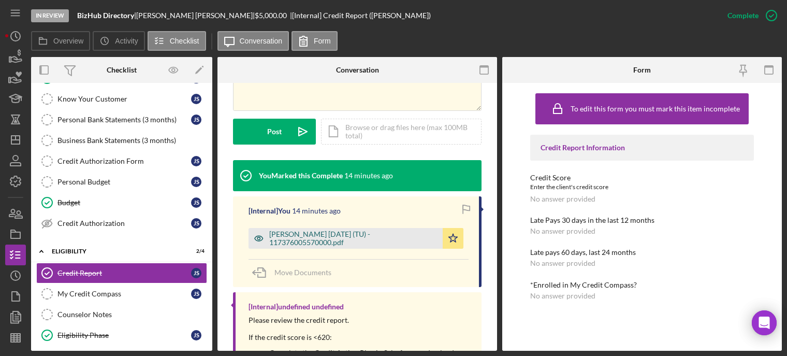
click at [342, 234] on div "[PERSON_NAME] [DATE] (TU) - 117376005570000.pdf" at bounding box center [353, 238] width 168 height 17
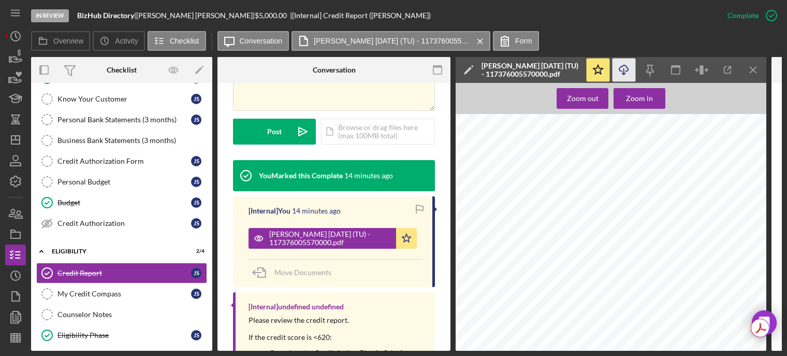
click at [624, 72] on icon "Icon/Download" at bounding box center [624, 70] width 23 height 23
click at [16, 137] on line "button" at bounding box center [16, 138] width 0 height 4
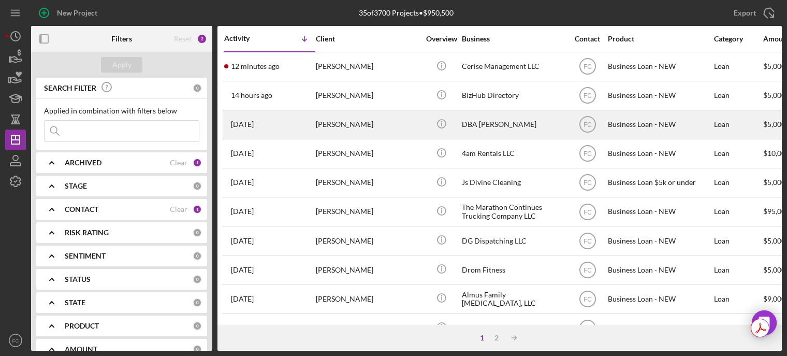
click at [376, 128] on div "[PERSON_NAME]" at bounding box center [368, 124] width 104 height 27
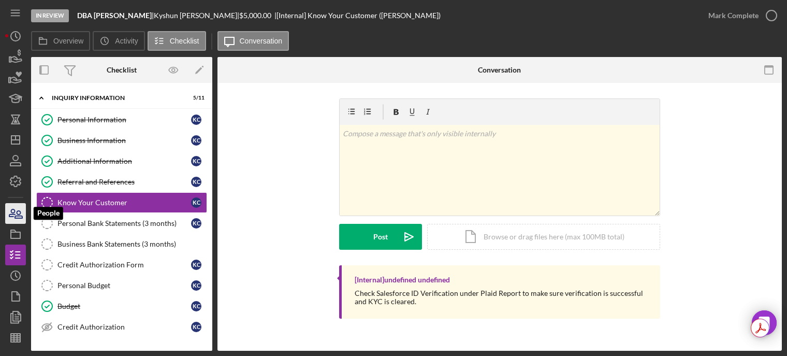
click at [21, 214] on icon "button" at bounding box center [16, 213] width 26 height 26
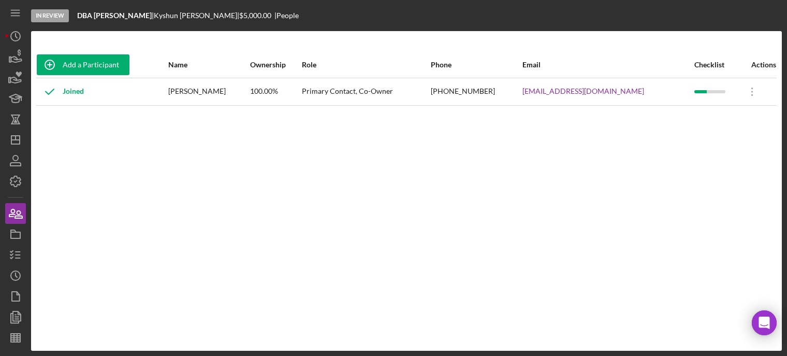
drag, startPoint x: 431, startPoint y: 120, endPoint x: 491, endPoint y: 93, distance: 65.9
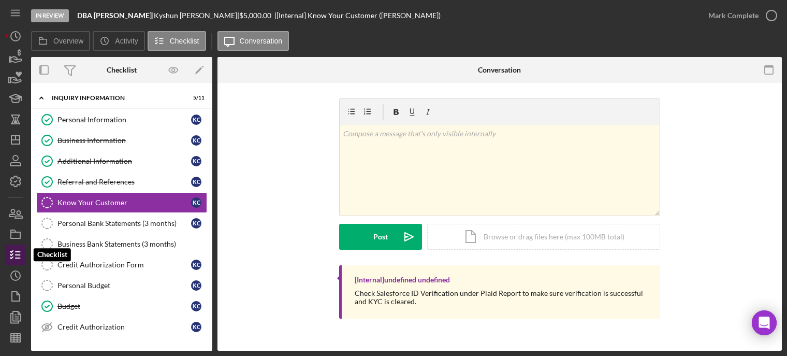
click at [13, 256] on icon "button" at bounding box center [16, 255] width 26 height 26
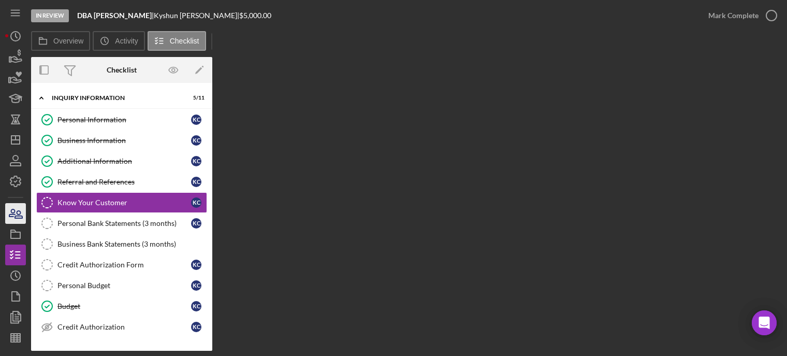
click at [12, 215] on icon "button" at bounding box center [16, 213] width 26 height 26
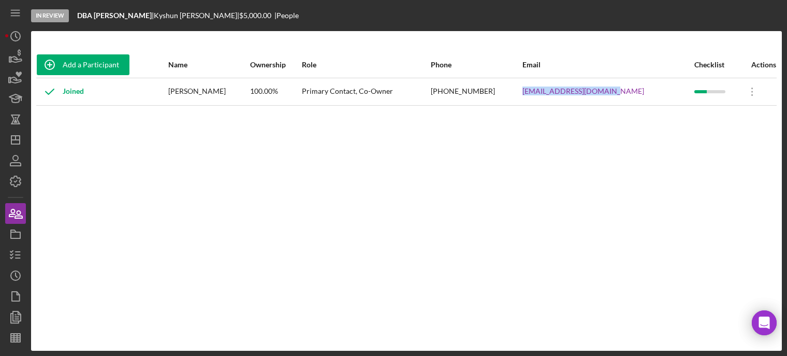
drag, startPoint x: 555, startPoint y: 93, endPoint x: 658, endPoint y: 97, distance: 103.7
click at [658, 97] on tr "Joined [PERSON_NAME] 100.00% Primary Contact, Co-Owner [PHONE_NUMBER] [EMAIL_AD…" at bounding box center [406, 91] width 741 height 27
drag, startPoint x: 174, startPoint y: 90, endPoint x: 255, endPoint y: 93, distance: 81.4
click at [249, 93] on div "[PERSON_NAME]" at bounding box center [208, 92] width 81 height 26
click at [12, 250] on icon "button" at bounding box center [16, 255] width 26 height 26
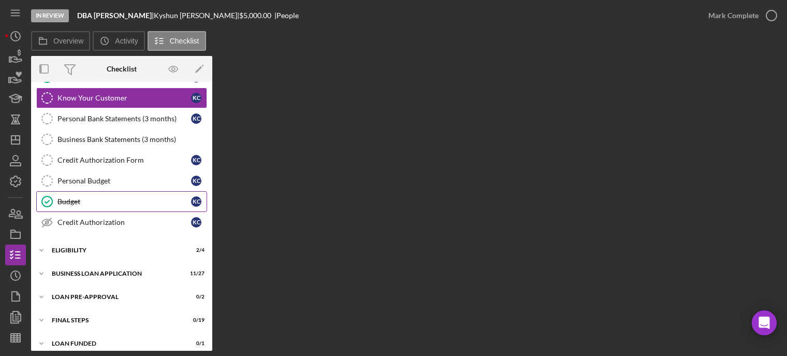
scroll to position [110, 0]
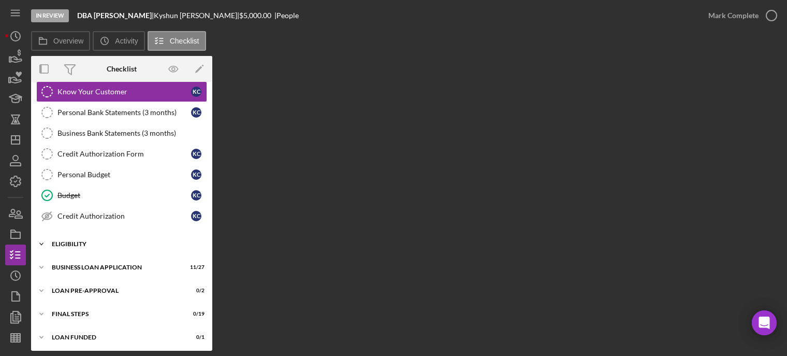
click at [71, 243] on div "ELIGIBILITY" at bounding box center [126, 244] width 148 height 6
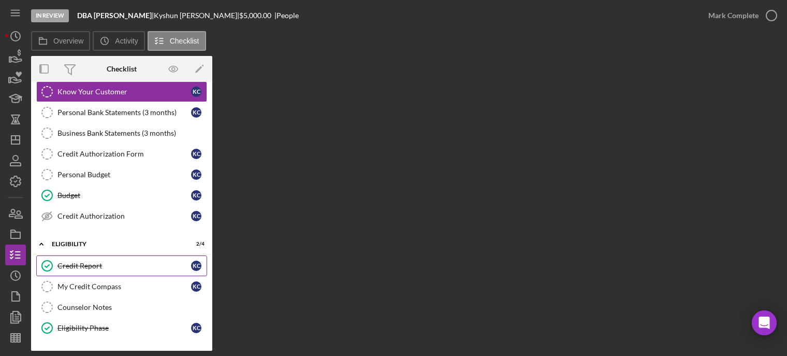
click at [77, 262] on div "Credit Report" at bounding box center [125, 266] width 134 height 8
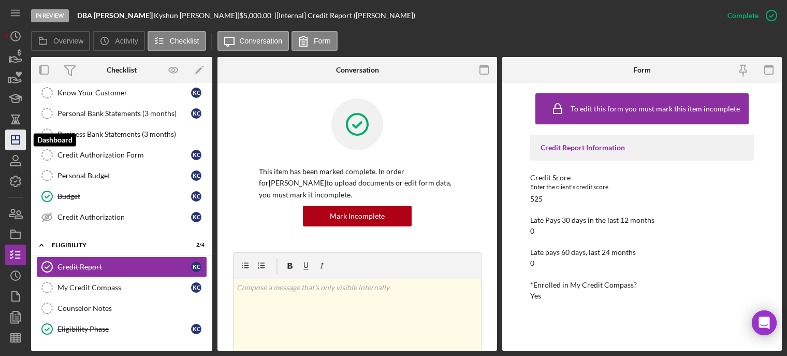
click at [15, 144] on polygon "button" at bounding box center [15, 140] width 8 height 8
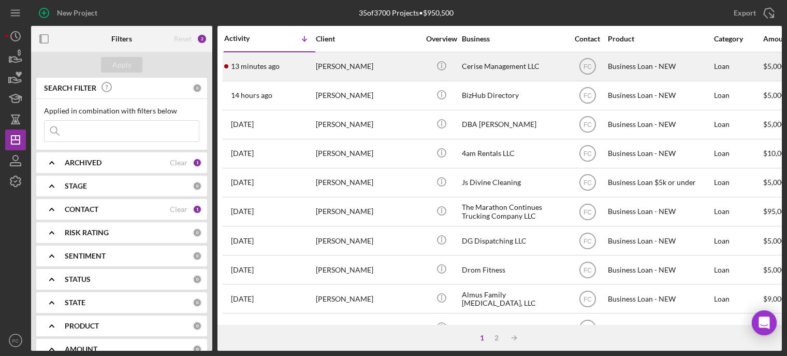
click at [298, 71] on div "13 minutes ago [PERSON_NAME]" at bounding box center [269, 66] width 91 height 27
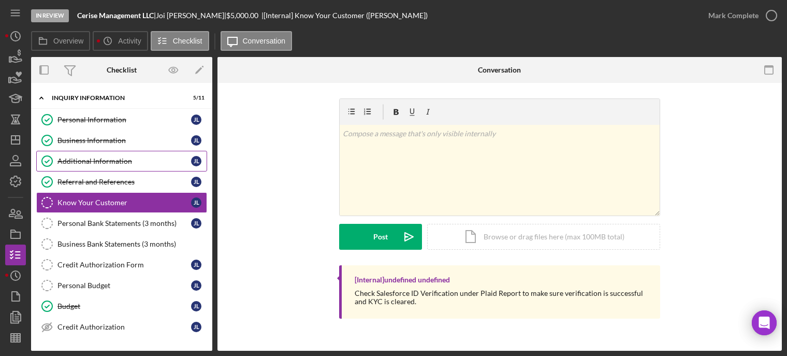
scroll to position [110, 0]
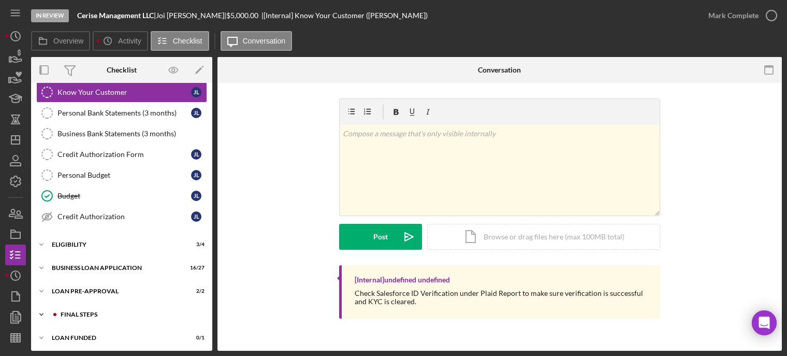
click at [66, 312] on div "FINAL STEPS" at bounding box center [130, 314] width 139 height 6
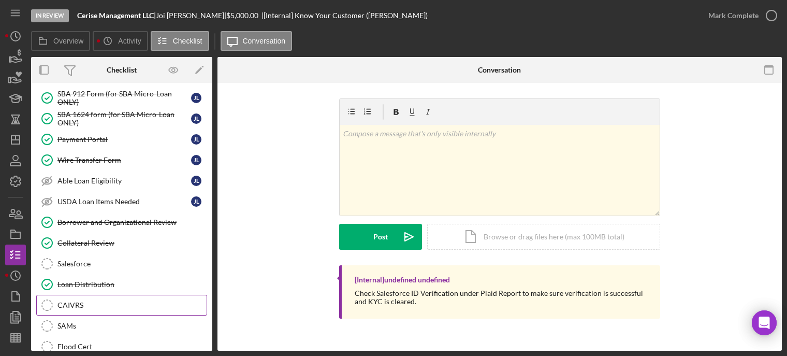
scroll to position [506, 0]
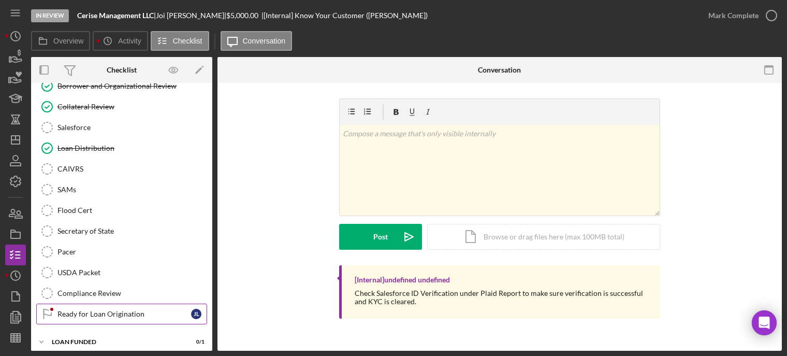
click at [94, 310] on div "Ready for Loan Origination" at bounding box center [125, 314] width 134 height 8
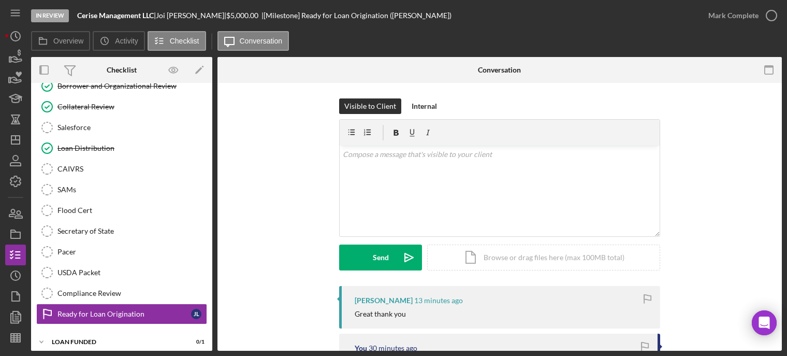
scroll to position [104, 0]
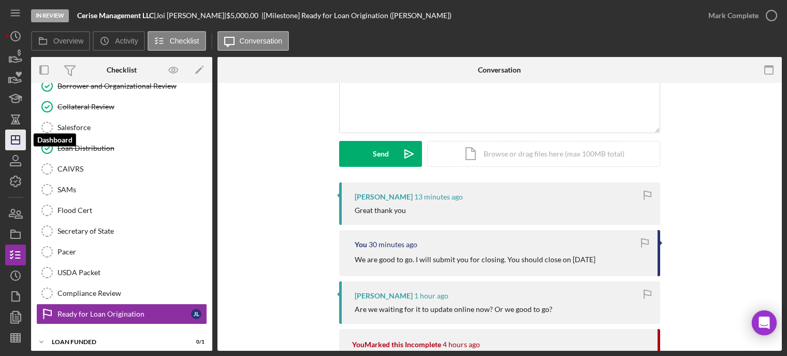
click at [12, 138] on icon "Icon/Dashboard" at bounding box center [16, 140] width 26 height 26
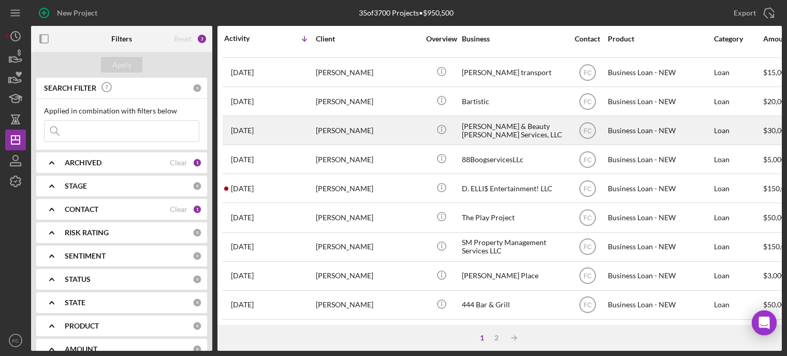
scroll to position [466, 0]
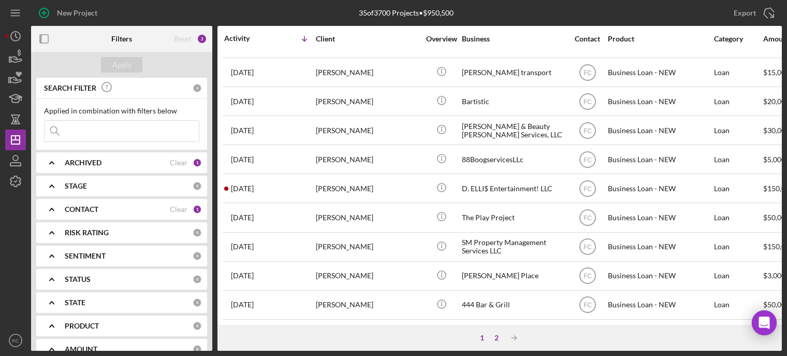
click at [497, 334] on div "2" at bounding box center [497, 338] width 15 height 8
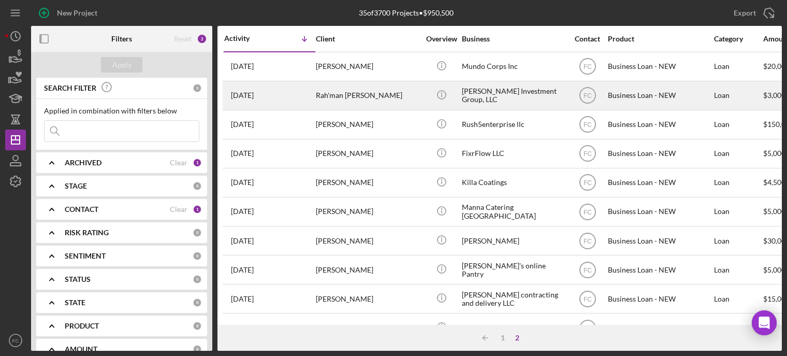
scroll to position [31, 0]
